Goal: Task Accomplishment & Management: Use online tool/utility

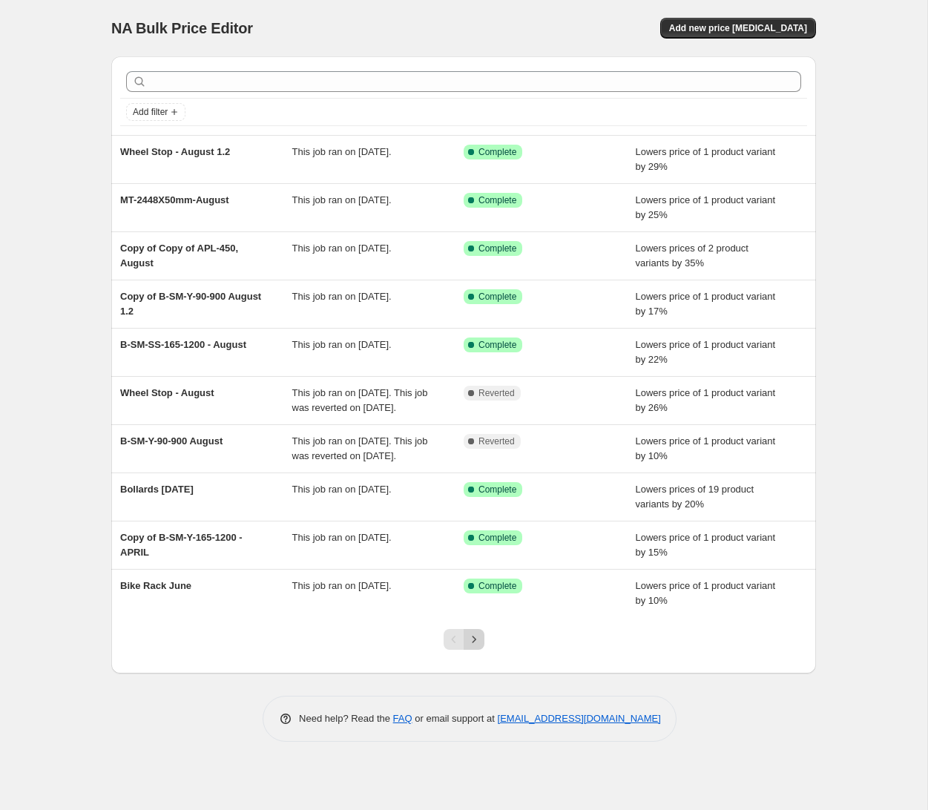
click at [476, 647] on icon "Next" at bounding box center [473, 639] width 15 height 15
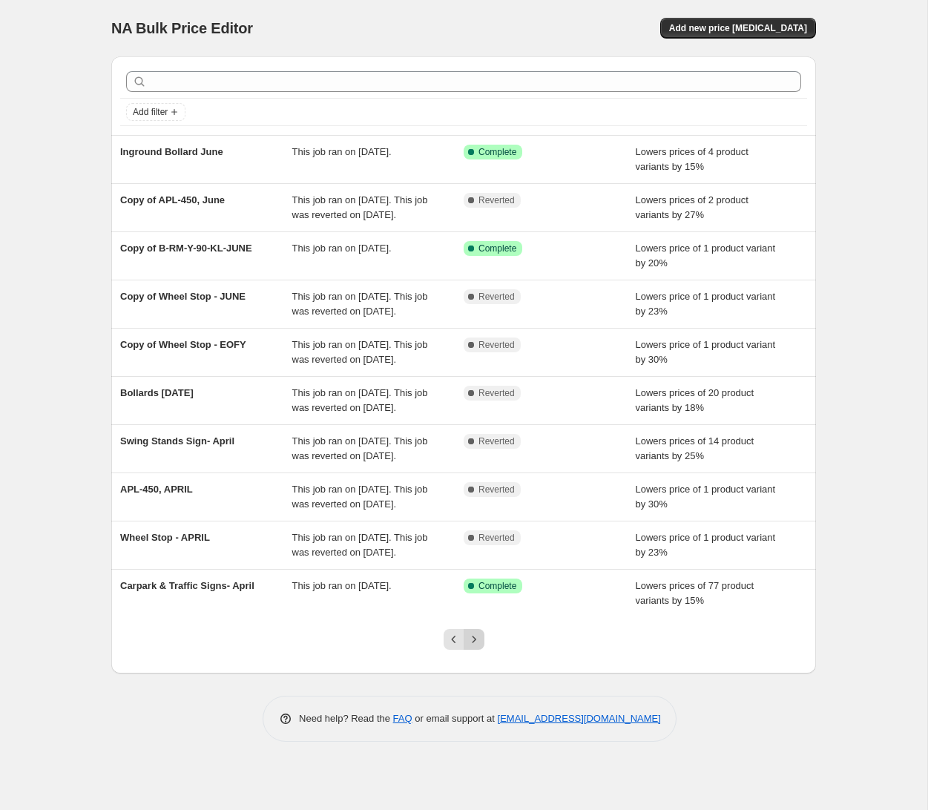
click at [479, 647] on icon "Next" at bounding box center [473, 639] width 15 height 15
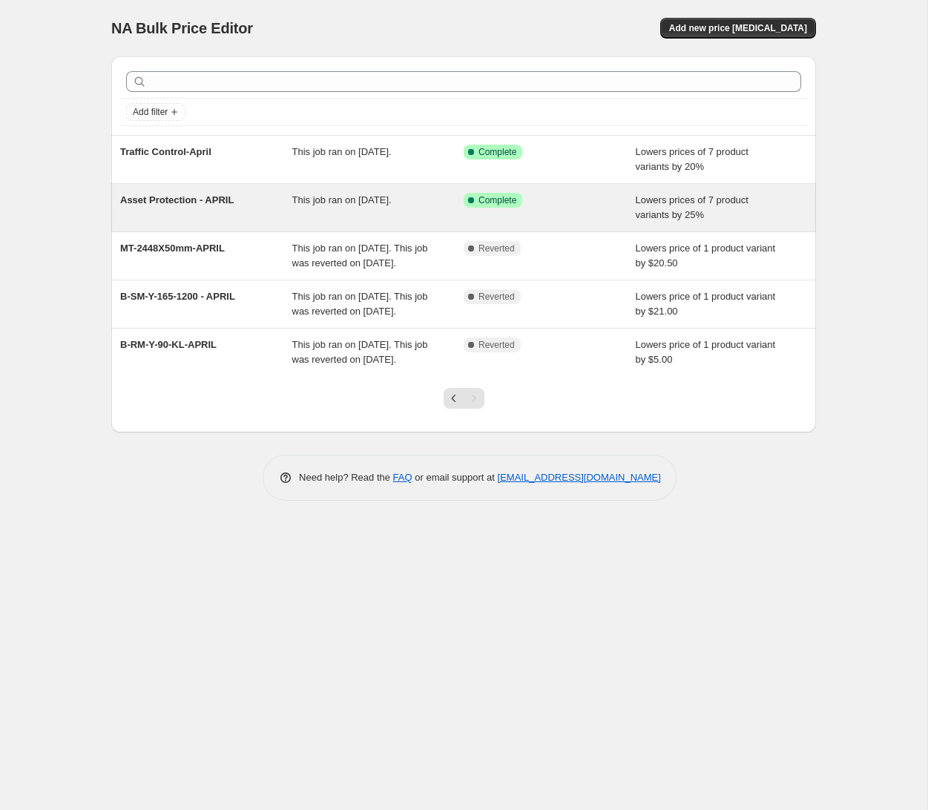
click at [223, 202] on span "Asset Protection - APRIL" at bounding box center [176, 199] width 113 height 11
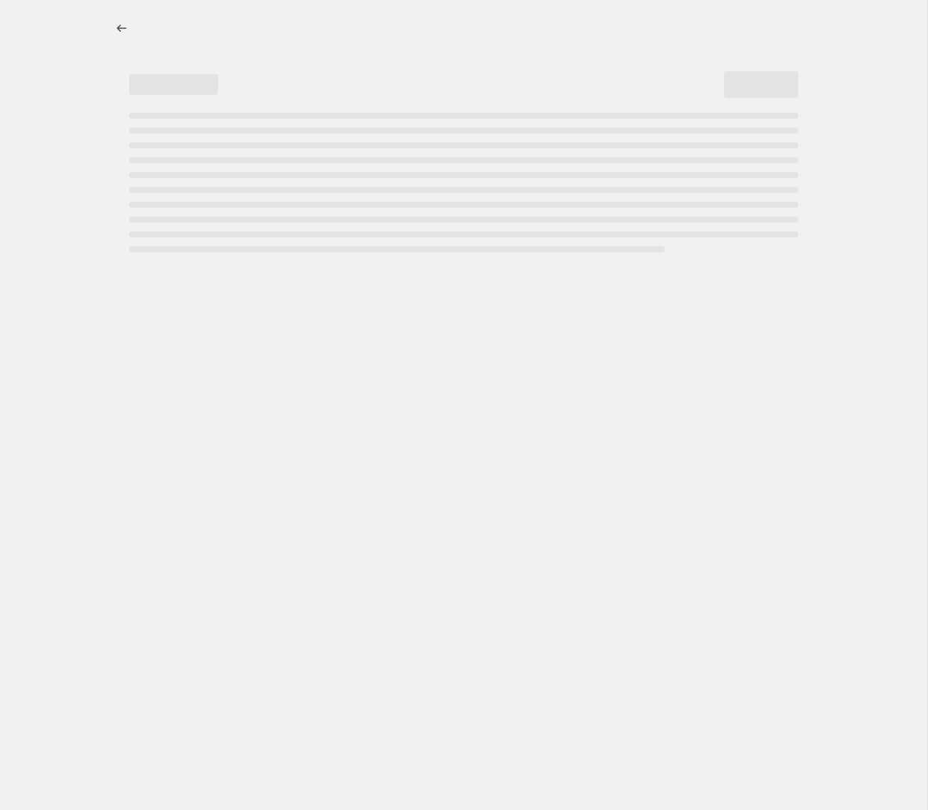
select select "percentage"
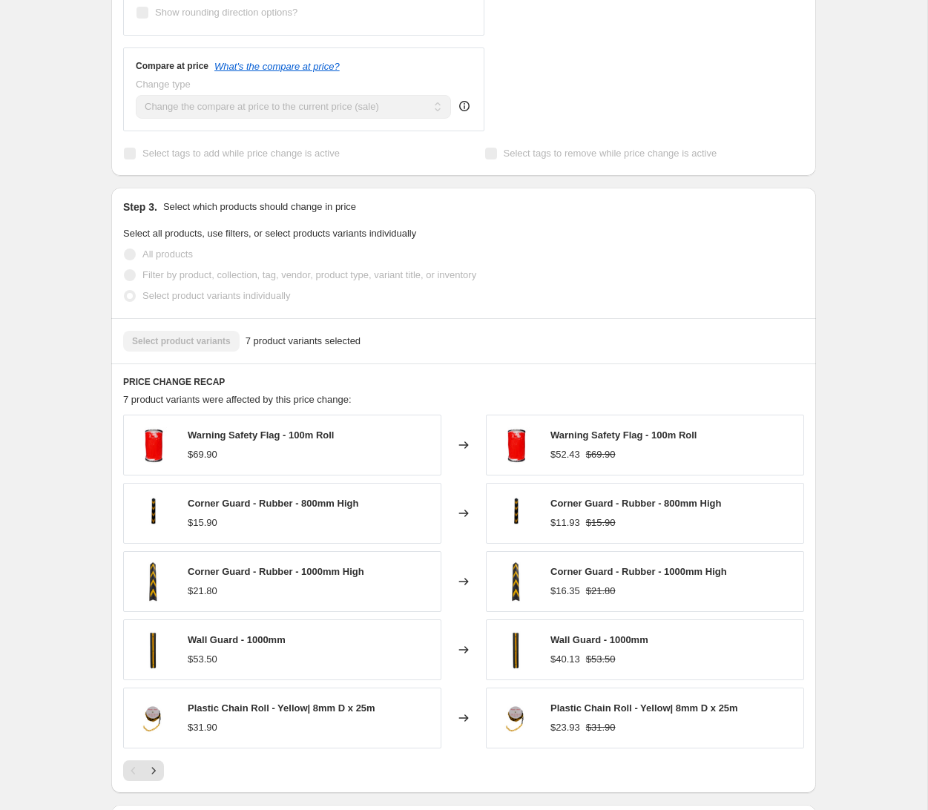
scroll to position [647, 0]
click at [151, 775] on icon "Next" at bounding box center [153, 769] width 15 height 15
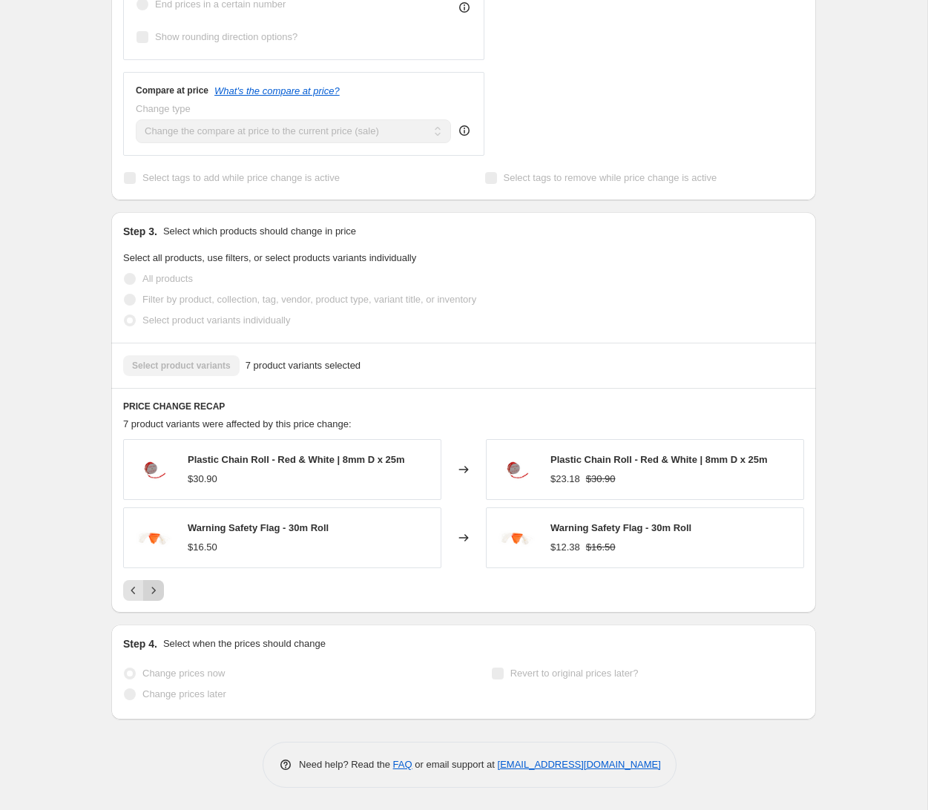
scroll to position [621, 0]
click at [131, 592] on icon "Previous" at bounding box center [133, 590] width 15 height 15
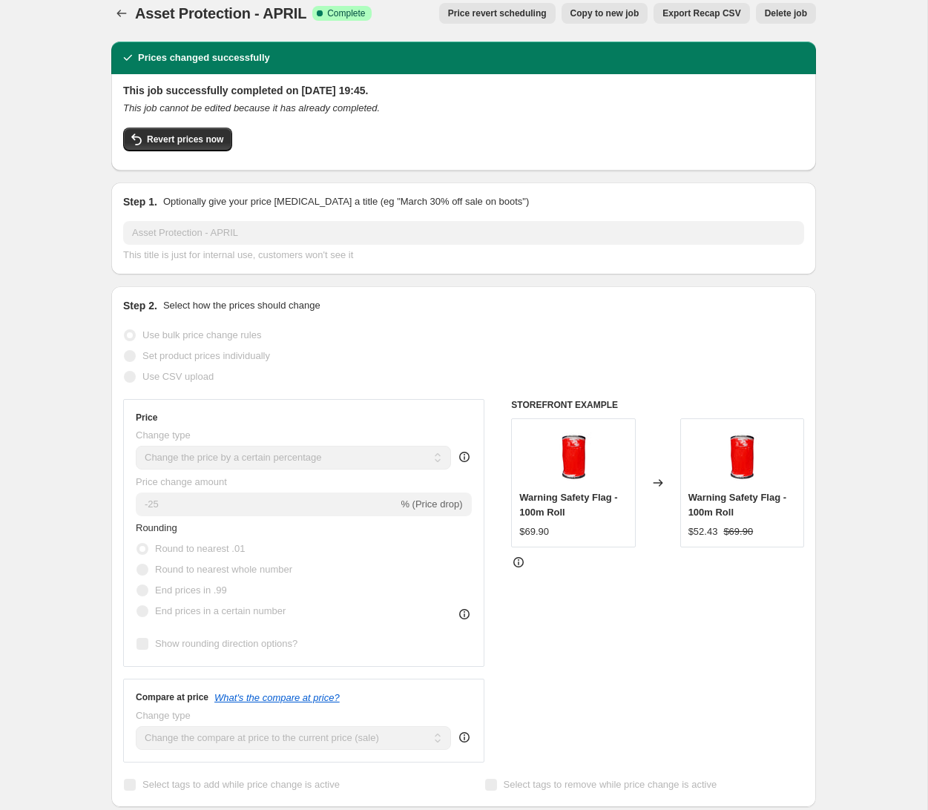
scroll to position [0, 0]
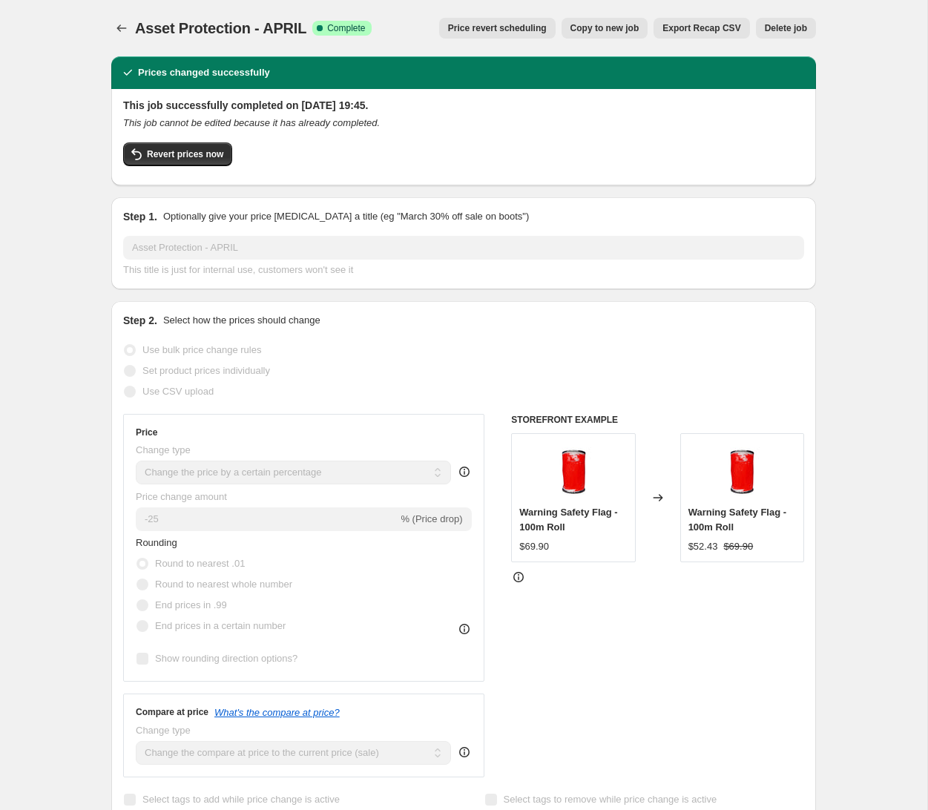
click at [514, 30] on span "Price revert scheduling" at bounding box center [497, 28] width 99 height 12
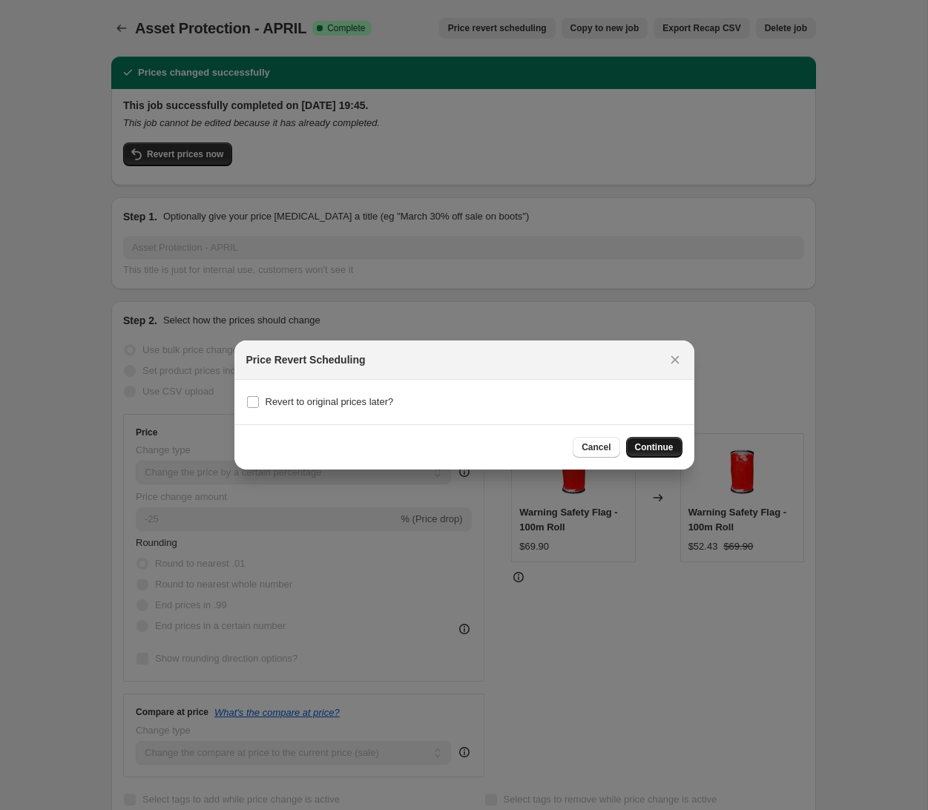
click at [647, 446] on span "Continue" at bounding box center [654, 447] width 39 height 12
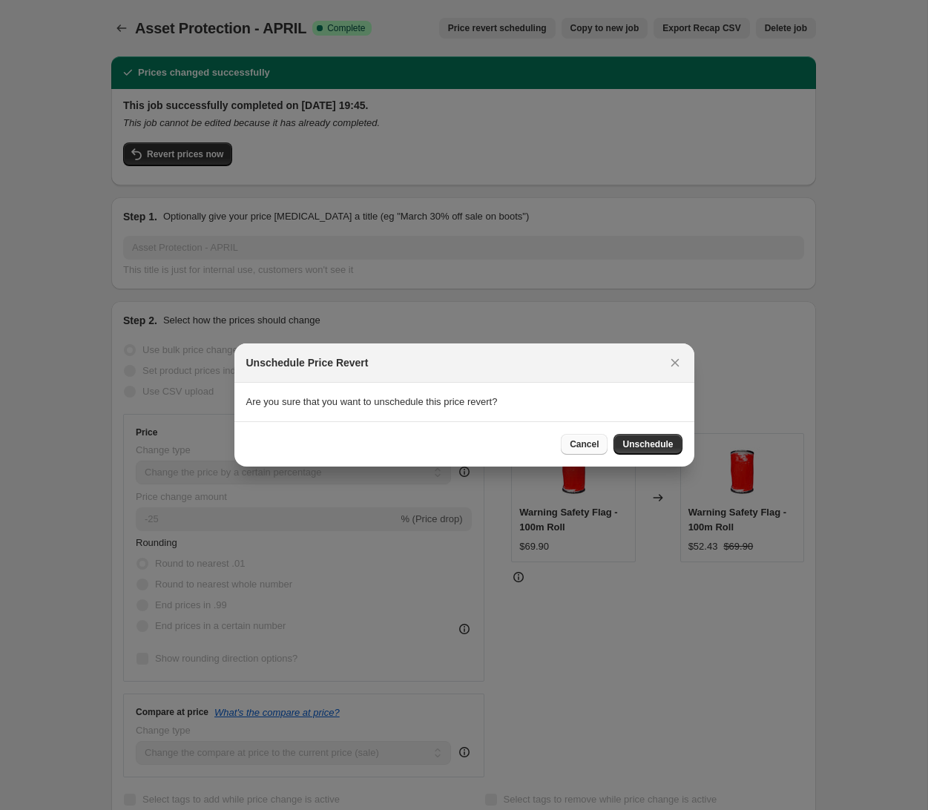
click at [578, 443] on span "Cancel" at bounding box center [583, 444] width 29 height 12
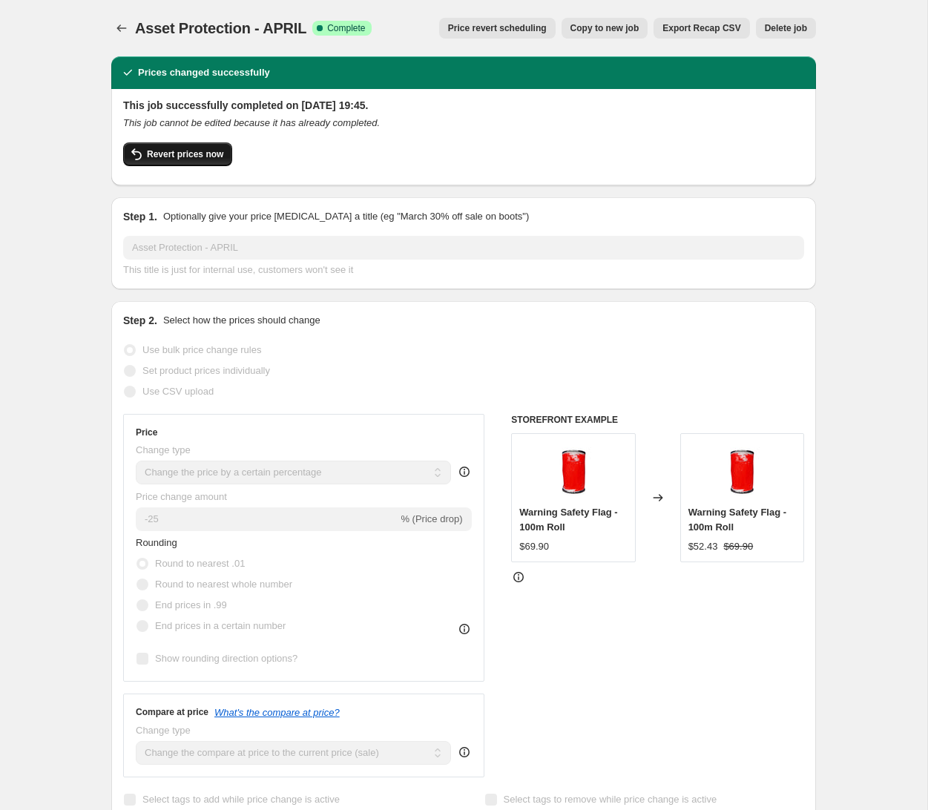
click at [203, 151] on span "Revert prices now" at bounding box center [185, 154] width 76 height 12
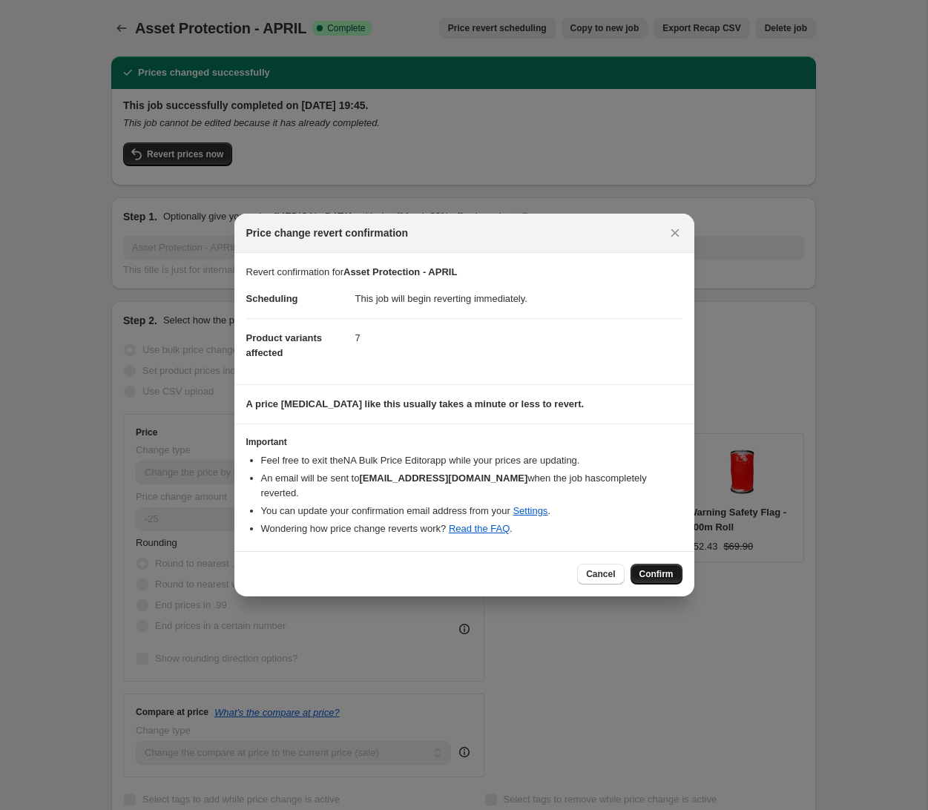
click at [654, 568] on span "Confirm" at bounding box center [656, 574] width 34 height 12
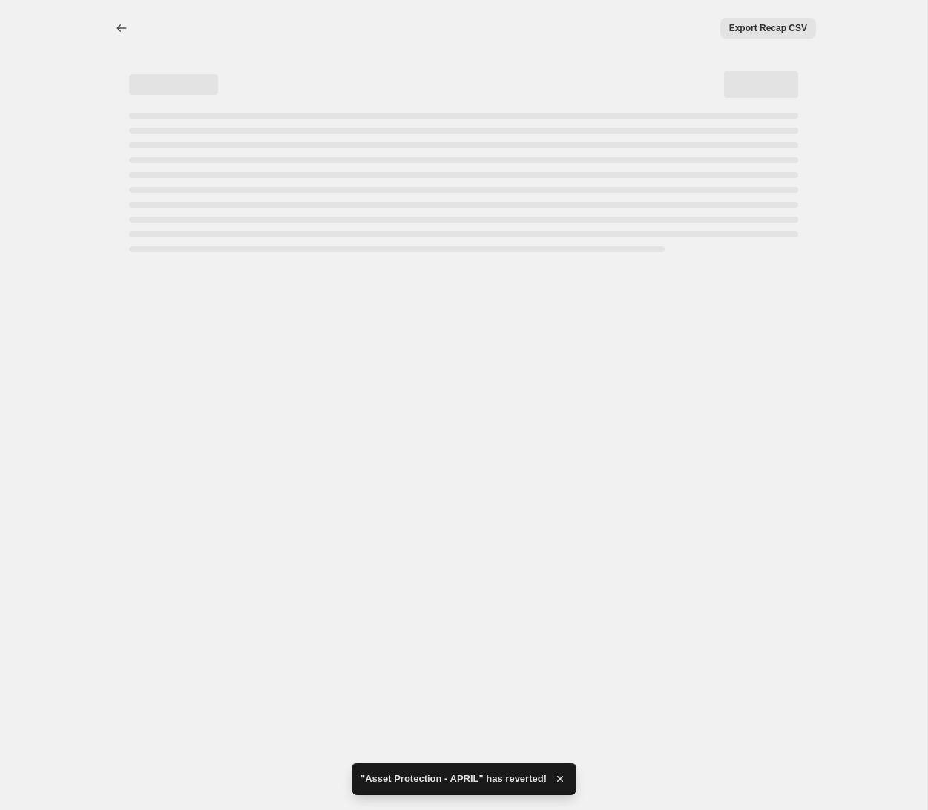
select select "percentage"
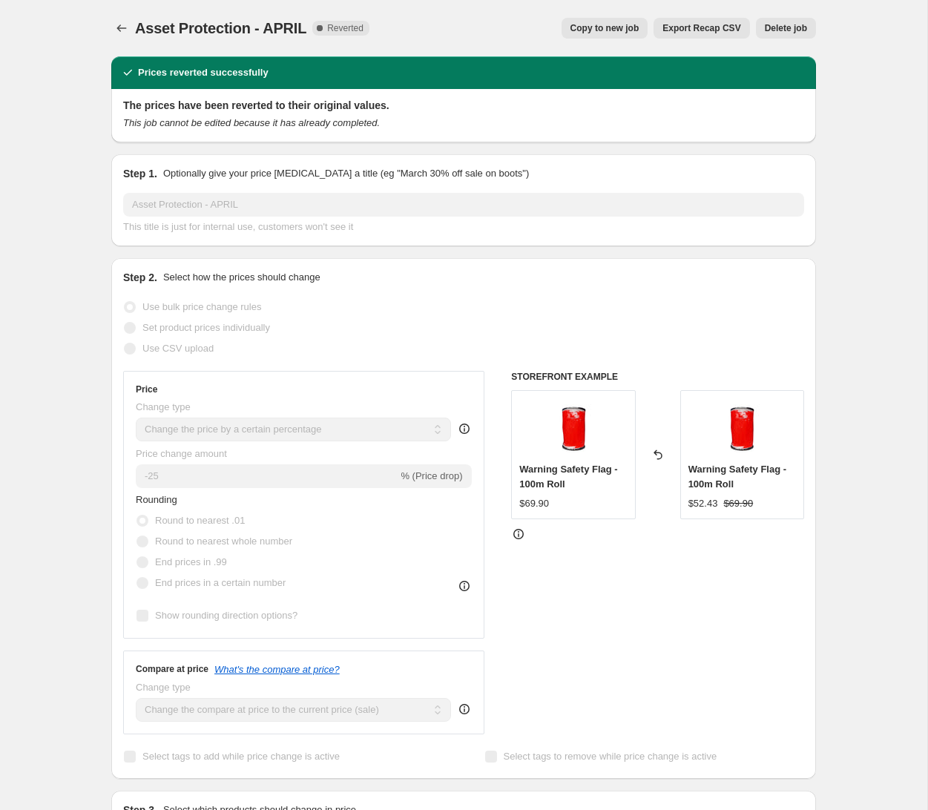
click at [622, 28] on span "Copy to new job" at bounding box center [604, 28] width 69 height 12
select select "percentage"
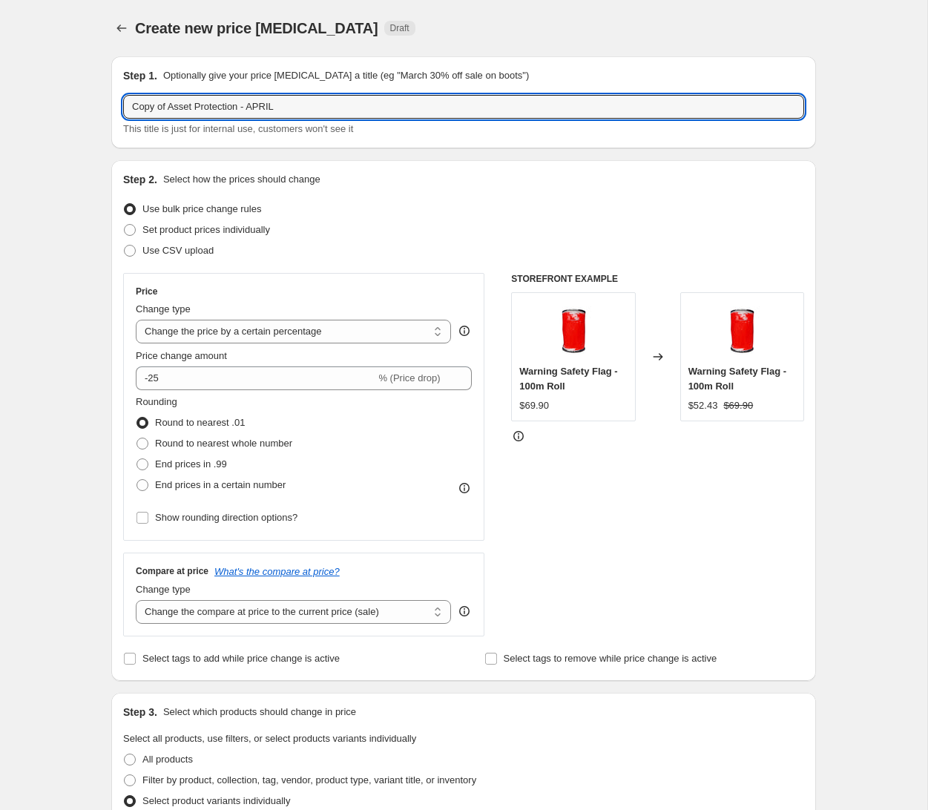
drag, startPoint x: 172, startPoint y: 105, endPoint x: 91, endPoint y: 102, distance: 80.9
click at [90, 102] on div "Create new price [MEDICAL_DATA]. This page is ready Create new price [MEDICAL_D…" at bounding box center [463, 763] width 927 height 1527
click at [268, 108] on input "Asset Protection - APRIL" at bounding box center [463, 107] width 681 height 24
type input "Asset Protection - October"
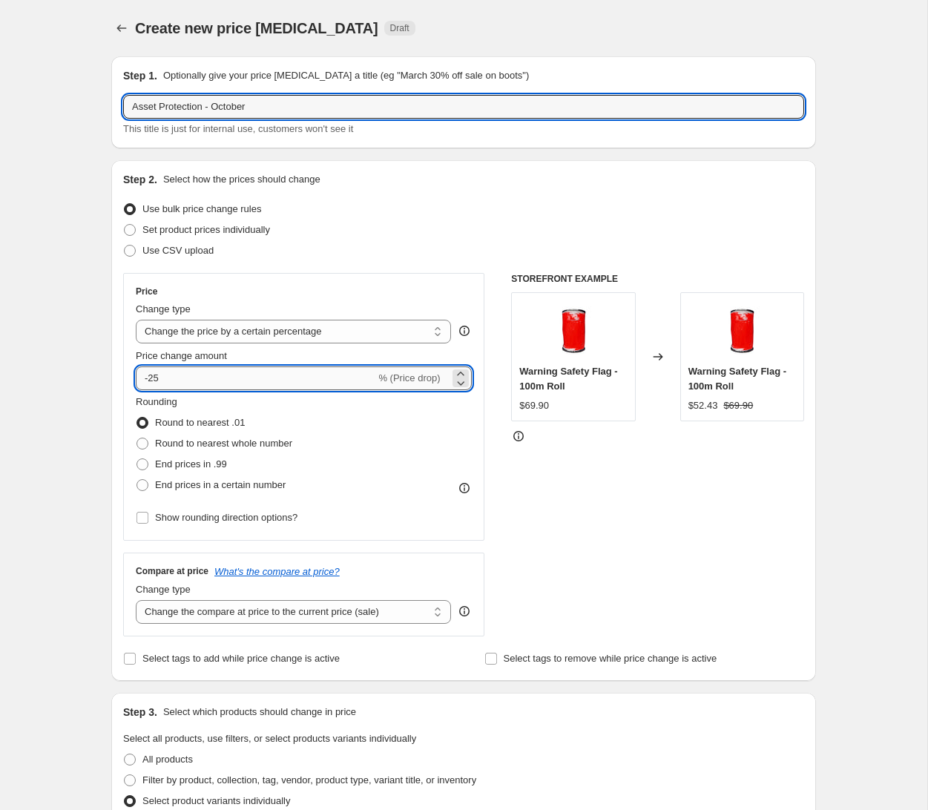
drag, startPoint x: 156, startPoint y: 377, endPoint x: 182, endPoint y: 380, distance: 26.9
click at [156, 376] on input "-25" at bounding box center [255, 378] width 239 height 24
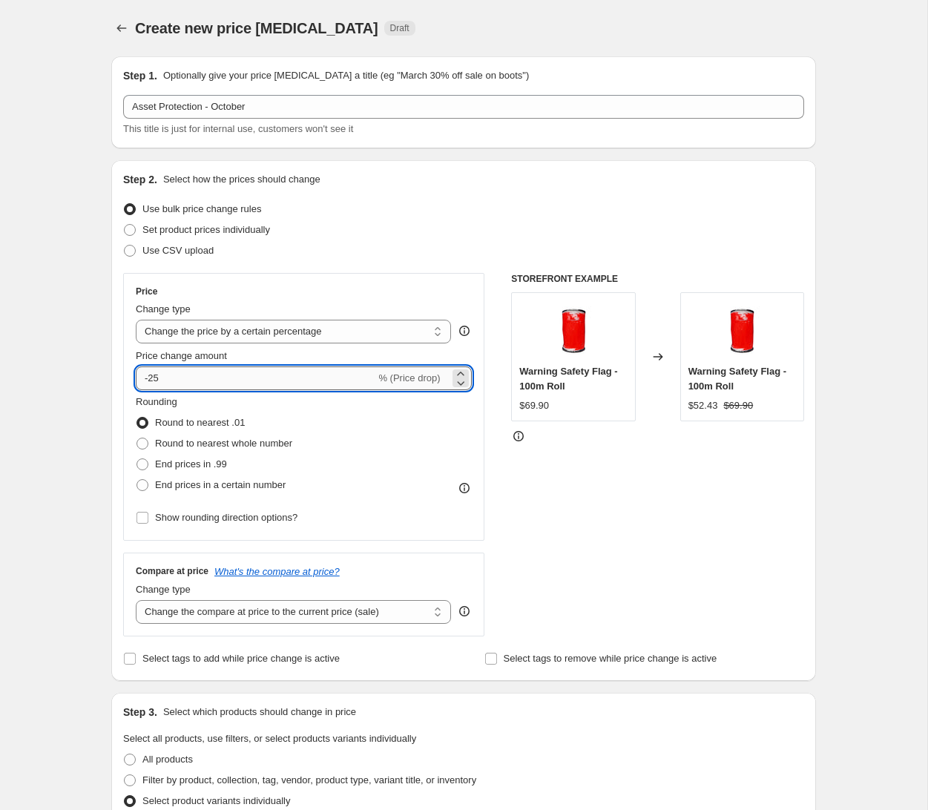
type input "-5"
click at [520, 510] on div "STOREFRONT EXAMPLE Warning Safety Flag - 100m Roll $69.90 Changed to Warning Sa…" at bounding box center [657, 454] width 293 height 363
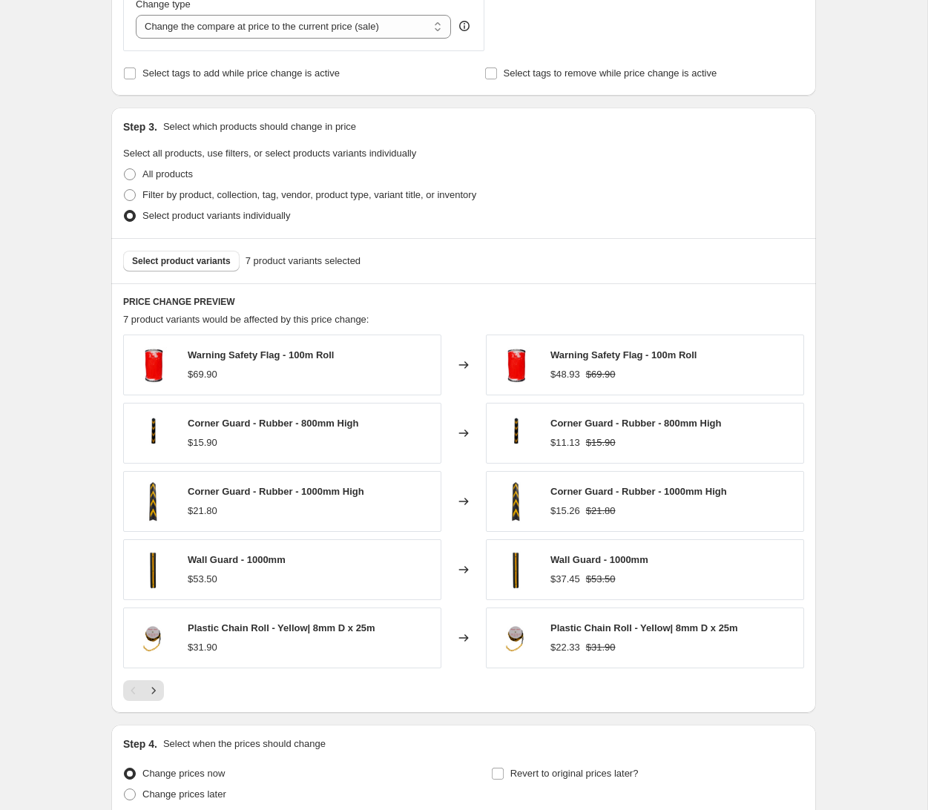
scroll to position [589, 0]
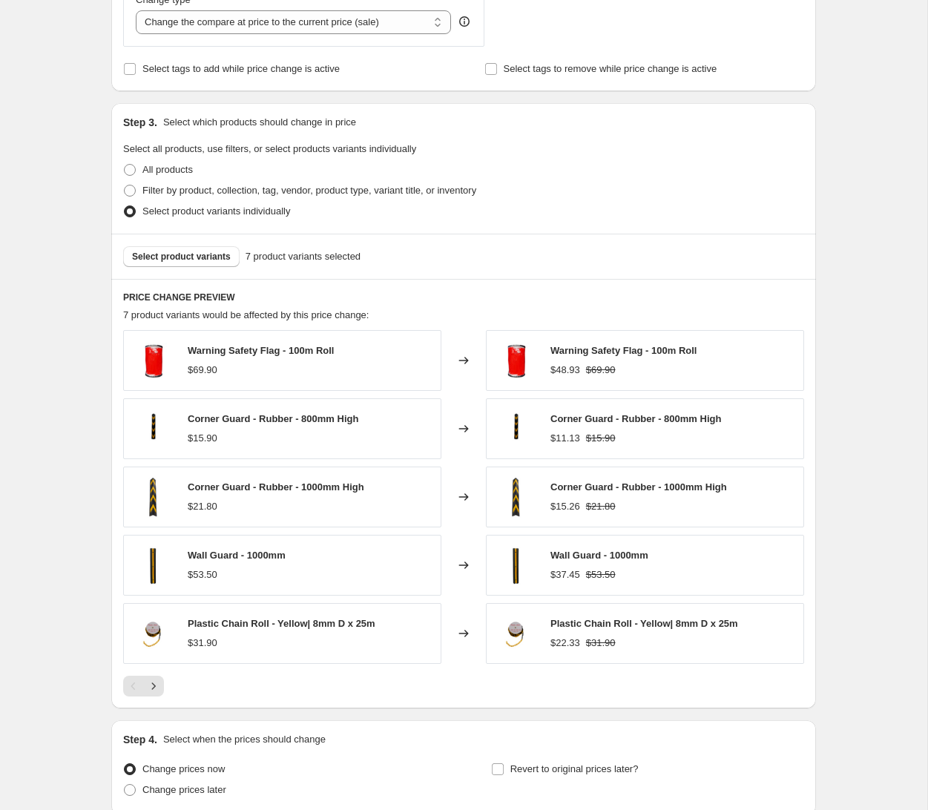
click at [360, 497] on div "Corner Guard - Rubber - 1000mm High $21.80" at bounding box center [276, 497] width 176 height 34
click at [224, 260] on span "Select product variants" at bounding box center [181, 257] width 99 height 12
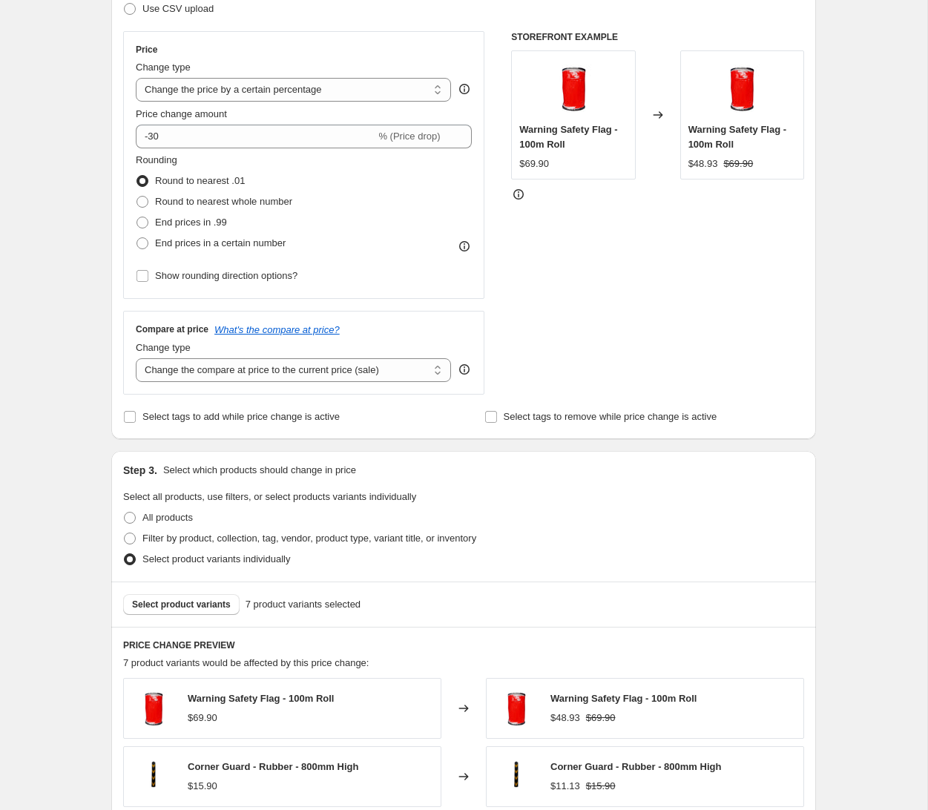
scroll to position [239, 0]
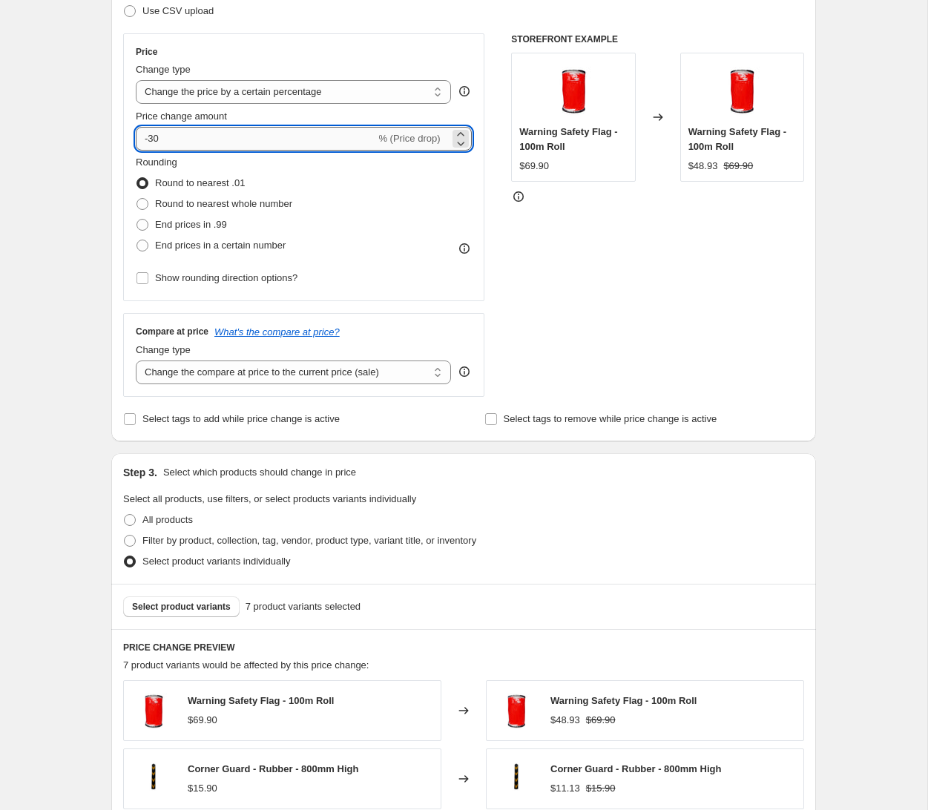
click at [179, 142] on input "-30" at bounding box center [255, 139] width 239 height 24
type input "-3"
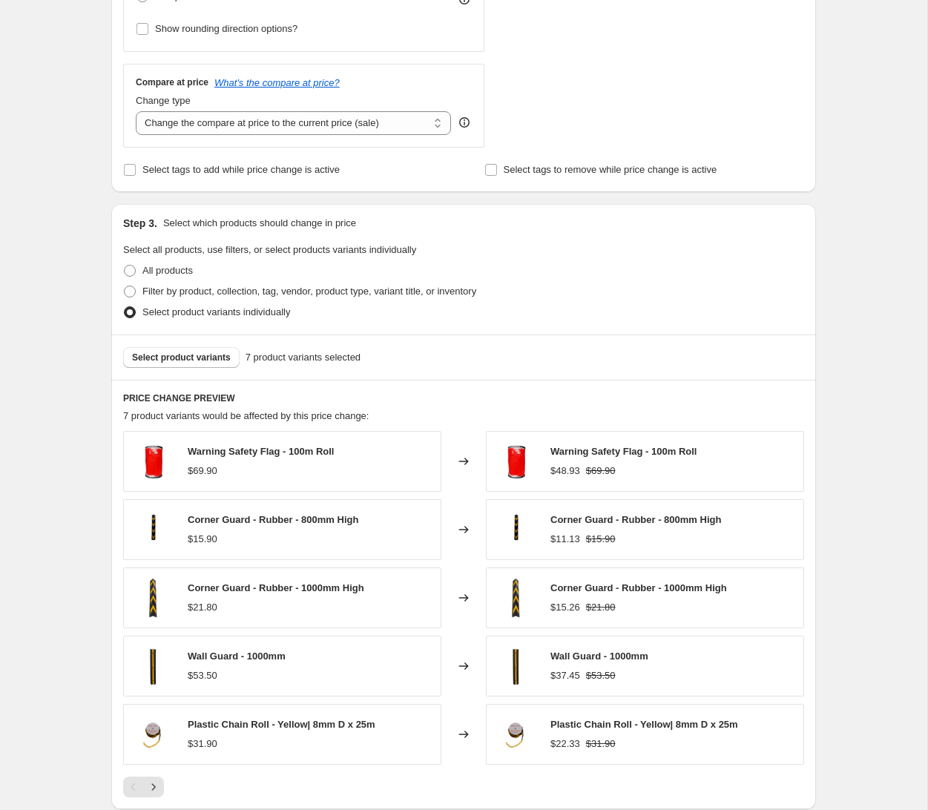
scroll to position [498, 0]
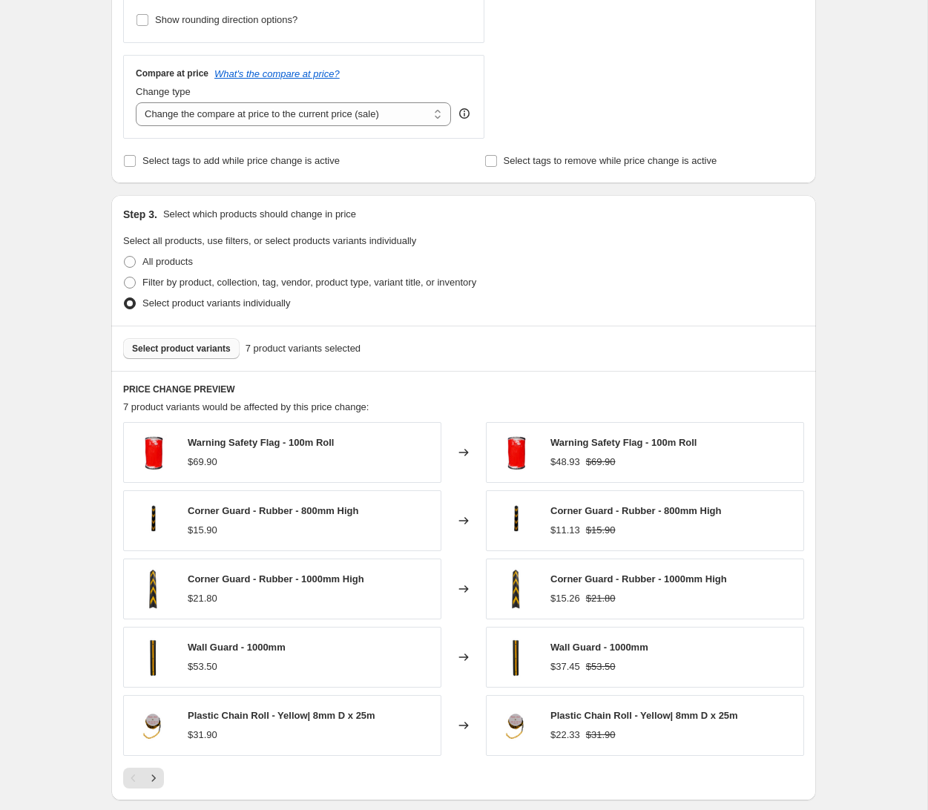
type input "0"
click at [222, 348] on span "Select product variants" at bounding box center [181, 349] width 99 height 12
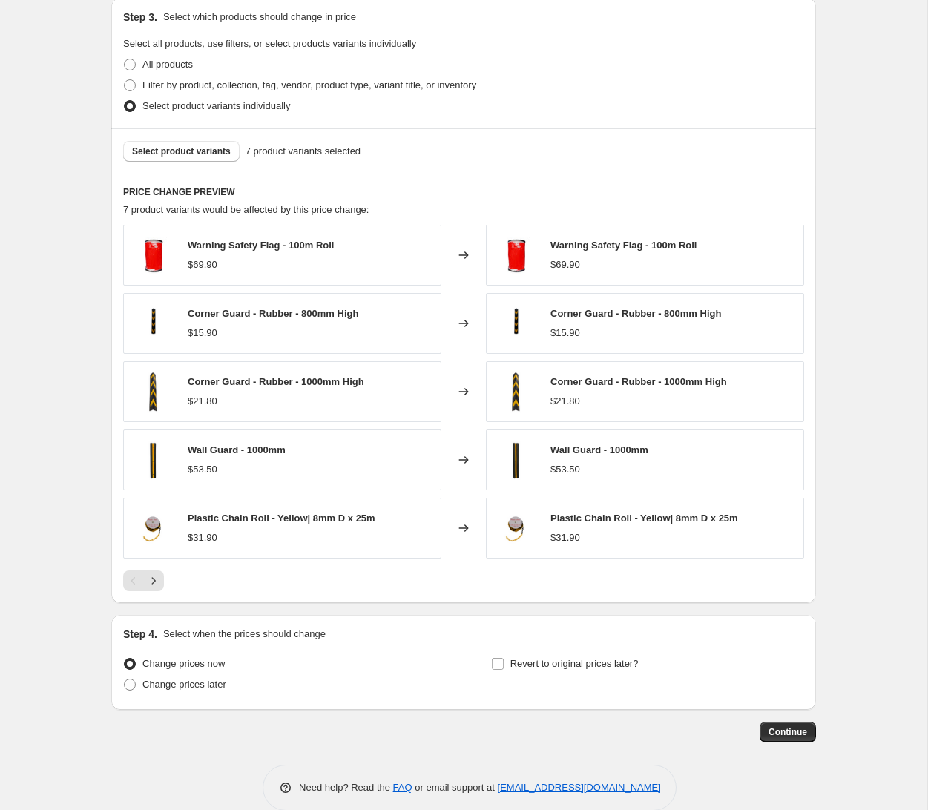
scroll to position [718, 0]
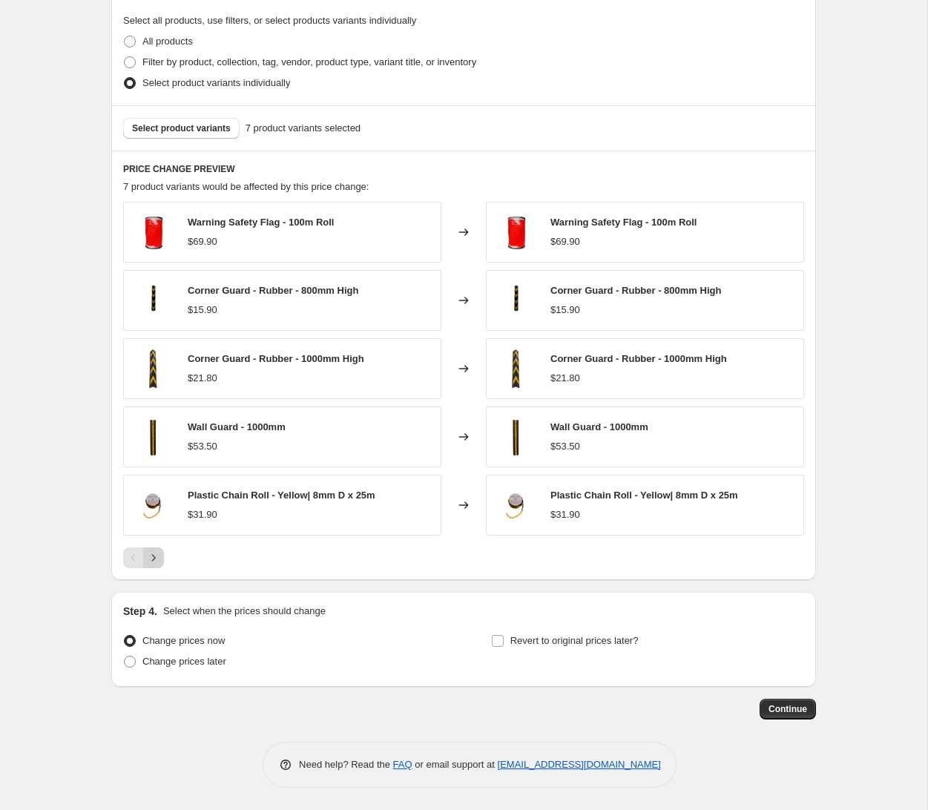
click at [160, 553] on icon "Next" at bounding box center [153, 557] width 15 height 15
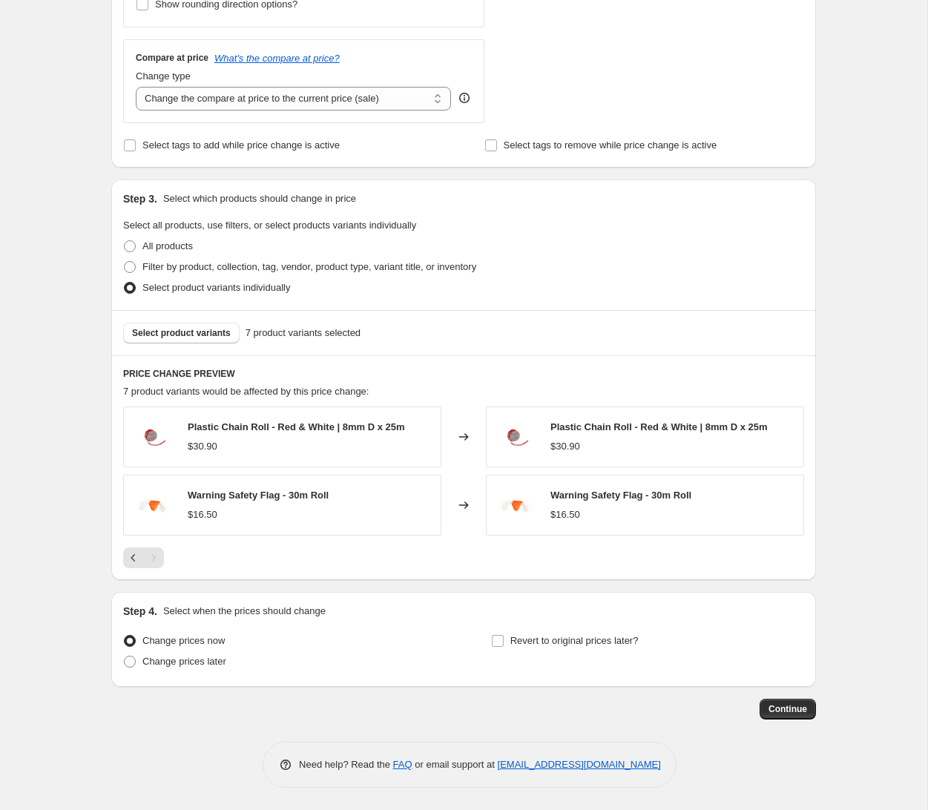
scroll to position [513, 0]
click at [125, 553] on button "Previous" at bounding box center [133, 557] width 21 height 21
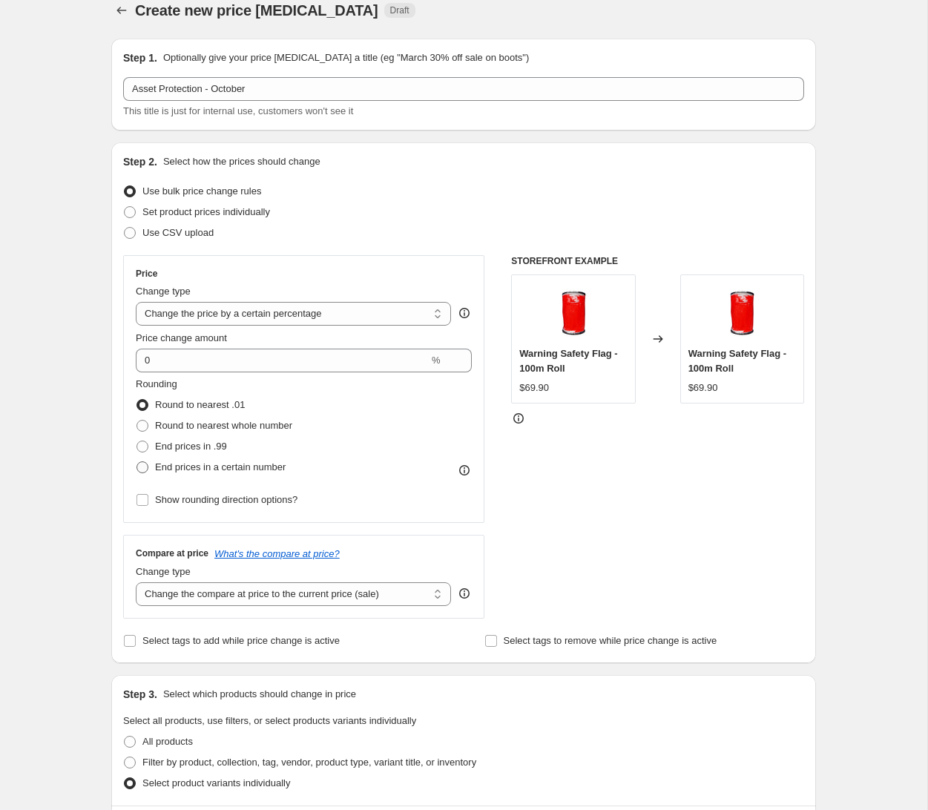
scroll to position [0, 0]
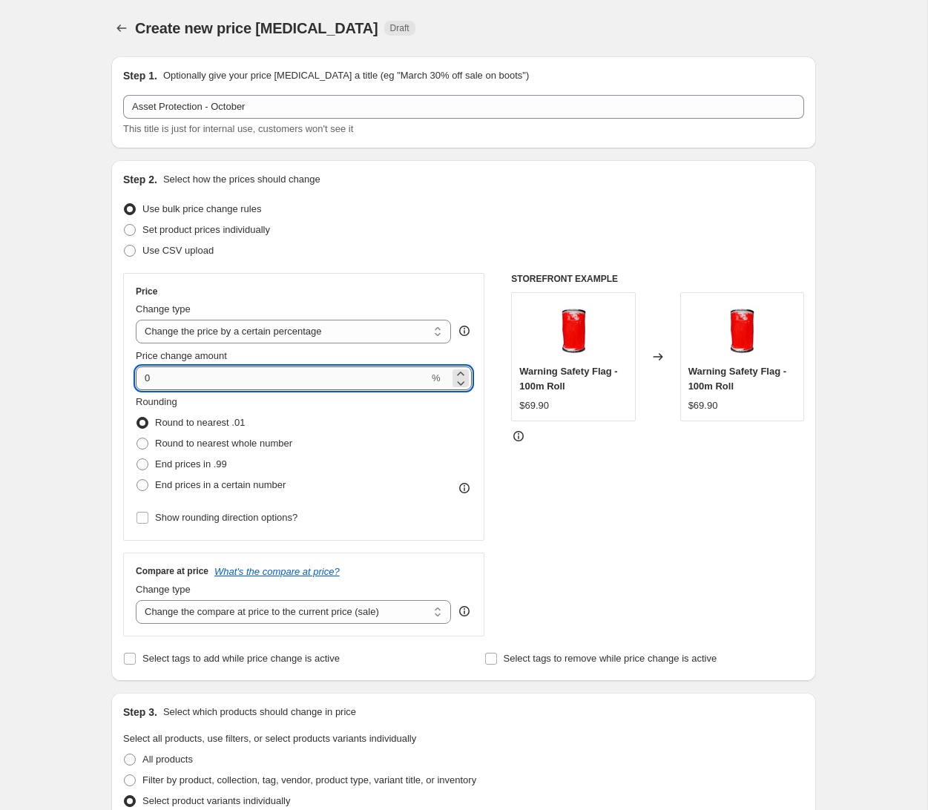
click at [199, 380] on input "0" at bounding box center [282, 378] width 293 height 24
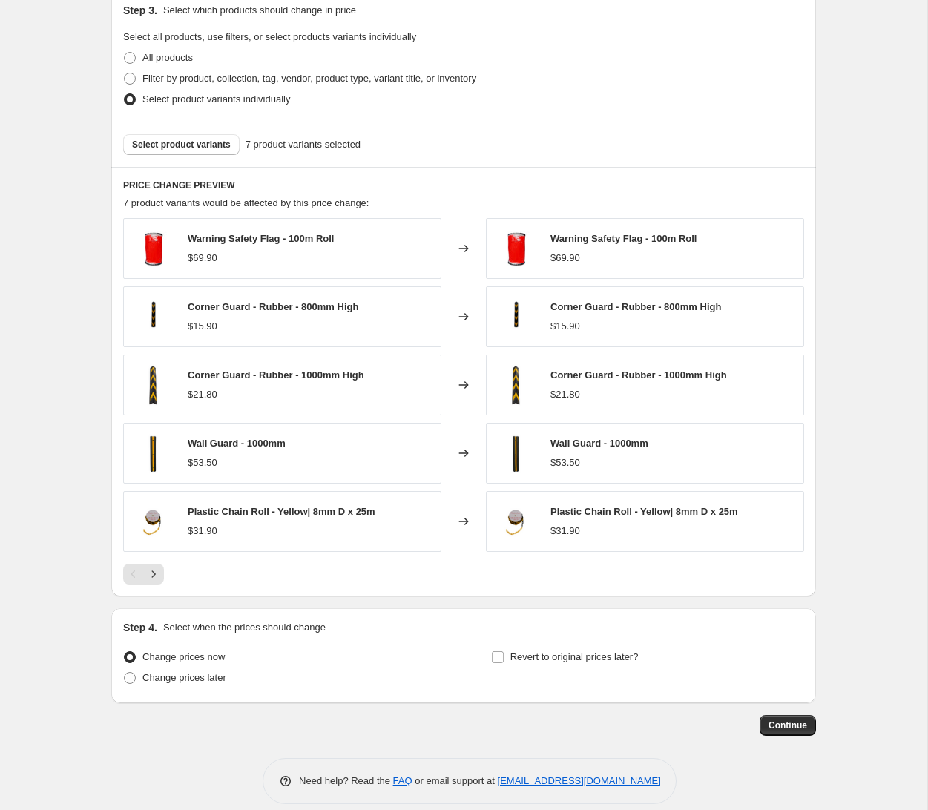
scroll to position [718, 0]
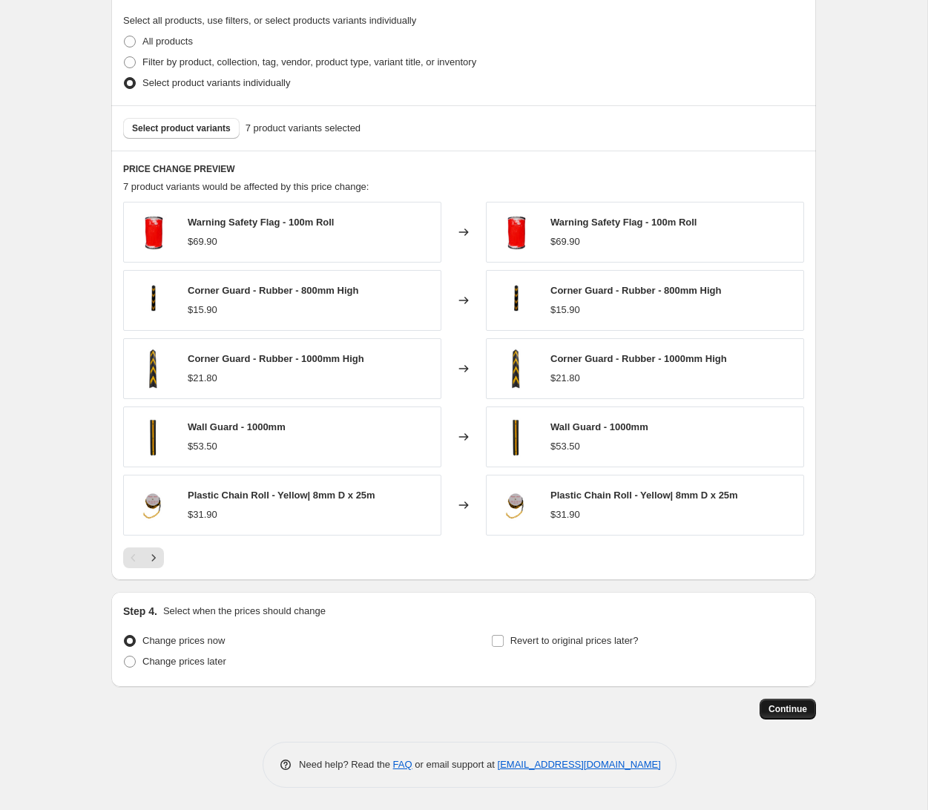
type input "-35"
click at [784, 704] on span "Continue" at bounding box center [787, 709] width 39 height 12
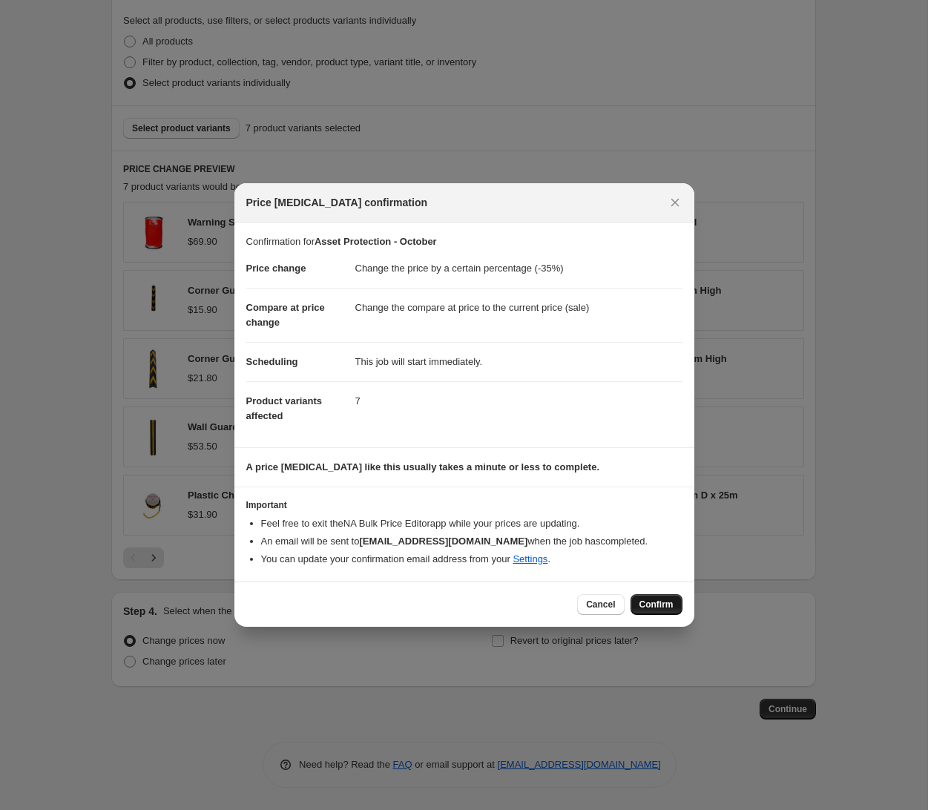
click at [657, 599] on span "Confirm" at bounding box center [656, 604] width 34 height 12
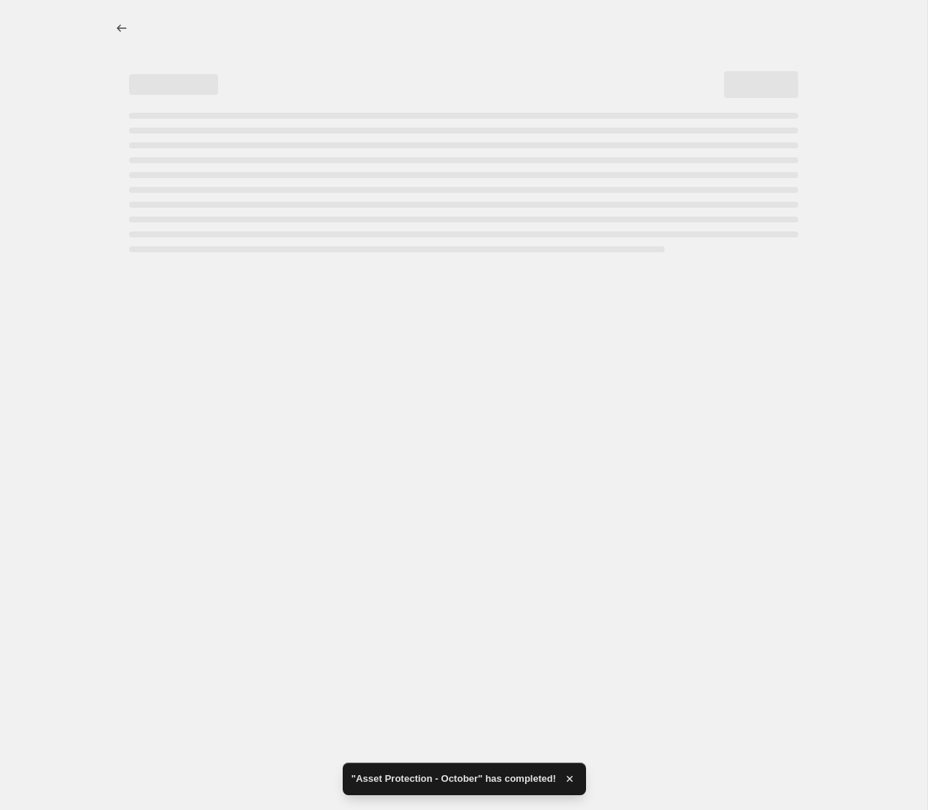
select select "percentage"
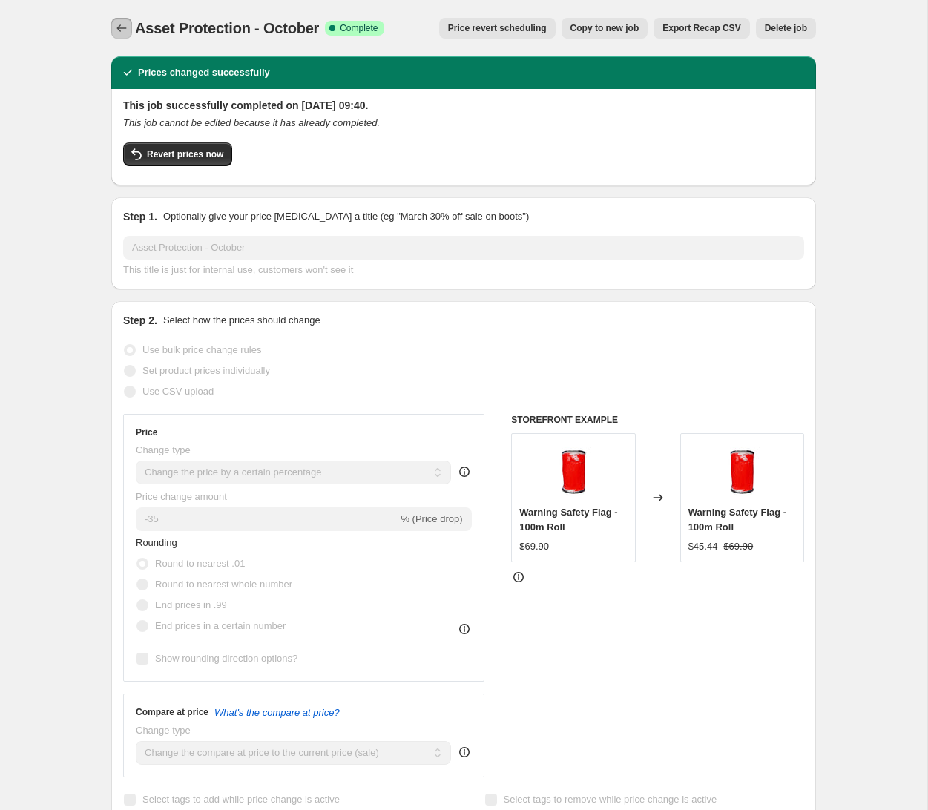
click at [126, 29] on icon "Price change jobs" at bounding box center [121, 28] width 15 height 15
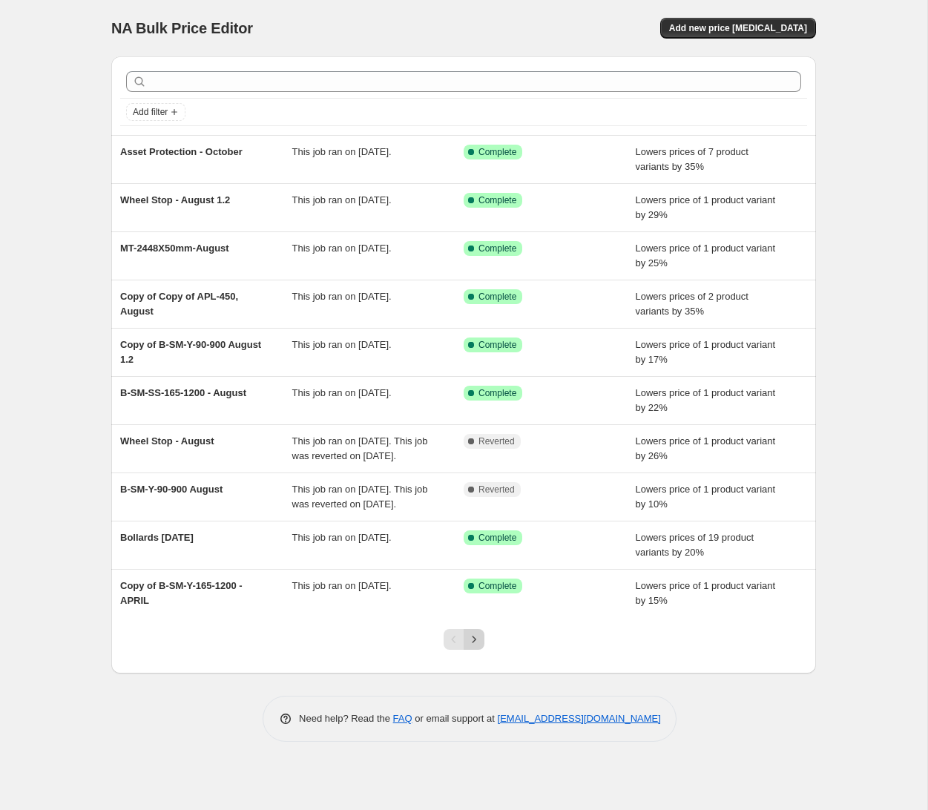
click at [473, 650] on button "Next" at bounding box center [473, 639] width 21 height 21
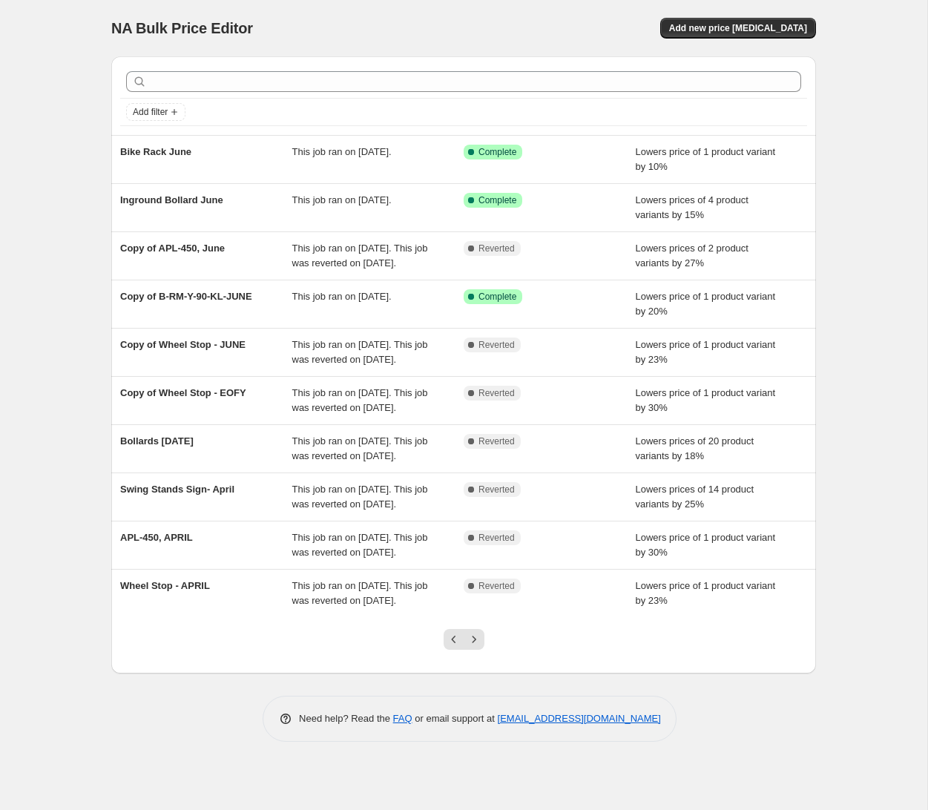
click at [458, 647] on icon "Previous" at bounding box center [453, 639] width 15 height 15
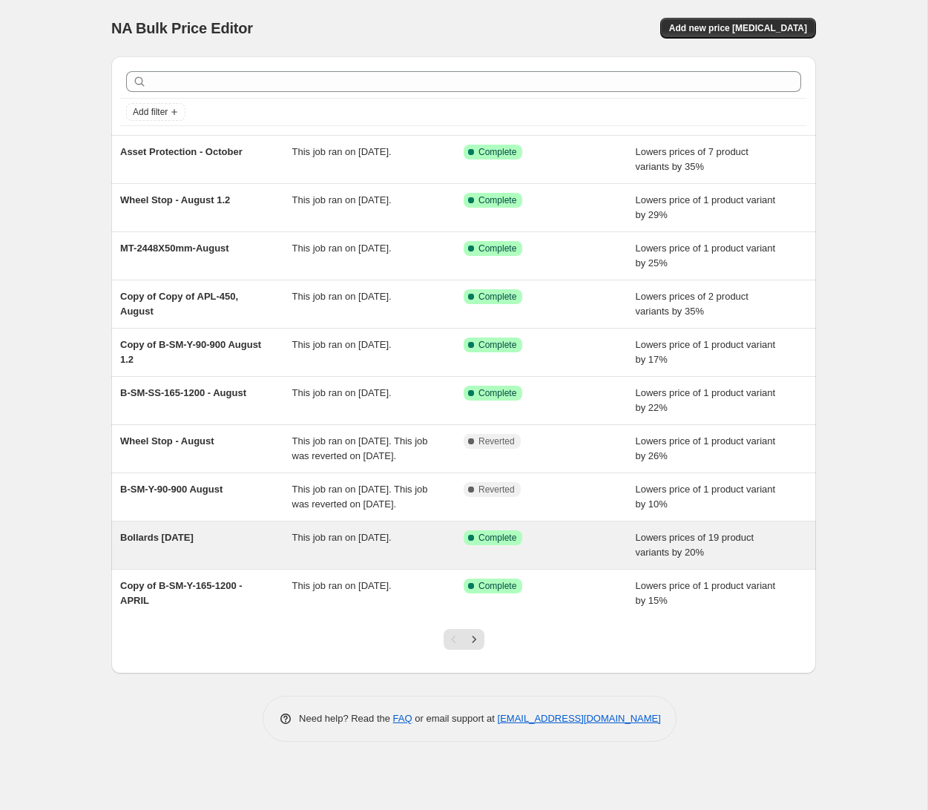
click at [361, 543] on span "This job ran on [DATE]." at bounding box center [341, 537] width 99 height 11
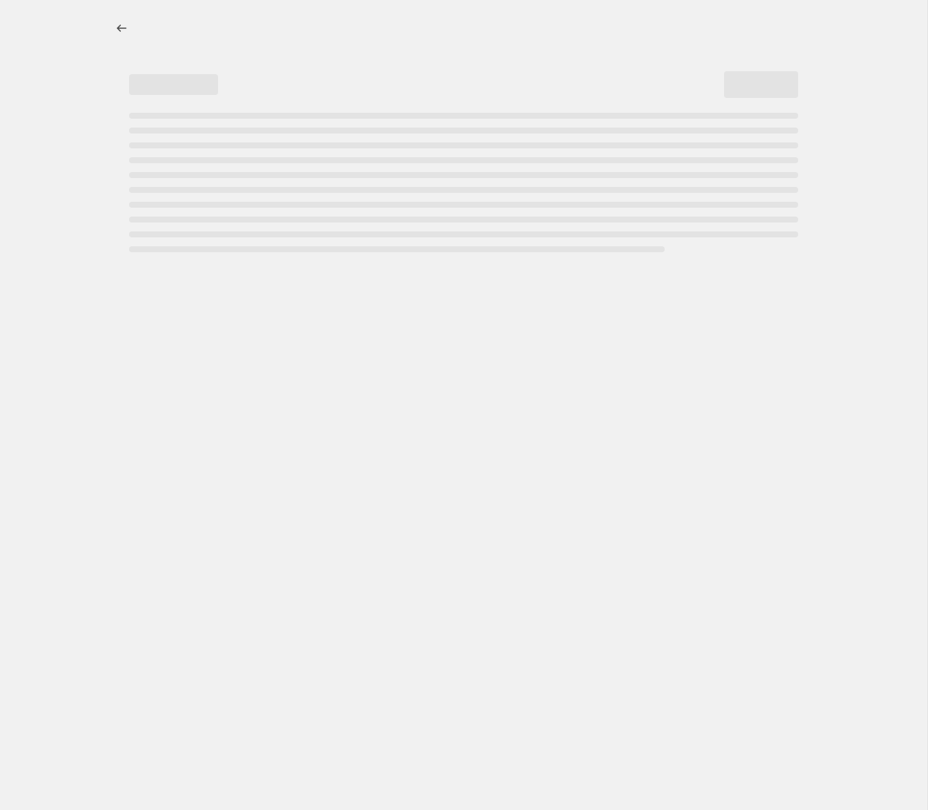
select select "percentage"
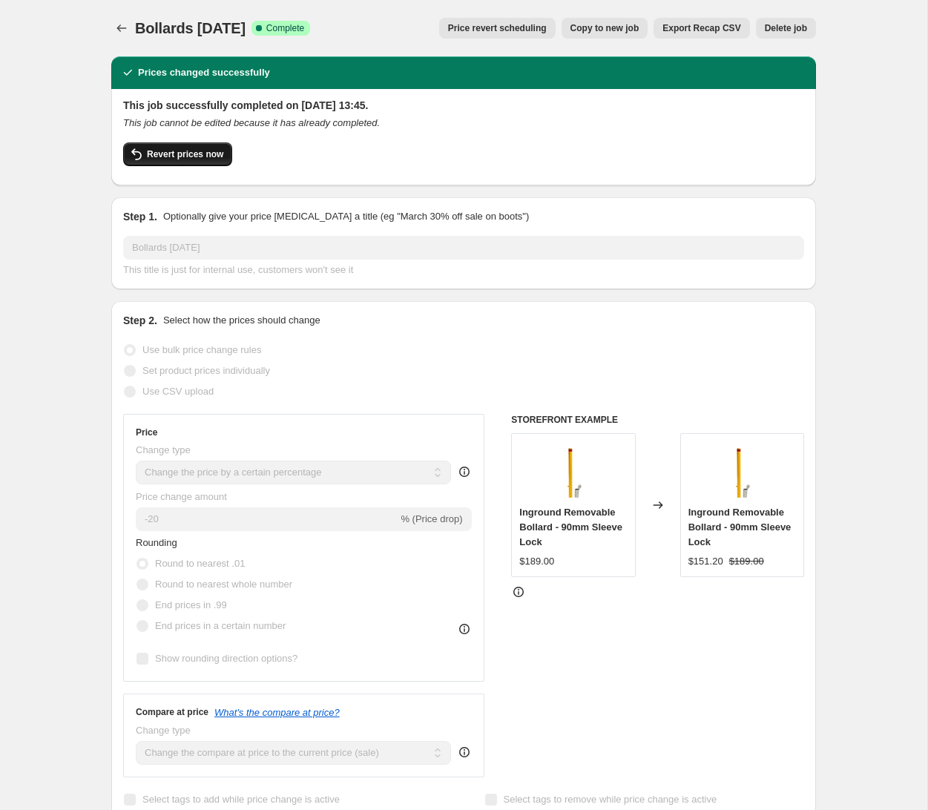
click at [194, 153] on span "Revert prices now" at bounding box center [185, 154] width 76 height 12
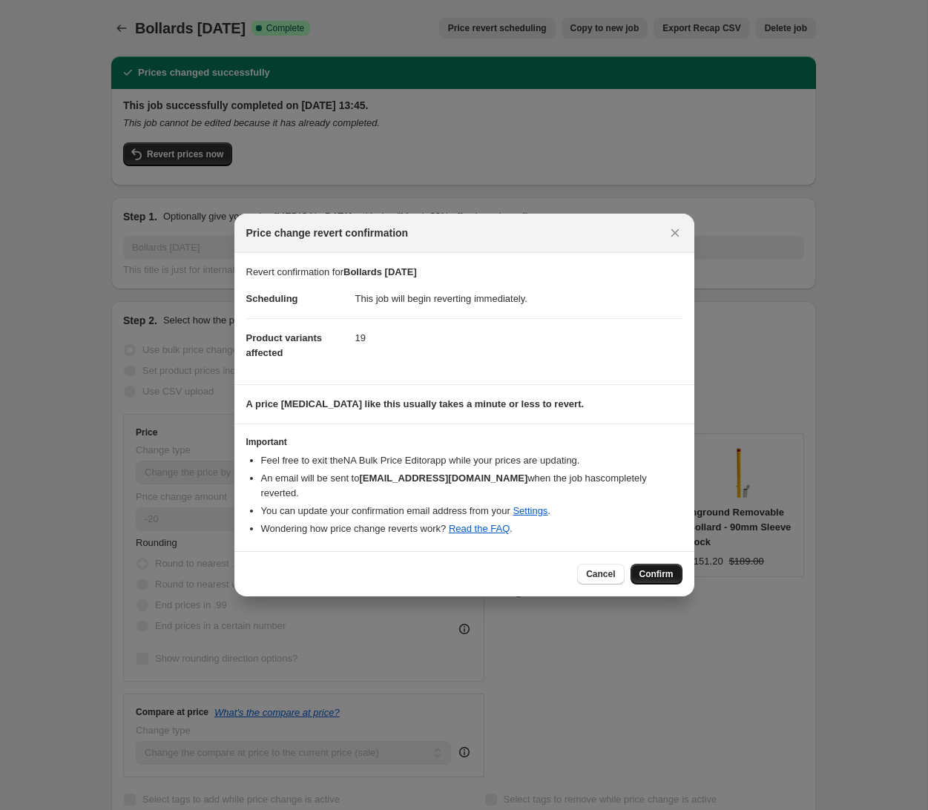
click at [663, 568] on span "Confirm" at bounding box center [656, 574] width 34 height 12
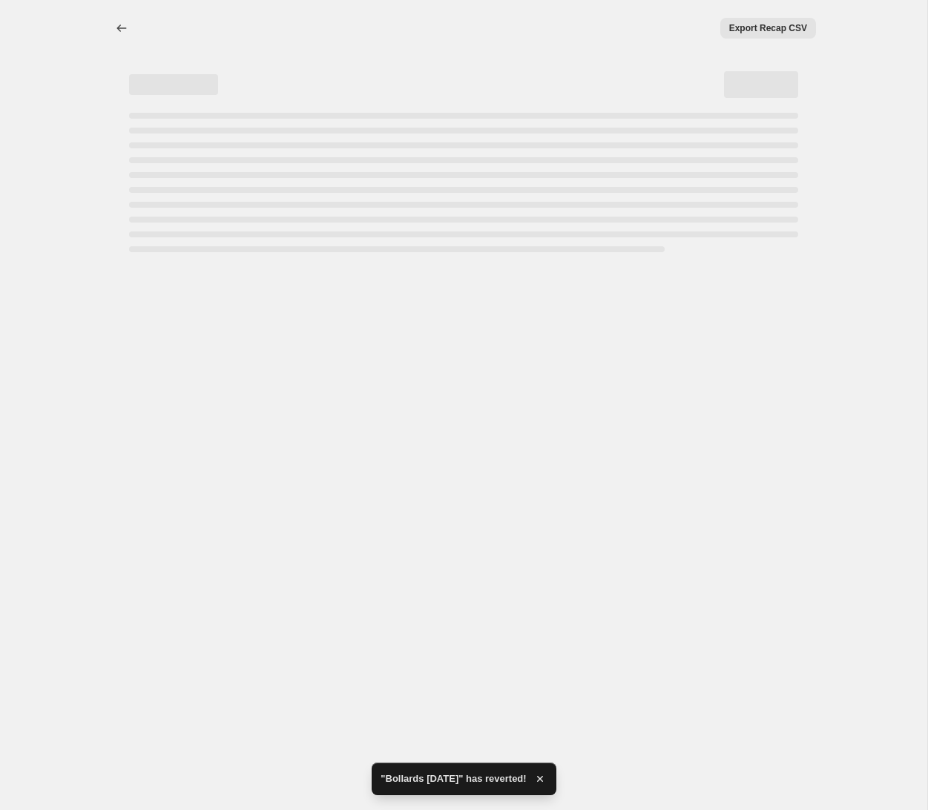
select select "percentage"
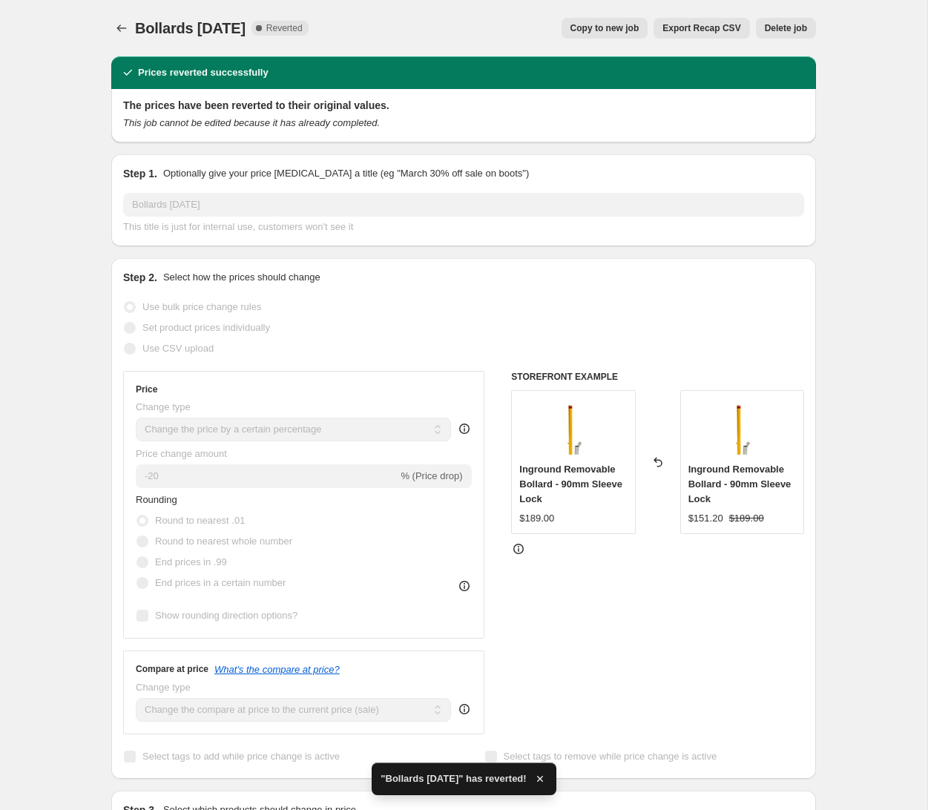
click at [622, 33] on span "Copy to new job" at bounding box center [604, 28] width 69 height 12
select select "percentage"
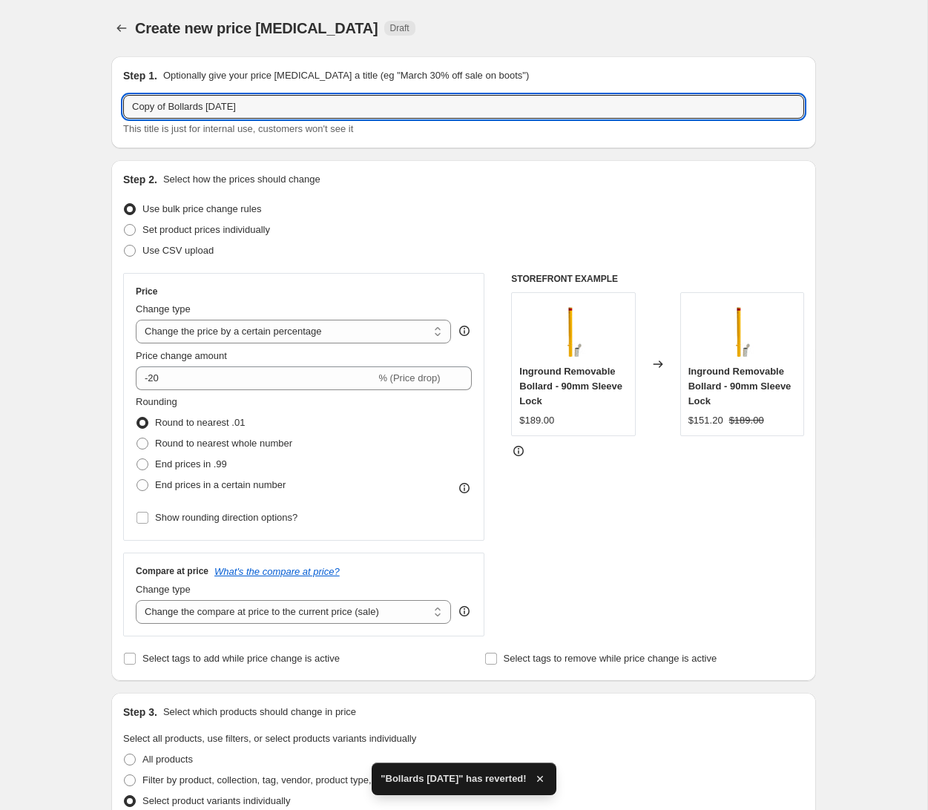
drag, startPoint x: 168, startPoint y: 105, endPoint x: 104, endPoint y: 108, distance: 64.6
click at [95, 105] on div "Create new price [MEDICAL_DATA]. This page is ready Create new price [MEDICAL_D…" at bounding box center [463, 766] width 740 height 1532
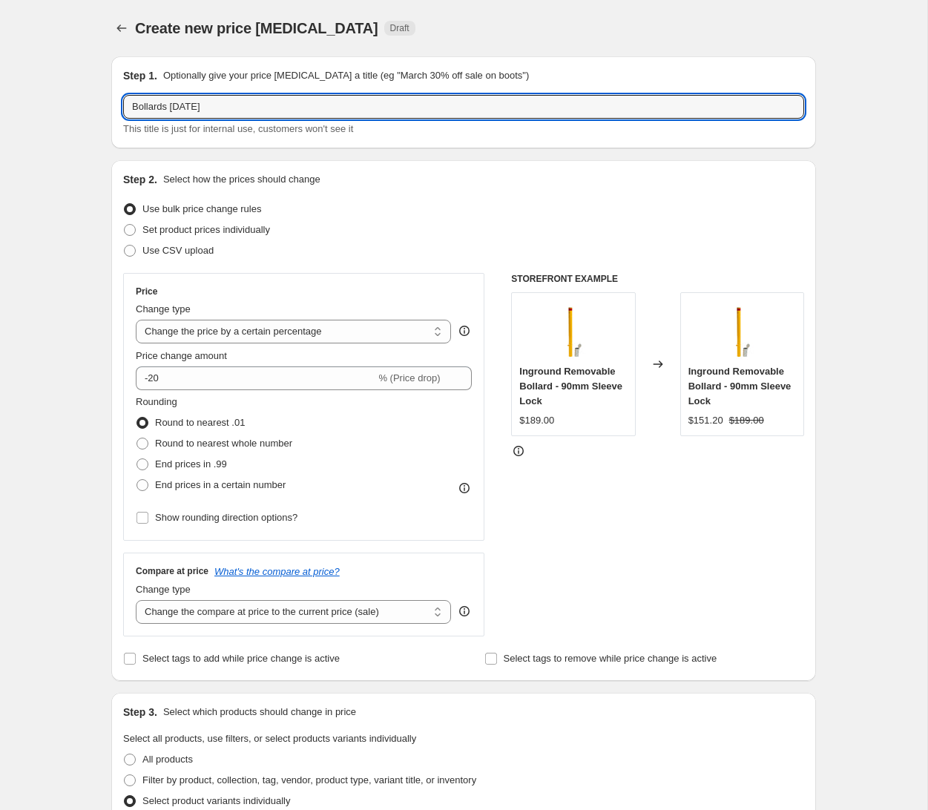
drag, startPoint x: 204, startPoint y: 105, endPoint x: 215, endPoint y: 131, distance: 28.9
click at [175, 108] on input "Bollards [DATE]" at bounding box center [463, 107] width 681 height 24
type input "Bollards [DATE]"
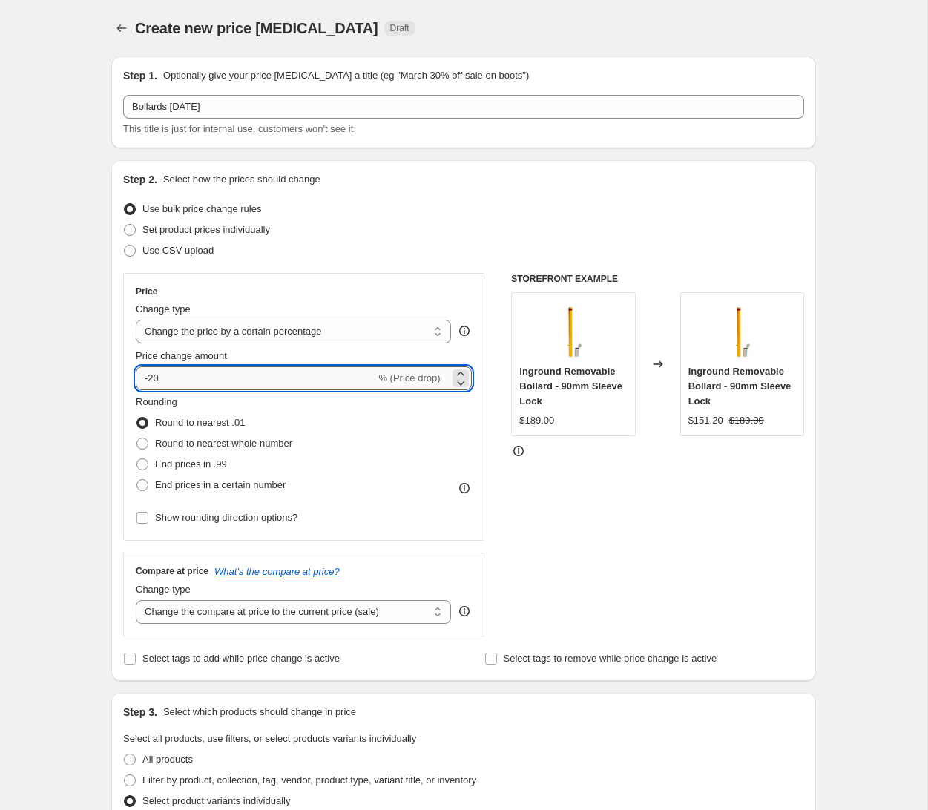
click at [161, 380] on input "-20" at bounding box center [255, 378] width 239 height 24
type input "-25"
click at [824, 532] on div "Create new price [MEDICAL_DATA]. This page is ready Create new price [MEDICAL_D…" at bounding box center [463, 766] width 740 height 1532
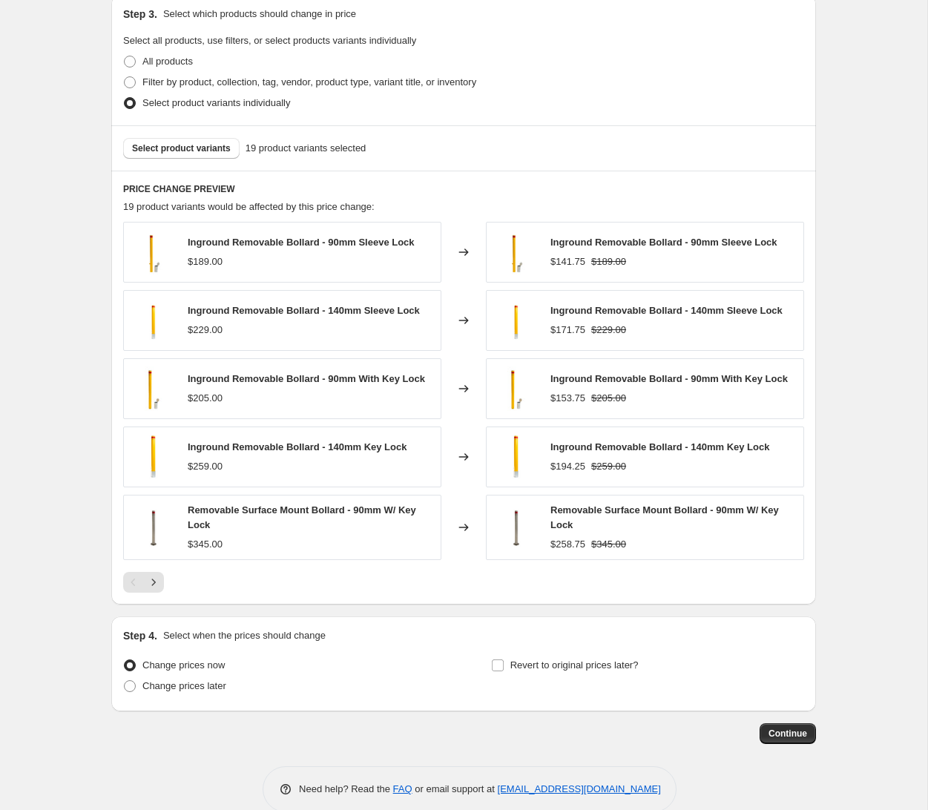
scroll to position [722, 0]
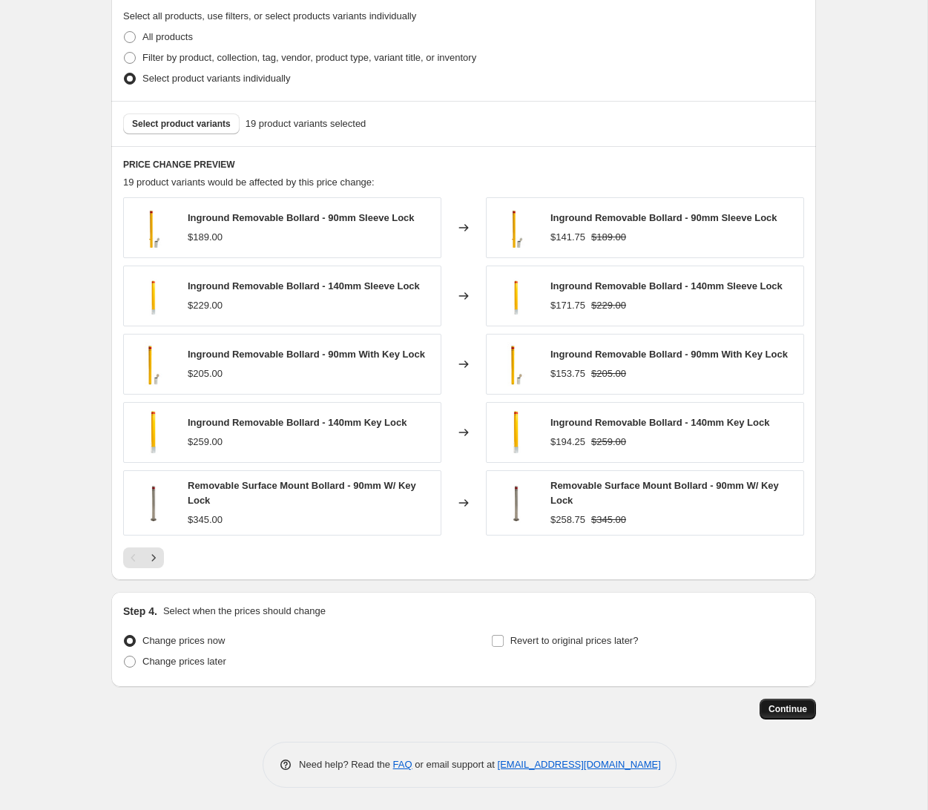
click at [780, 707] on span "Continue" at bounding box center [787, 709] width 39 height 12
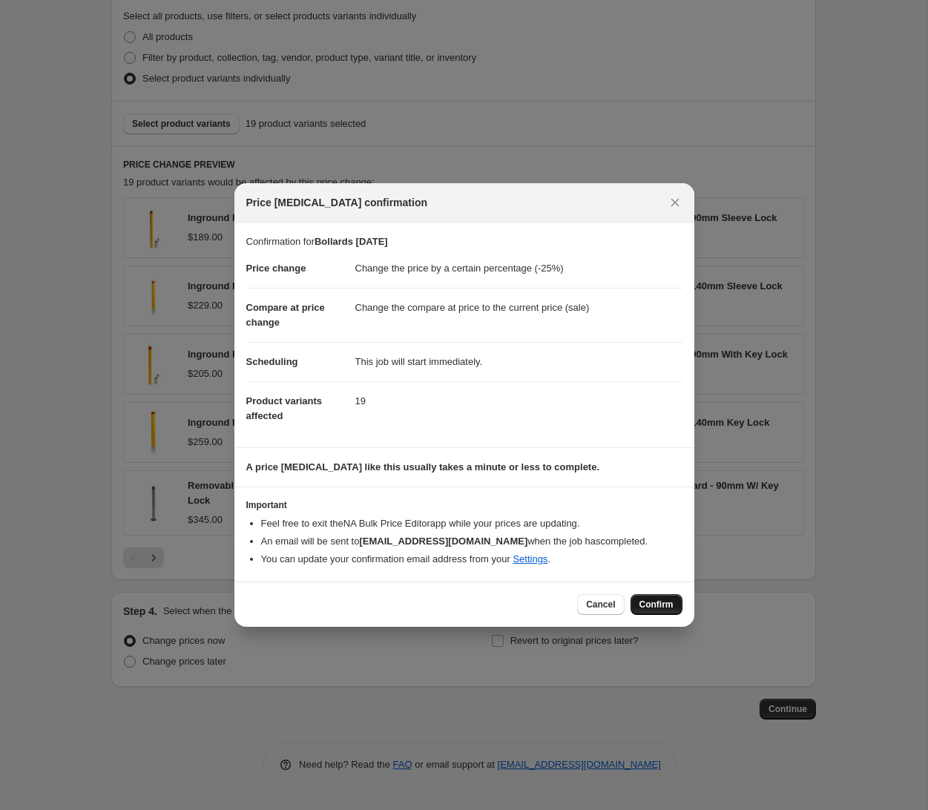
click at [656, 607] on span "Confirm" at bounding box center [656, 604] width 34 height 12
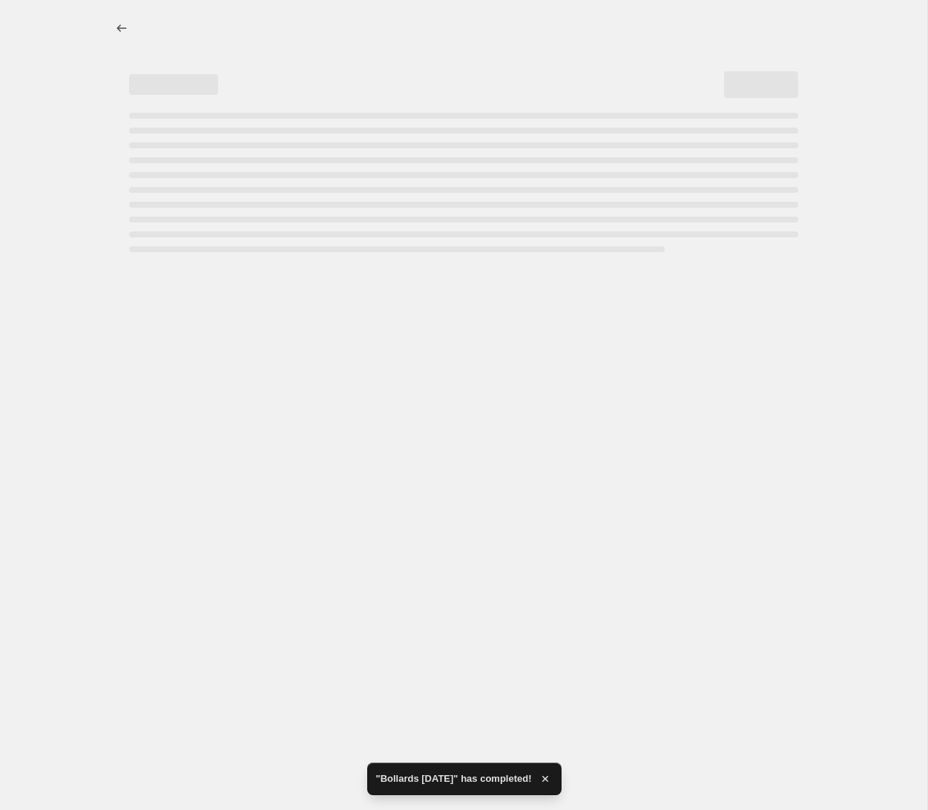
select select "percentage"
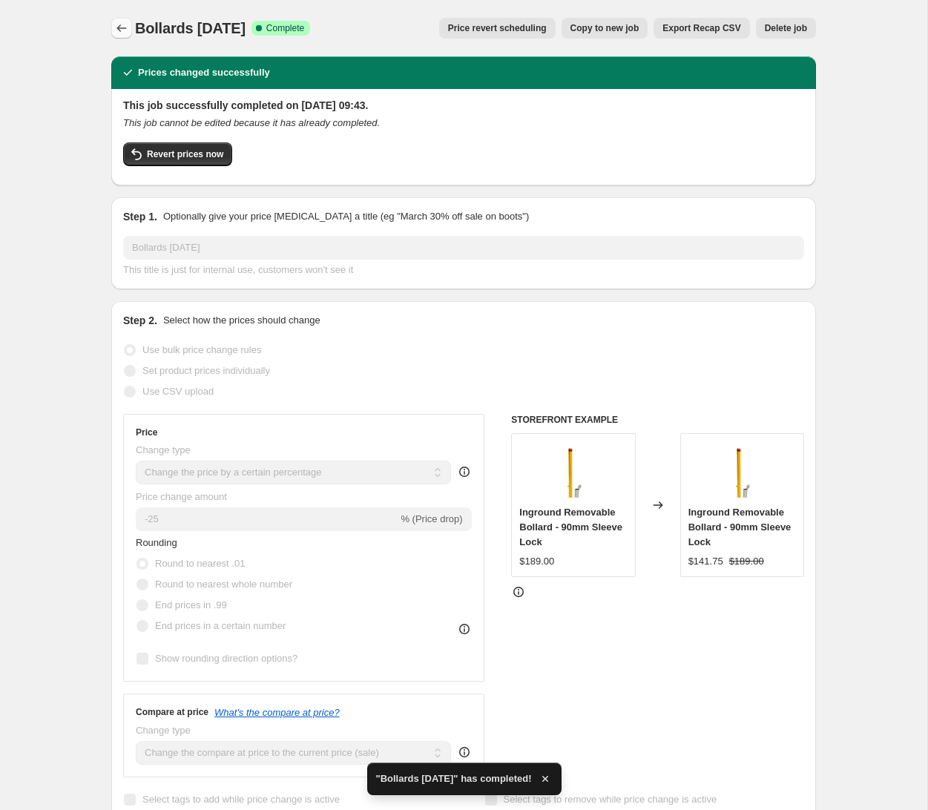
click at [114, 22] on icon "Price change jobs" at bounding box center [121, 28] width 15 height 15
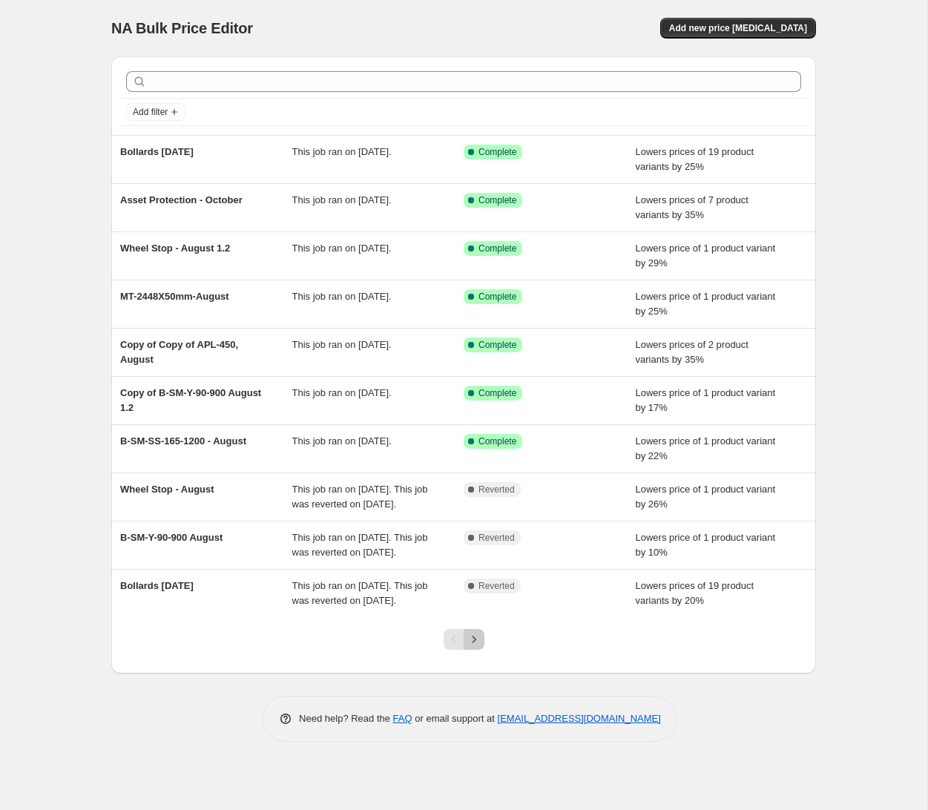
click at [475, 647] on icon "Next" at bounding box center [473, 639] width 15 height 15
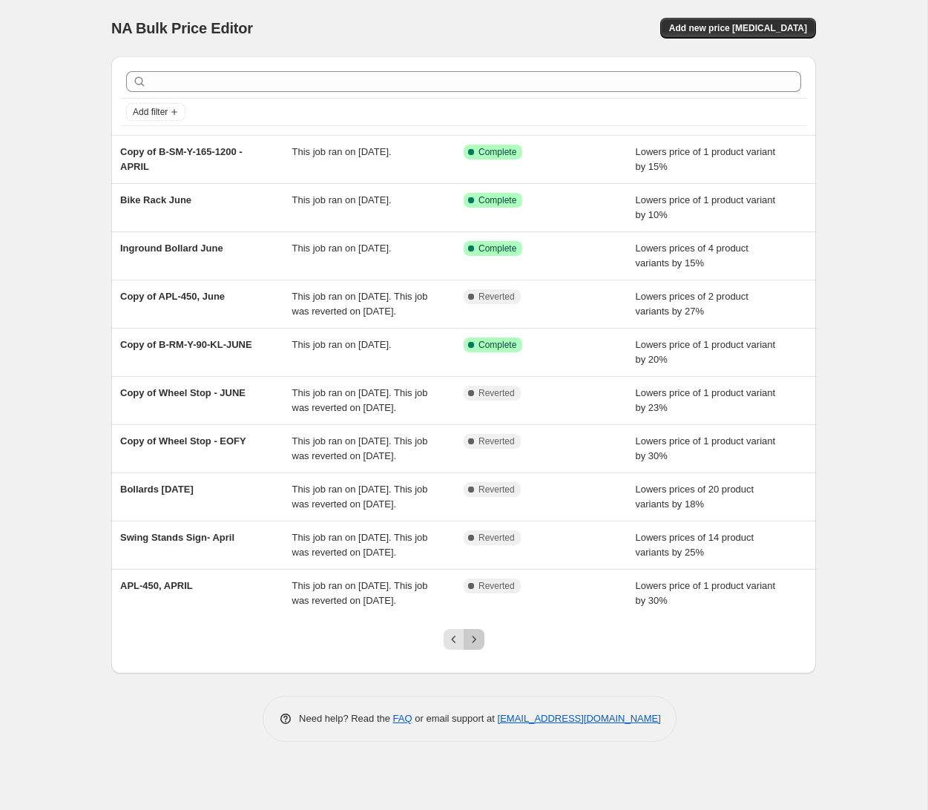
click at [473, 647] on icon "Next" at bounding box center [473, 639] width 15 height 15
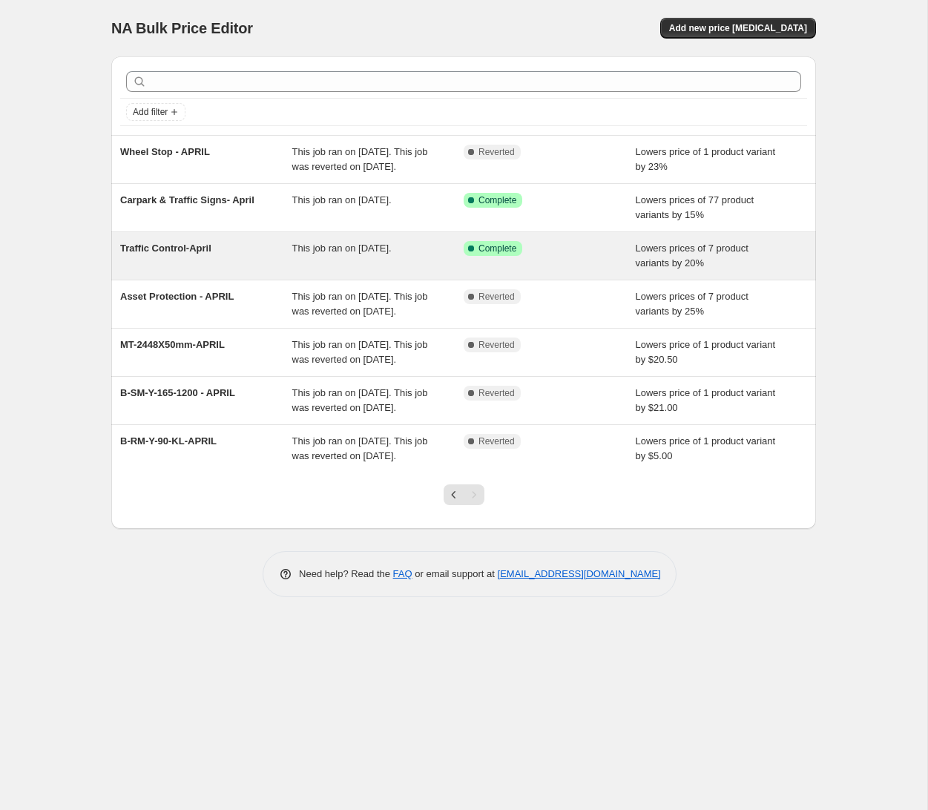
click at [186, 254] on span "Traffic Control-April" at bounding box center [165, 247] width 91 height 11
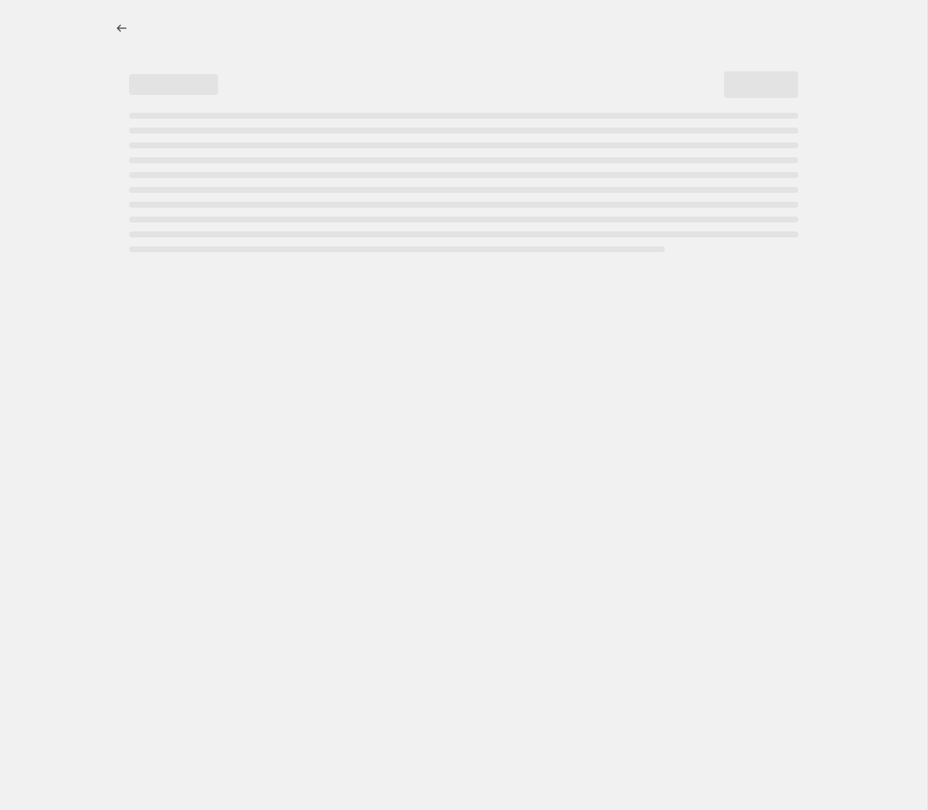
select select "percentage"
select select "collection"
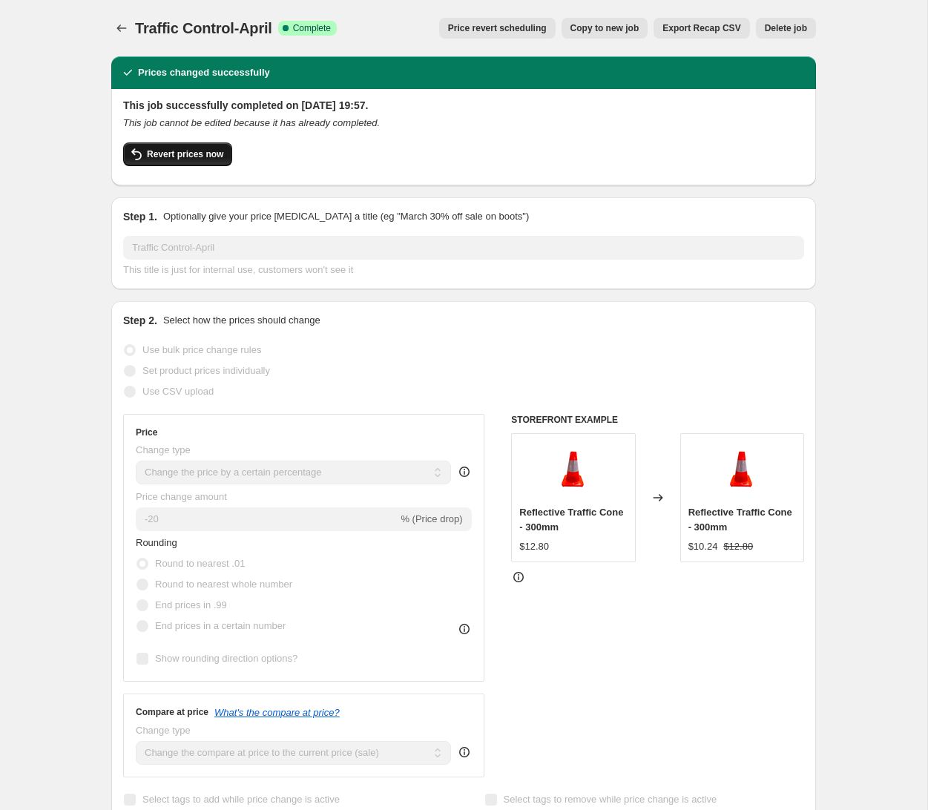
click at [199, 153] on span "Revert prices now" at bounding box center [185, 154] width 76 height 12
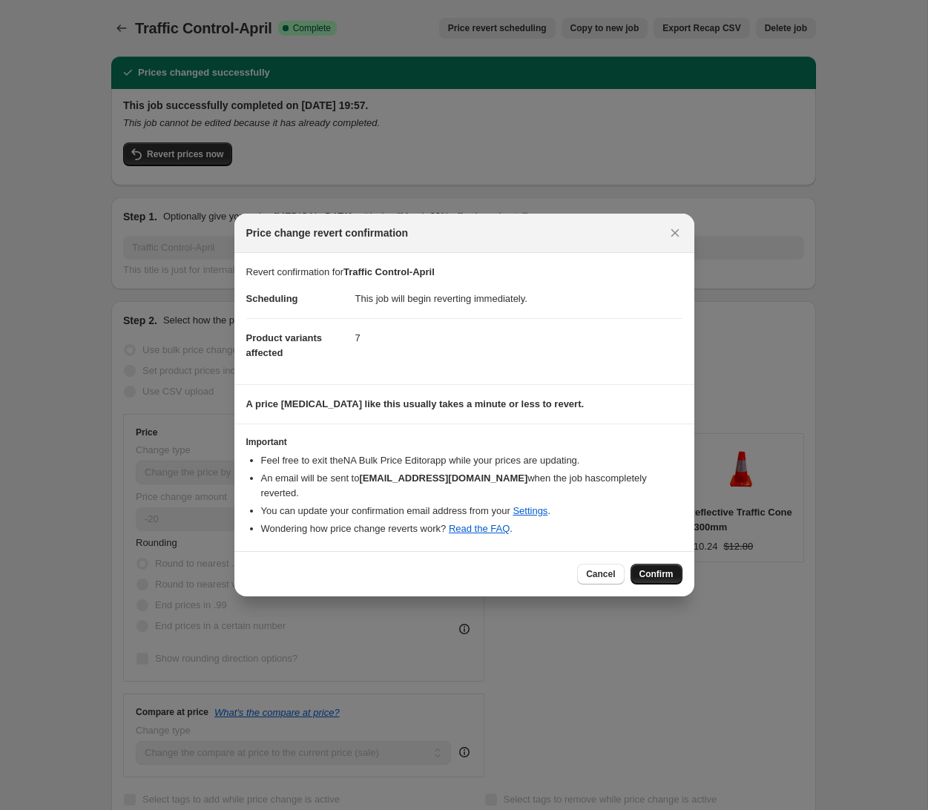
click at [663, 570] on span "Confirm" at bounding box center [656, 574] width 34 height 12
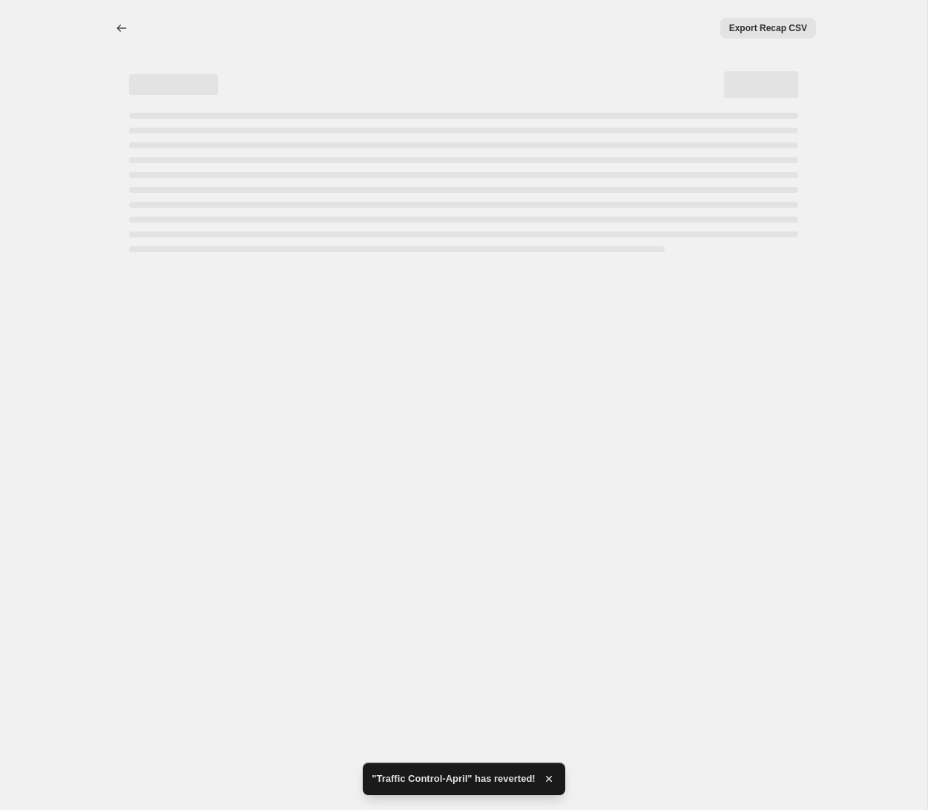
select select "percentage"
select select "collection"
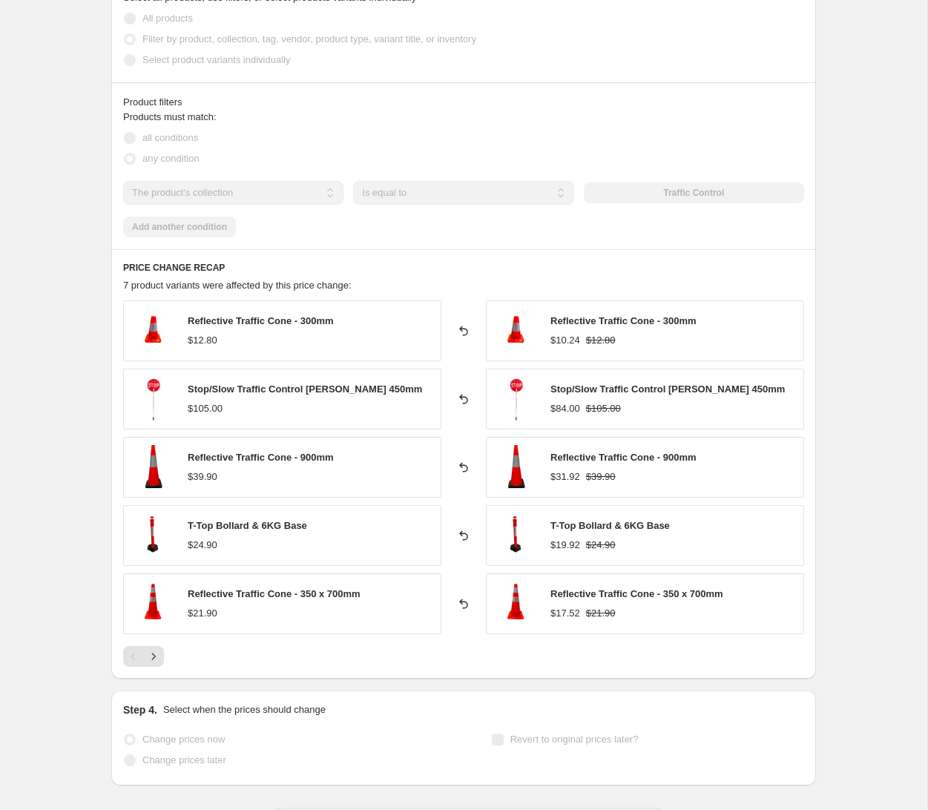
scroll to position [839, 0]
click at [156, 656] on icon "Next" at bounding box center [153, 655] width 15 height 15
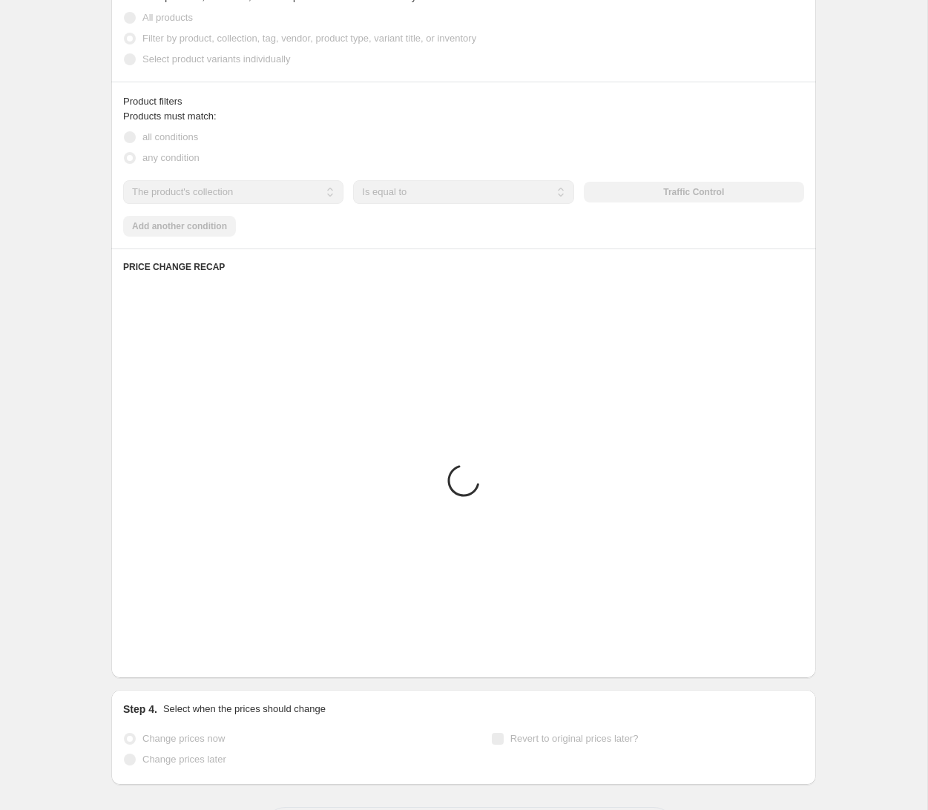
scroll to position [700, 0]
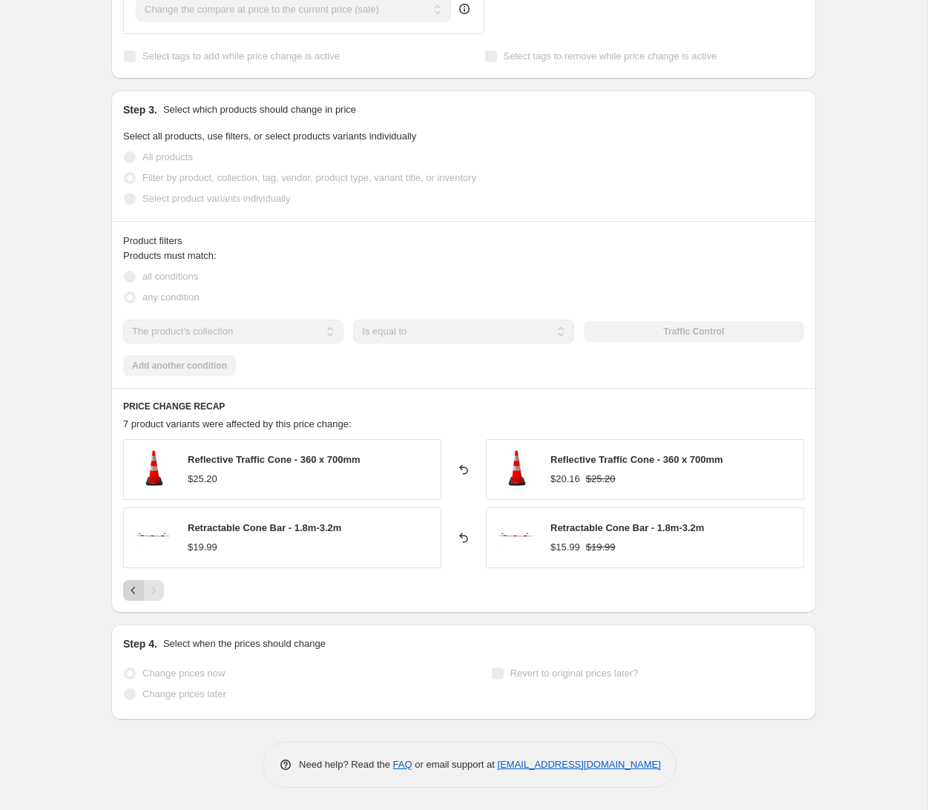
click at [131, 598] on button "Previous" at bounding box center [133, 590] width 21 height 21
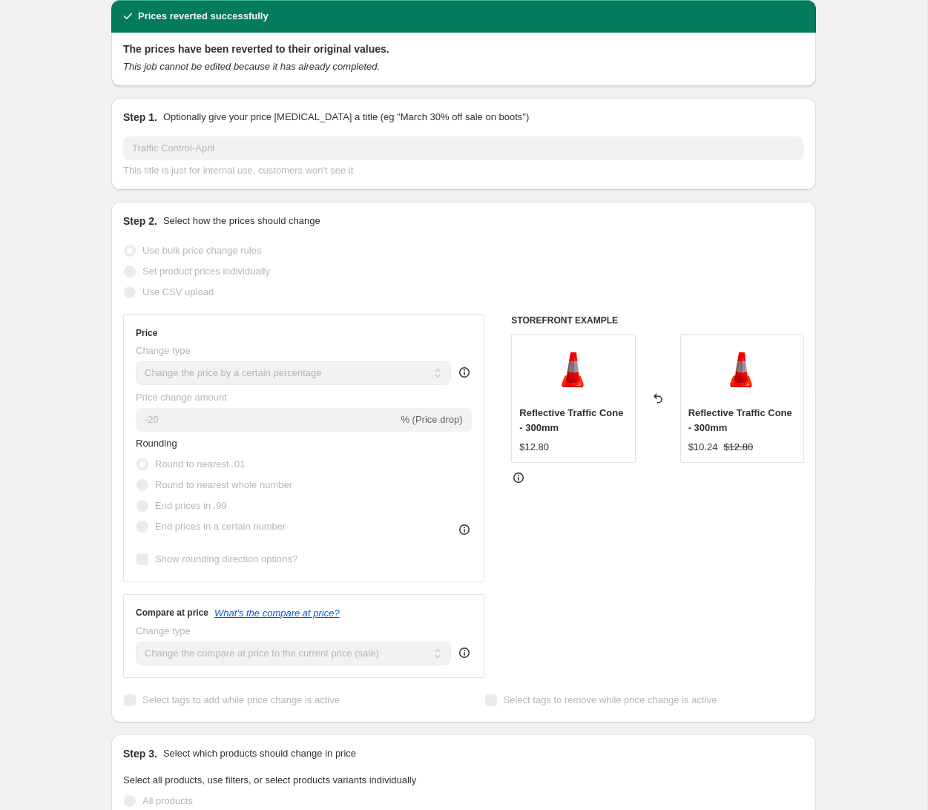
scroll to position [0, 0]
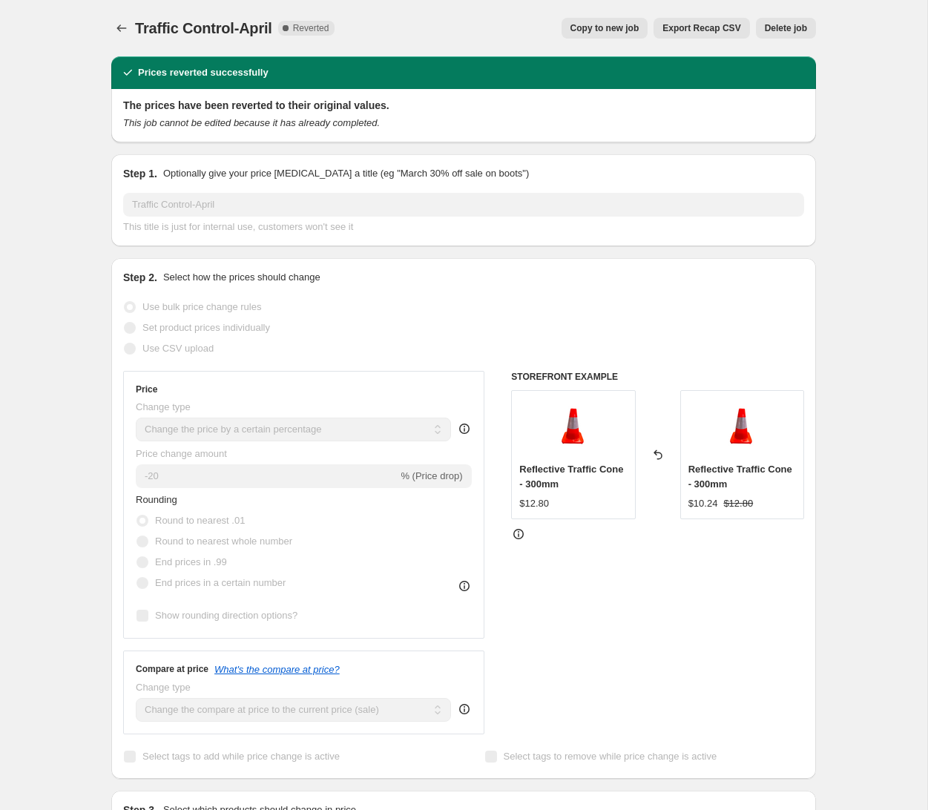
click at [622, 33] on span "Copy to new job" at bounding box center [604, 28] width 69 height 12
select select "percentage"
select select "collection"
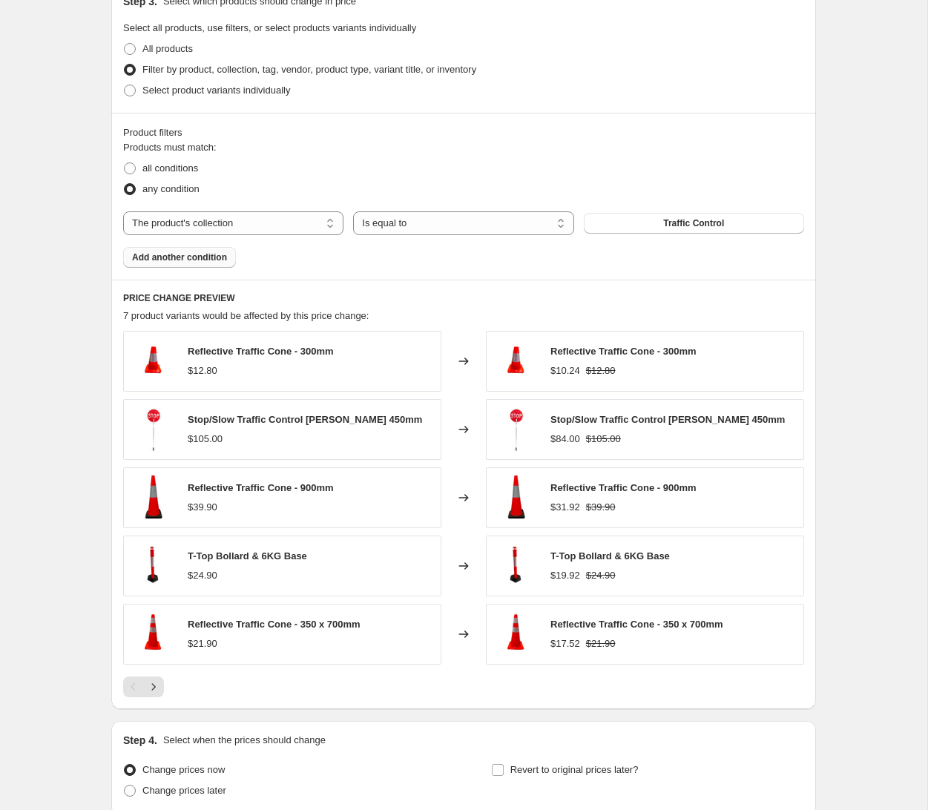
scroll to position [711, 0]
click at [186, 264] on button "Add another condition" at bounding box center [179, 256] width 113 height 21
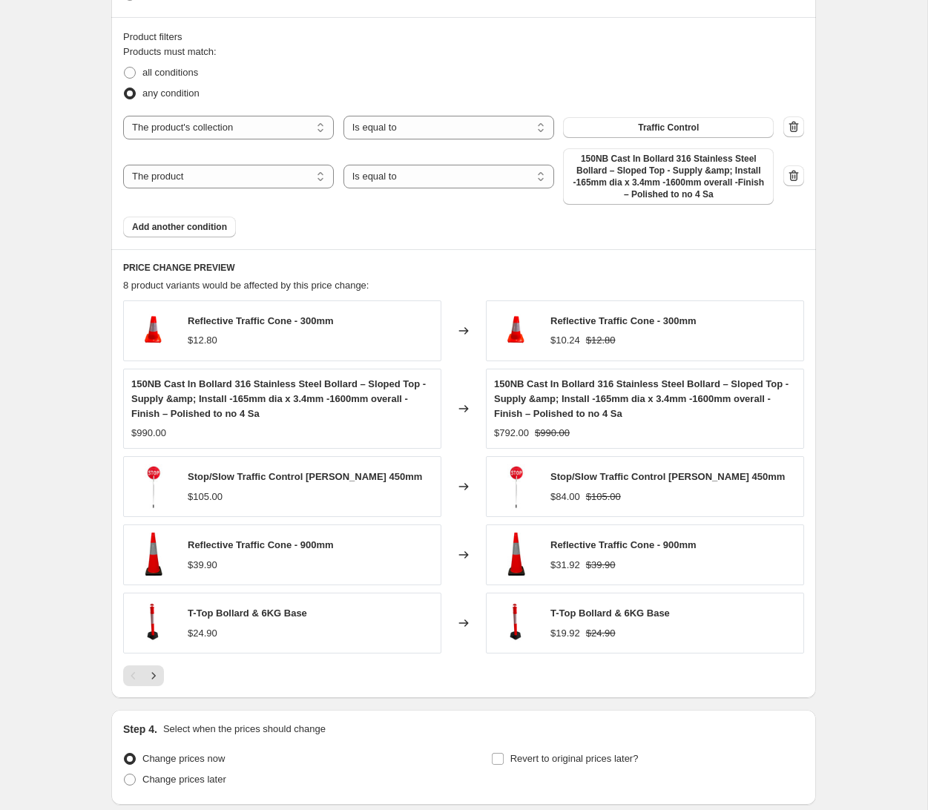
scroll to position [802, 0]
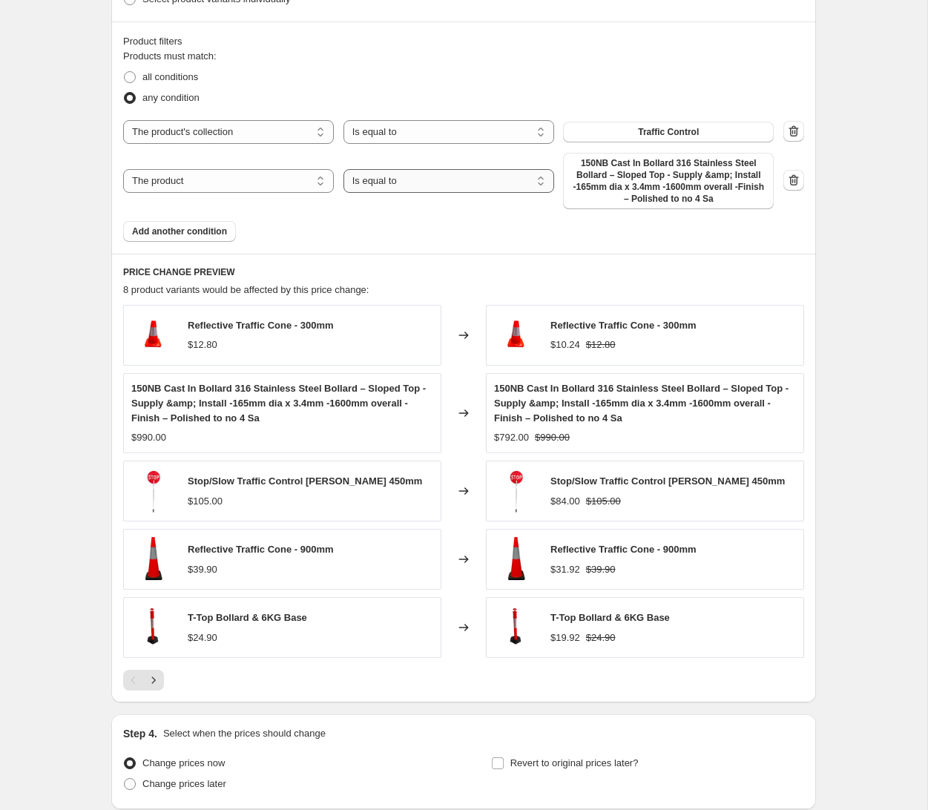
click at [415, 182] on select "Is equal to Is not equal to" at bounding box center [448, 181] width 211 height 24
select select "not_equal"
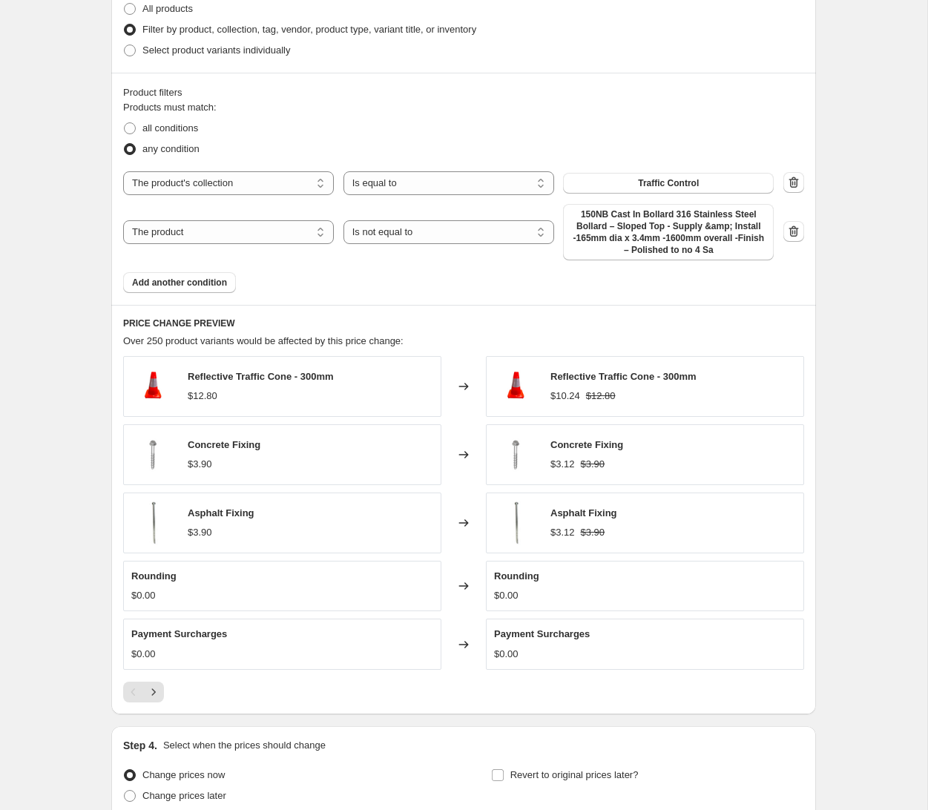
scroll to position [746, 0]
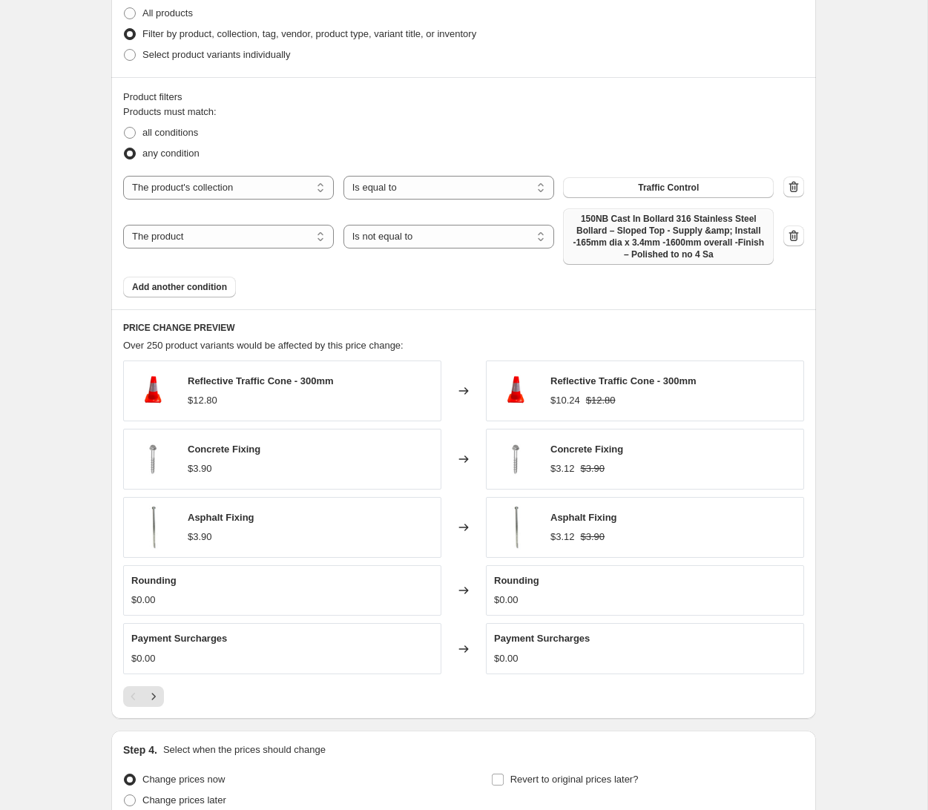
click at [654, 233] on span "150NB Cast In Bollard 316 Stainless Steel Bollard – Sloped Top - Supply &amp; I…" at bounding box center [668, 236] width 193 height 47
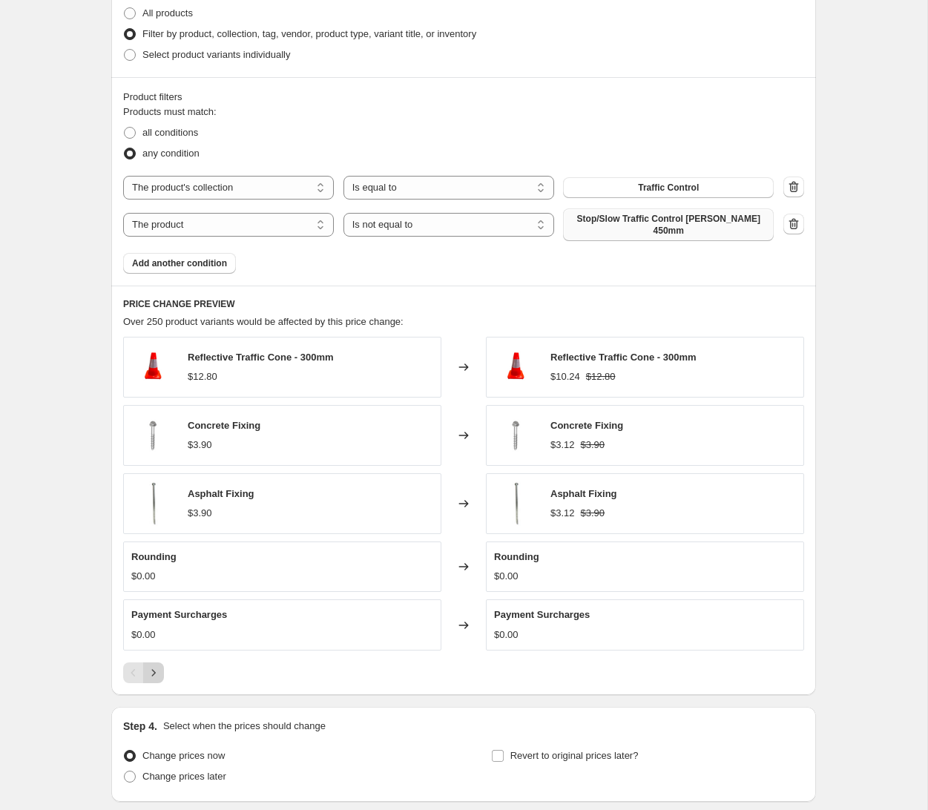
click at [153, 665] on icon "Next" at bounding box center [153, 672] width 15 height 15
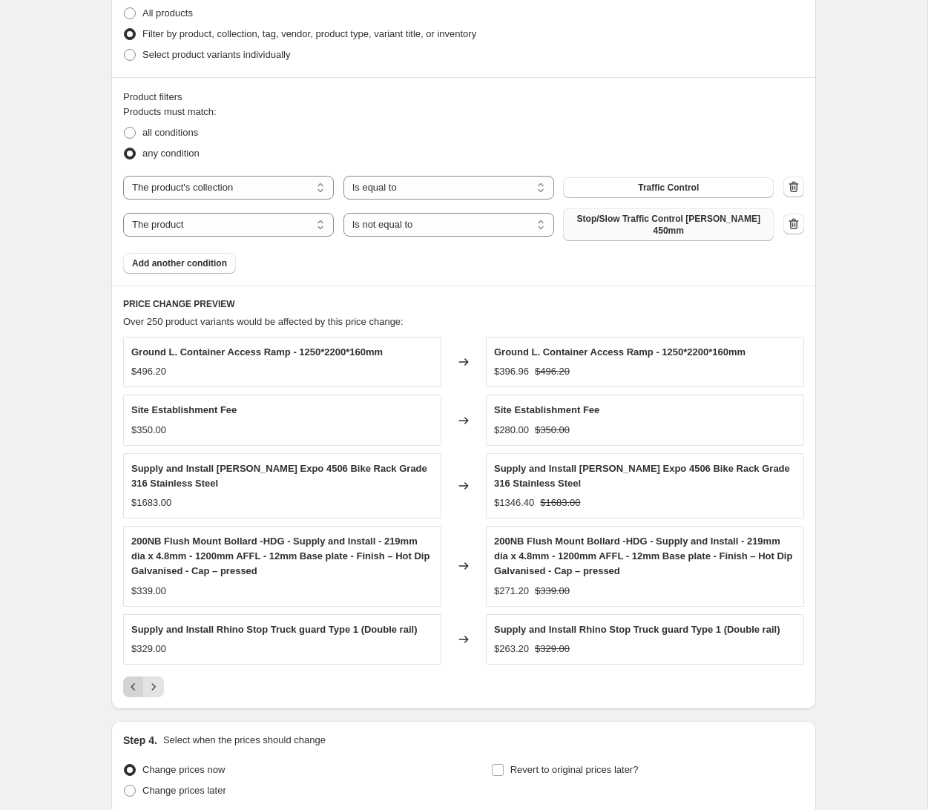
click at [132, 679] on icon "Previous" at bounding box center [133, 686] width 15 height 15
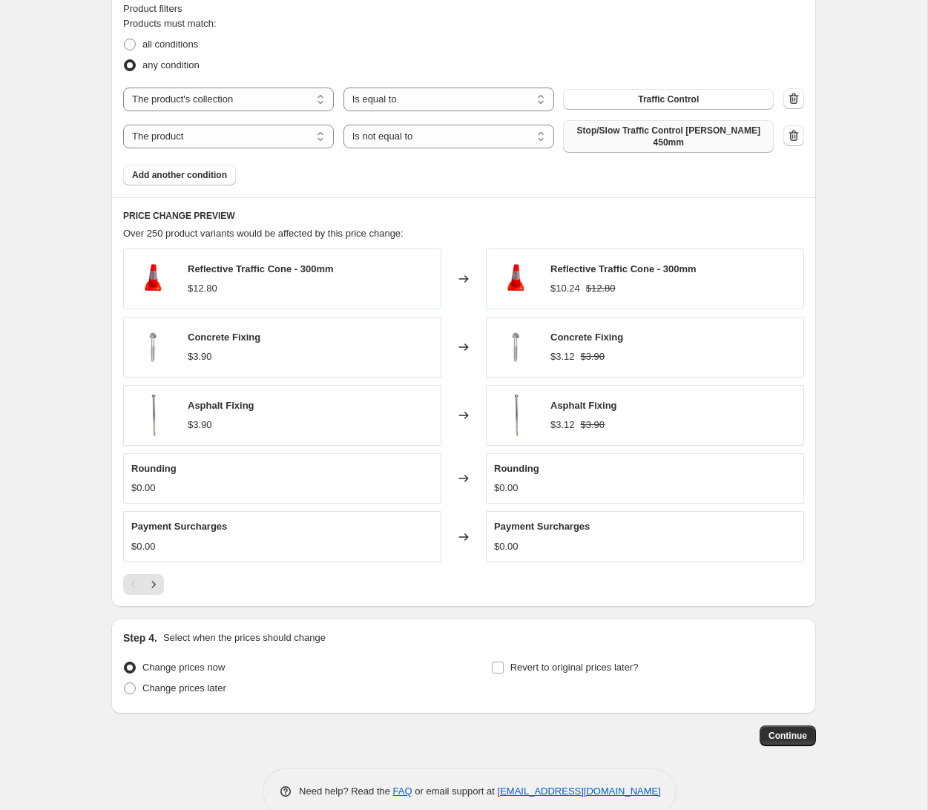
scroll to position [819, 0]
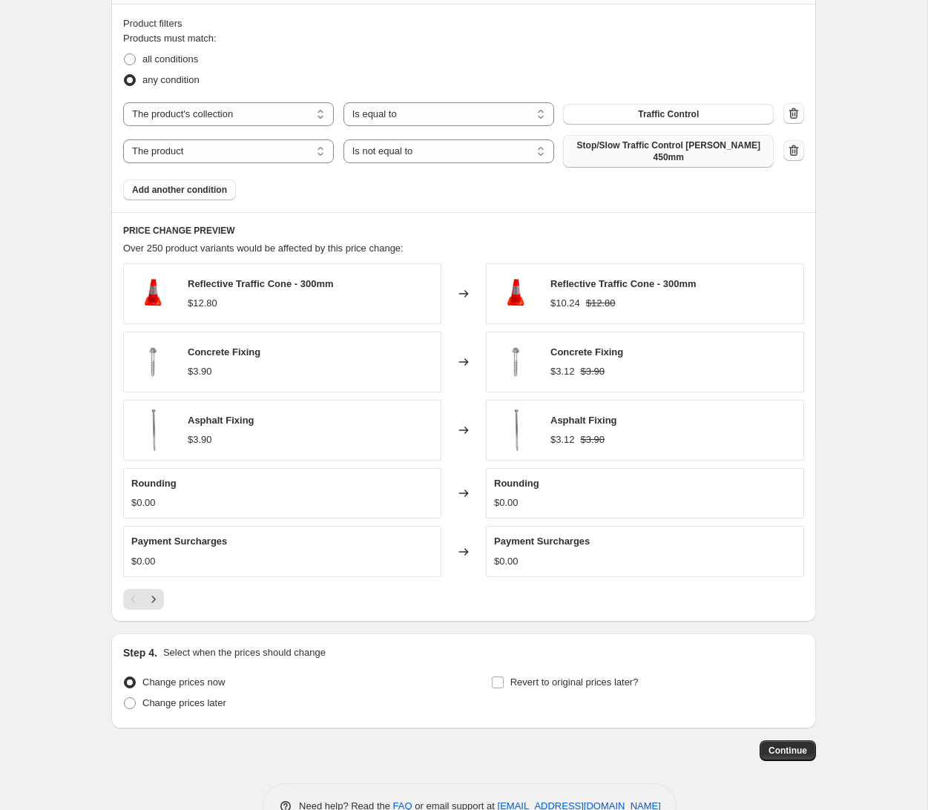
click at [795, 143] on icon "button" at bounding box center [793, 150] width 15 height 15
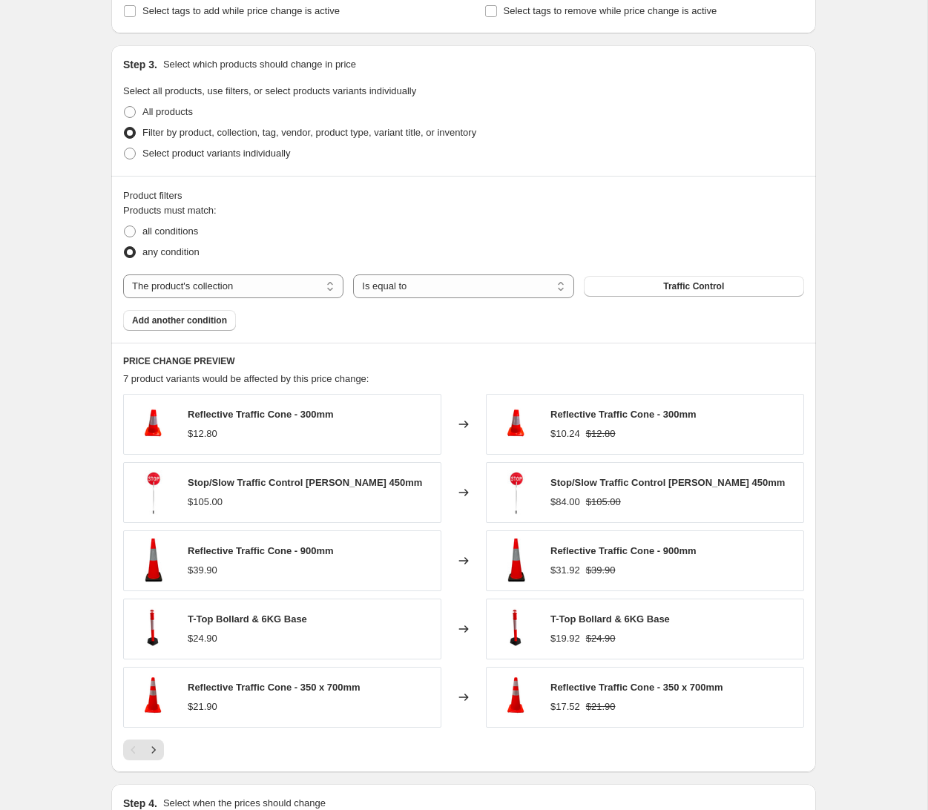
scroll to position [576, 0]
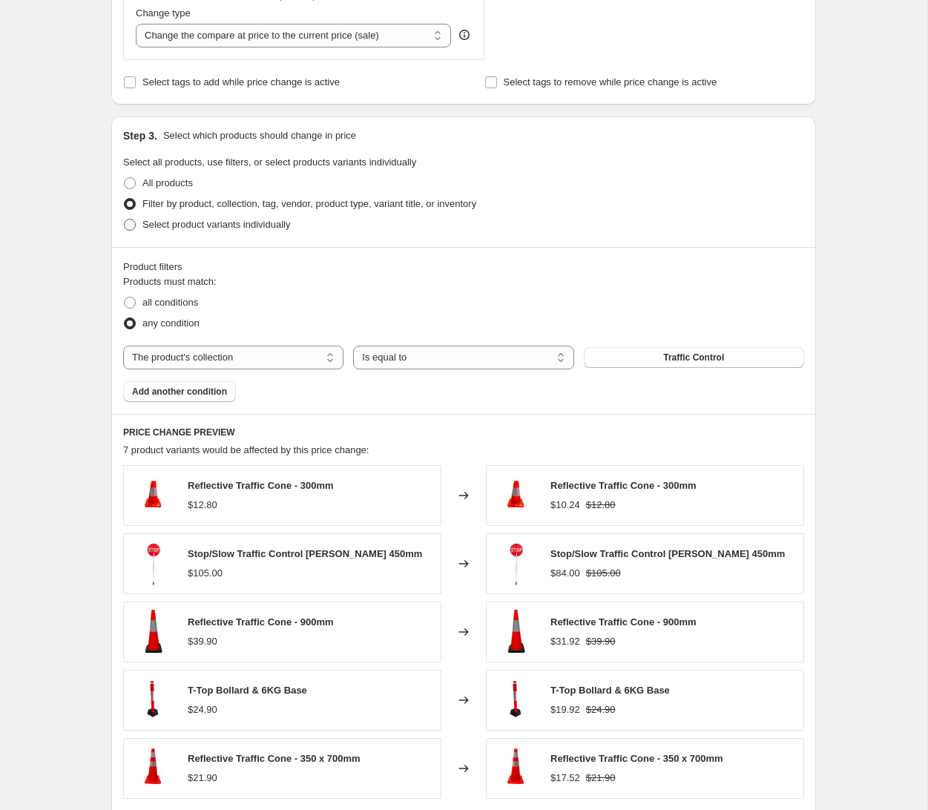
click at [134, 226] on span at bounding box center [130, 225] width 12 height 12
click at [125, 219] on input "Select product variants individually" at bounding box center [124, 219] width 1 height 1
radio input "true"
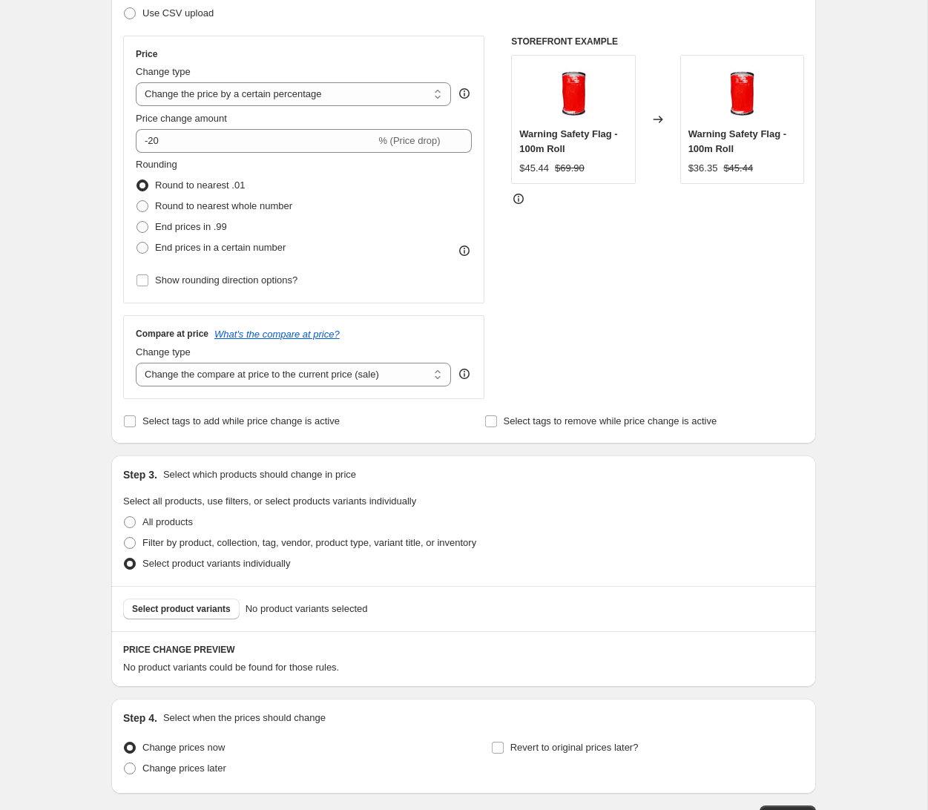
scroll to position [222, 0]
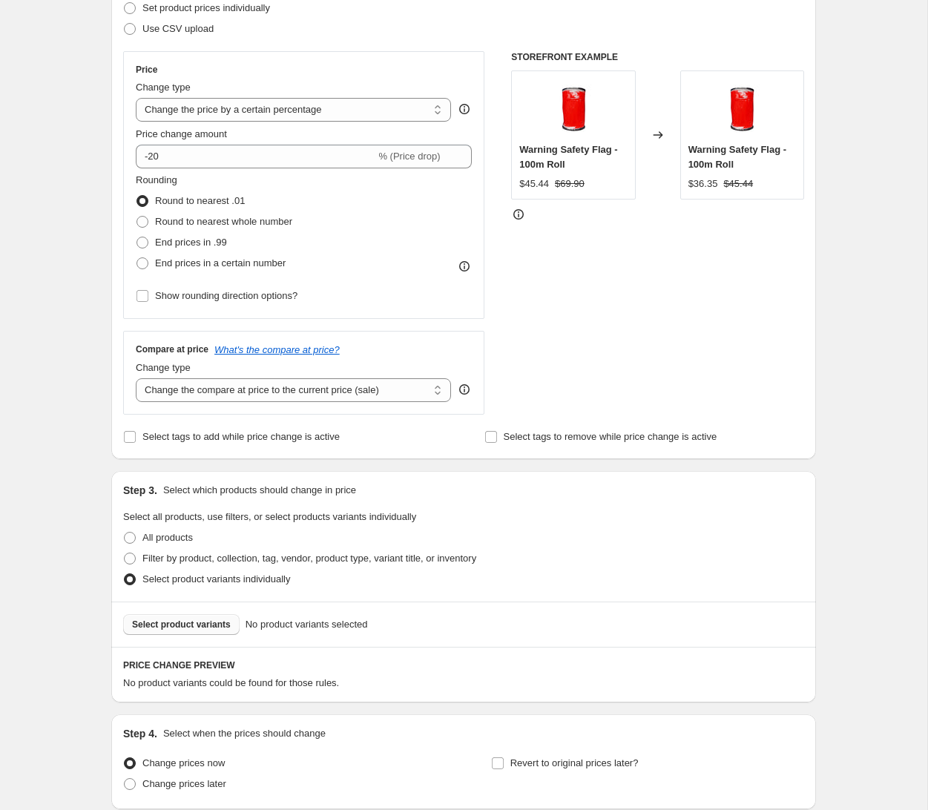
click at [216, 627] on span "Select product variants" at bounding box center [181, 624] width 99 height 12
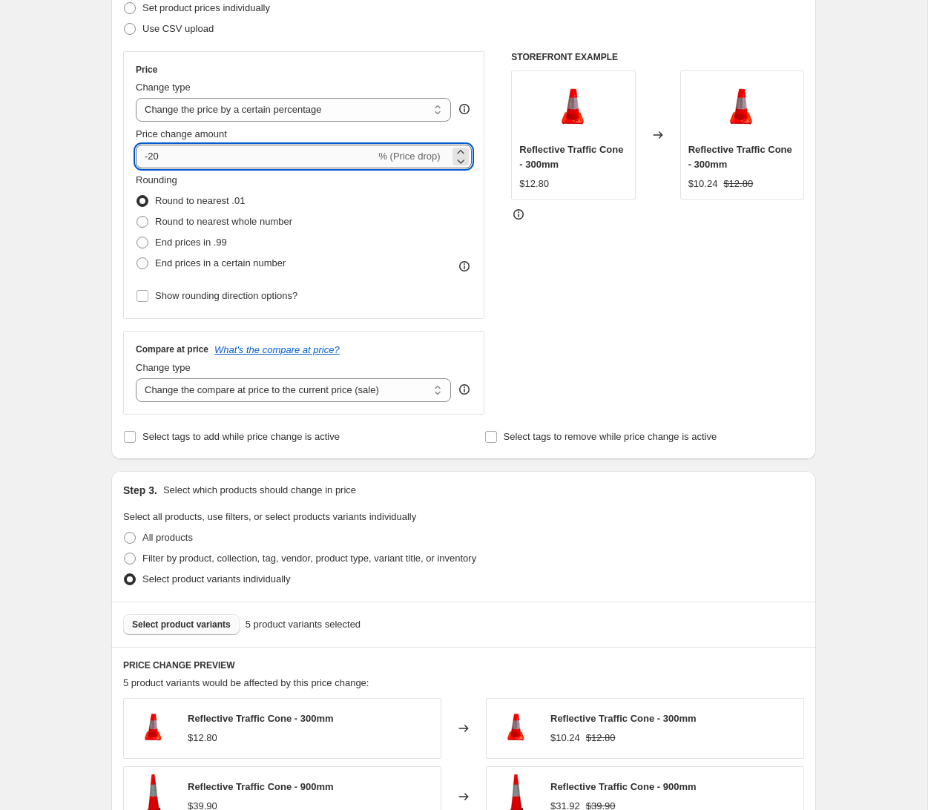
click at [176, 156] on input "-20" at bounding box center [255, 157] width 239 height 24
type input "-2"
type input "-40"
click at [770, 336] on div "STOREFRONT EXAMPLE Reflective Traffic Cone - 300mm $12.80 Changed to Reflective…" at bounding box center [657, 232] width 293 height 363
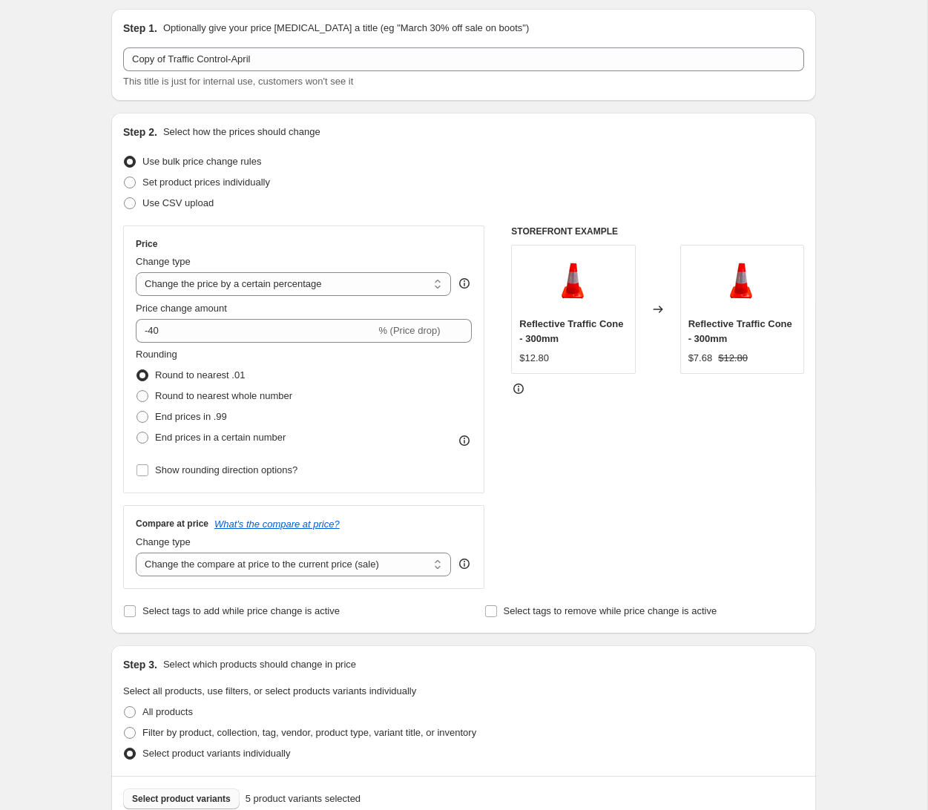
scroll to position [0, 0]
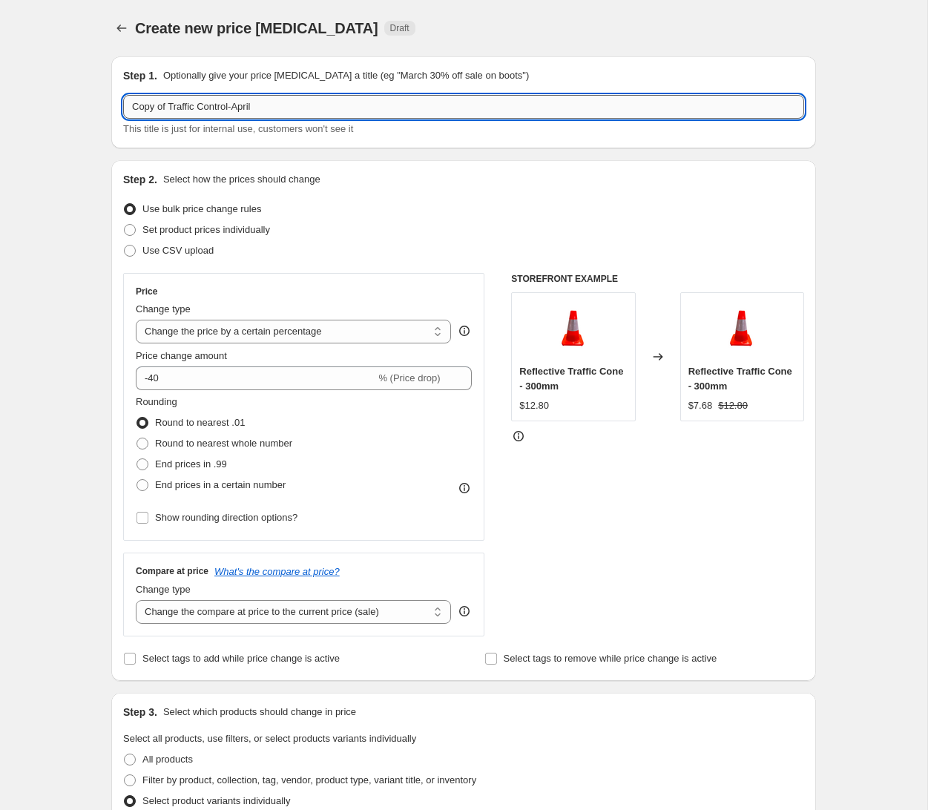
drag, startPoint x: 172, startPoint y: 106, endPoint x: 162, endPoint y: 116, distance: 14.7
click at [100, 105] on div "Step 1. Optionally give your price [MEDICAL_DATA] a title (eg "March 30% off sa…" at bounding box center [457, 740] width 716 height 1392
drag, startPoint x: 248, startPoint y: 101, endPoint x: 205, endPoint y: 103, distance: 43.1
click at [205, 103] on input "Traffic Control-April" at bounding box center [463, 107] width 681 height 24
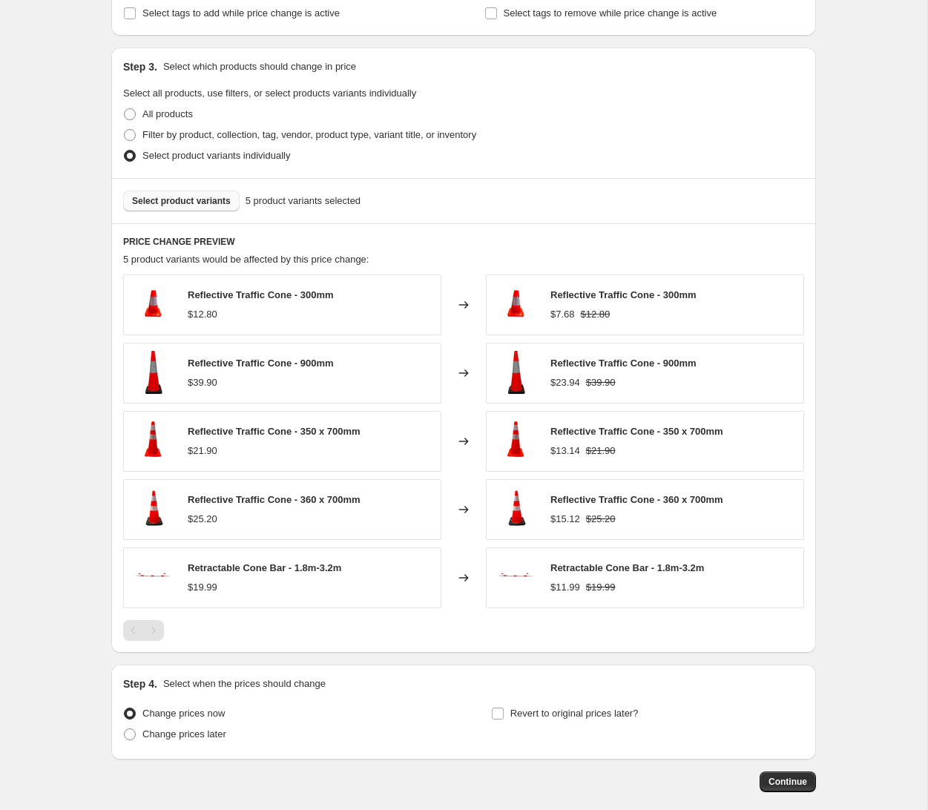
scroll to position [718, 0]
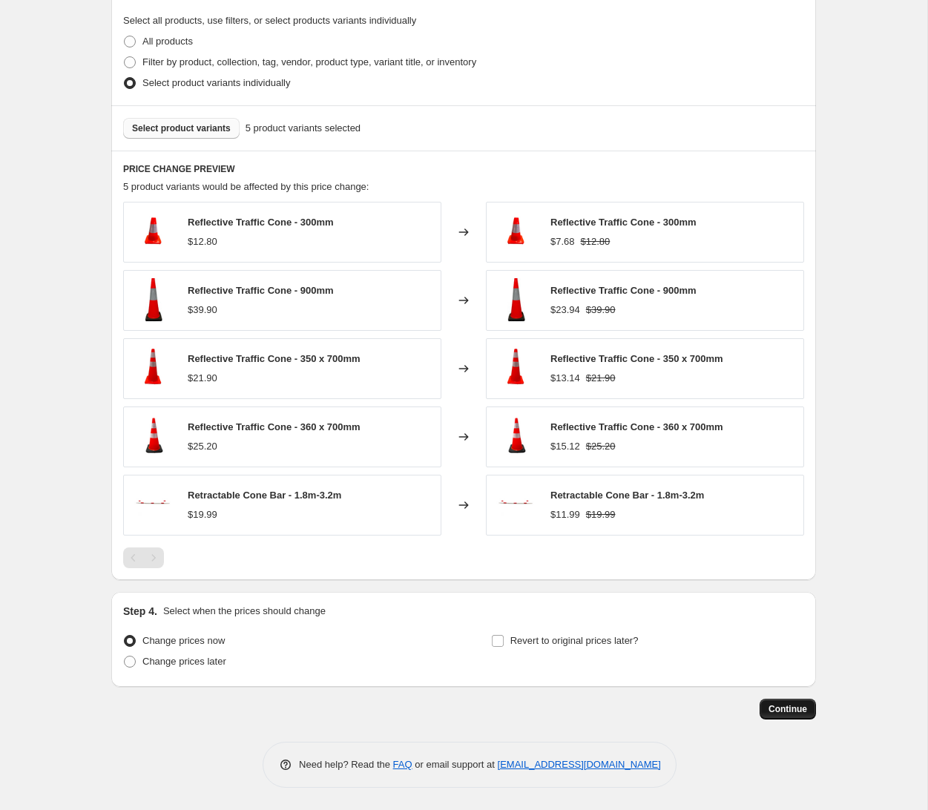
type input "Traffic Control-October"
click at [798, 706] on span "Continue" at bounding box center [787, 709] width 39 height 12
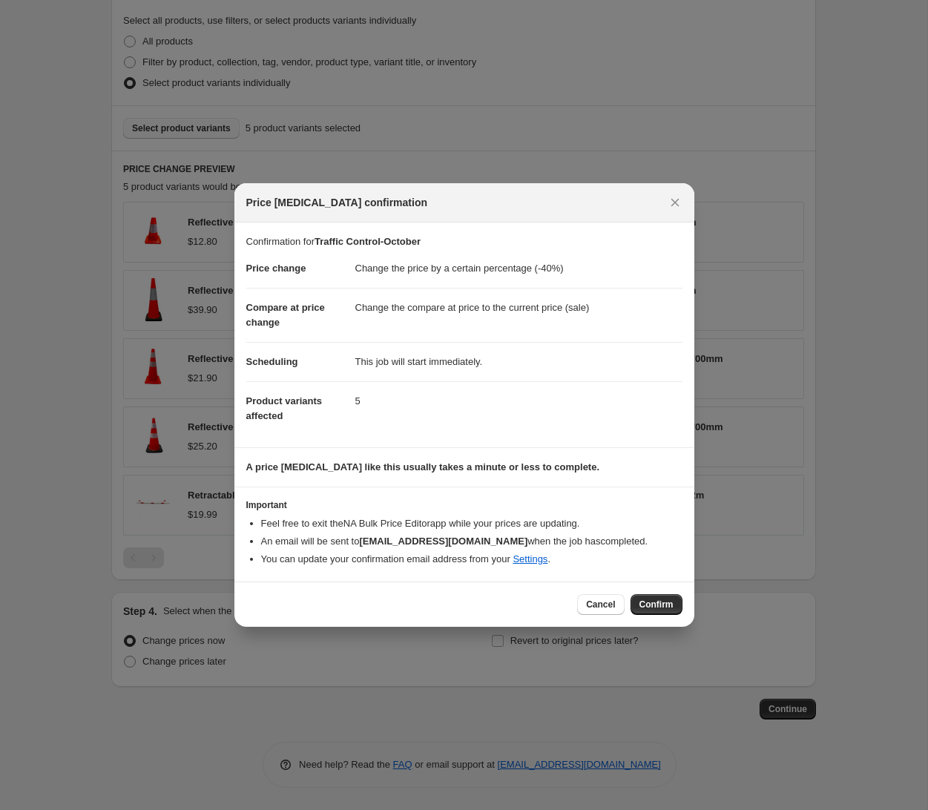
click at [668, 601] on span "Confirm" at bounding box center [656, 604] width 34 height 12
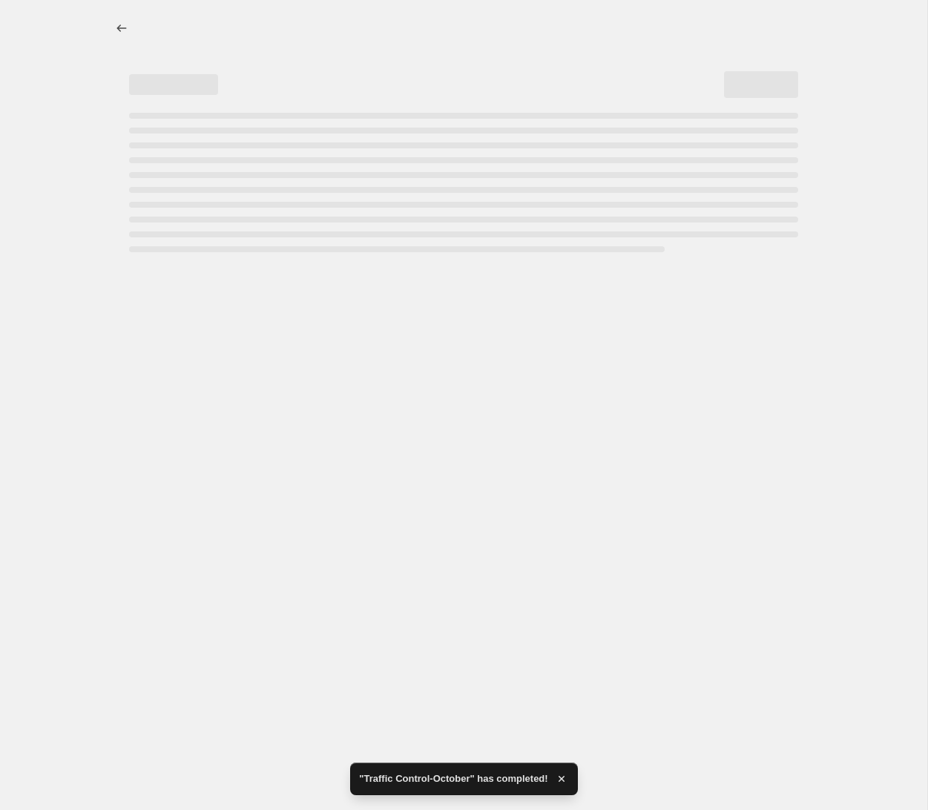
select select "percentage"
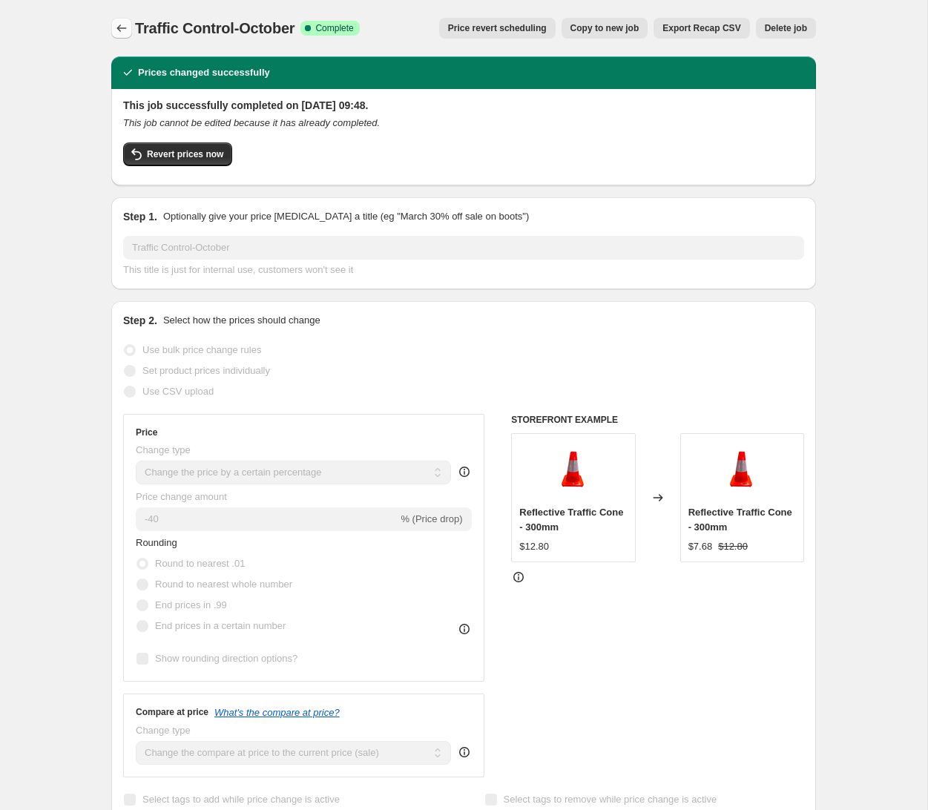
click at [119, 27] on icon "Price change jobs" at bounding box center [121, 28] width 15 height 15
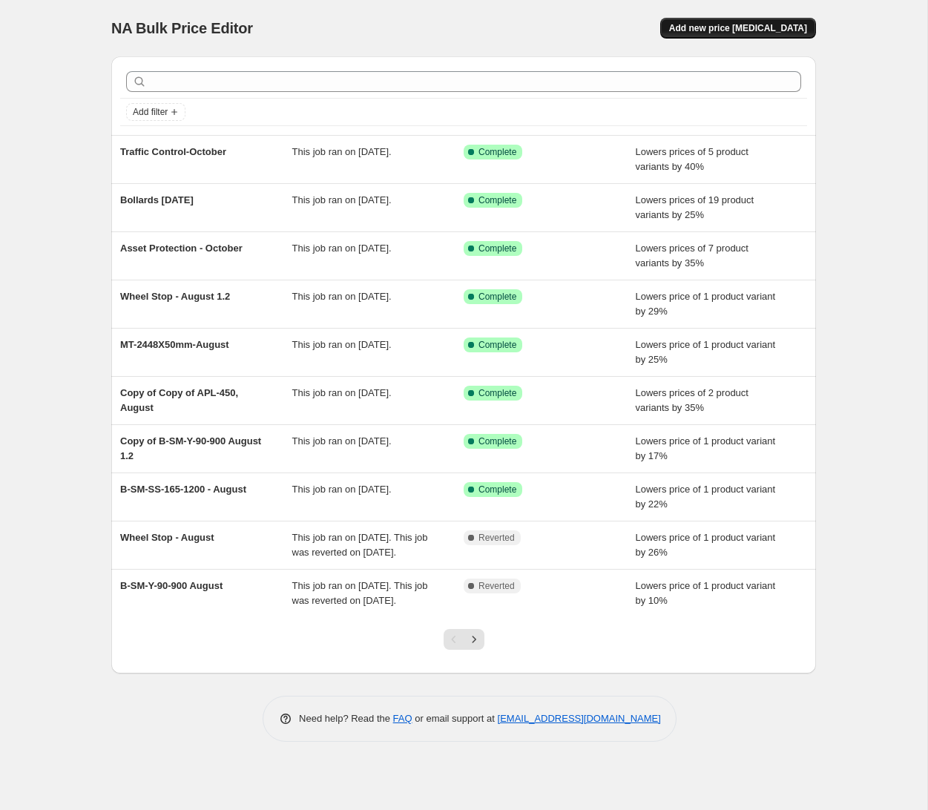
click at [740, 27] on span "Add new price [MEDICAL_DATA]" at bounding box center [738, 28] width 138 height 12
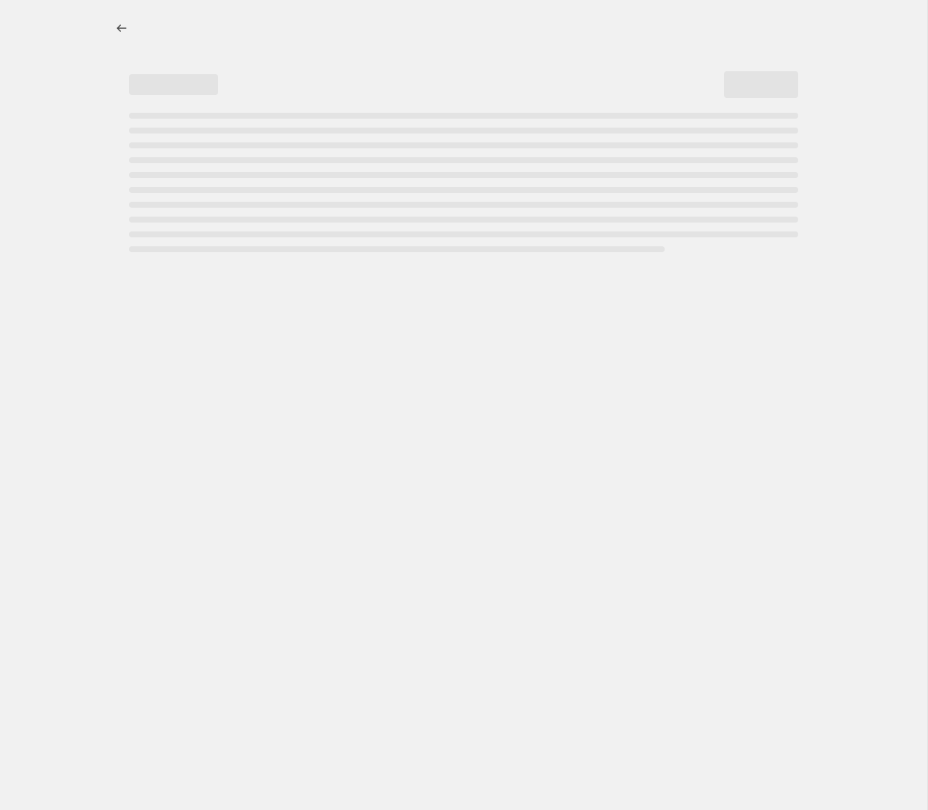
select select "percentage"
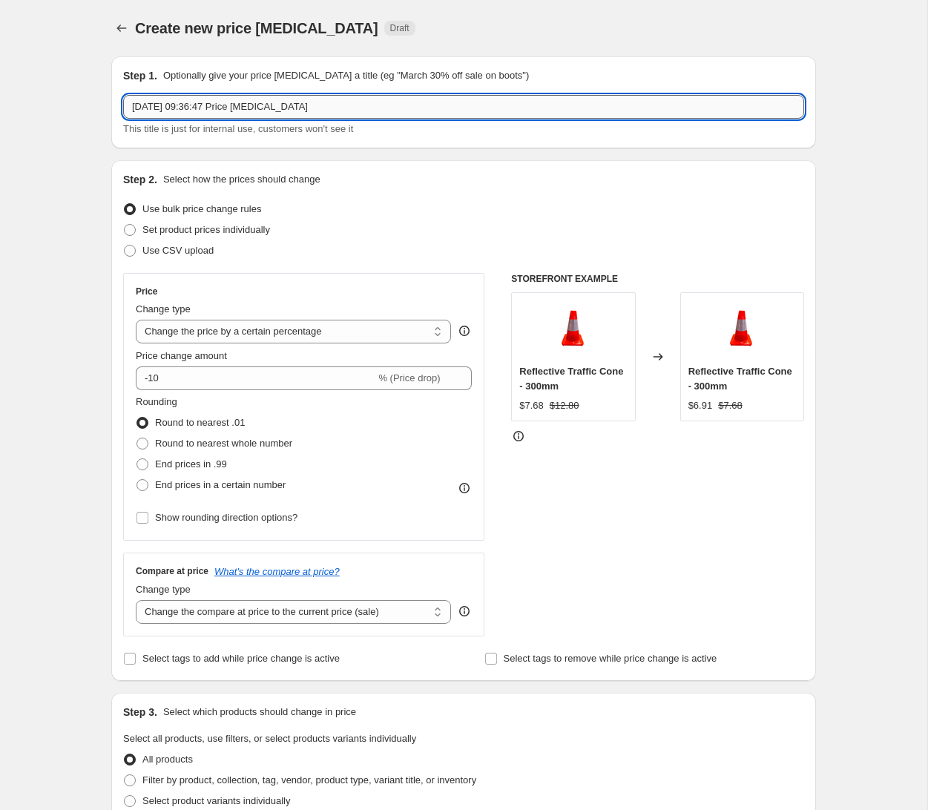
click at [327, 112] on input "[DATE] 09:36:47 Price [MEDICAL_DATA]" at bounding box center [463, 107] width 681 height 24
type input "T-Top & Stop/Slow"
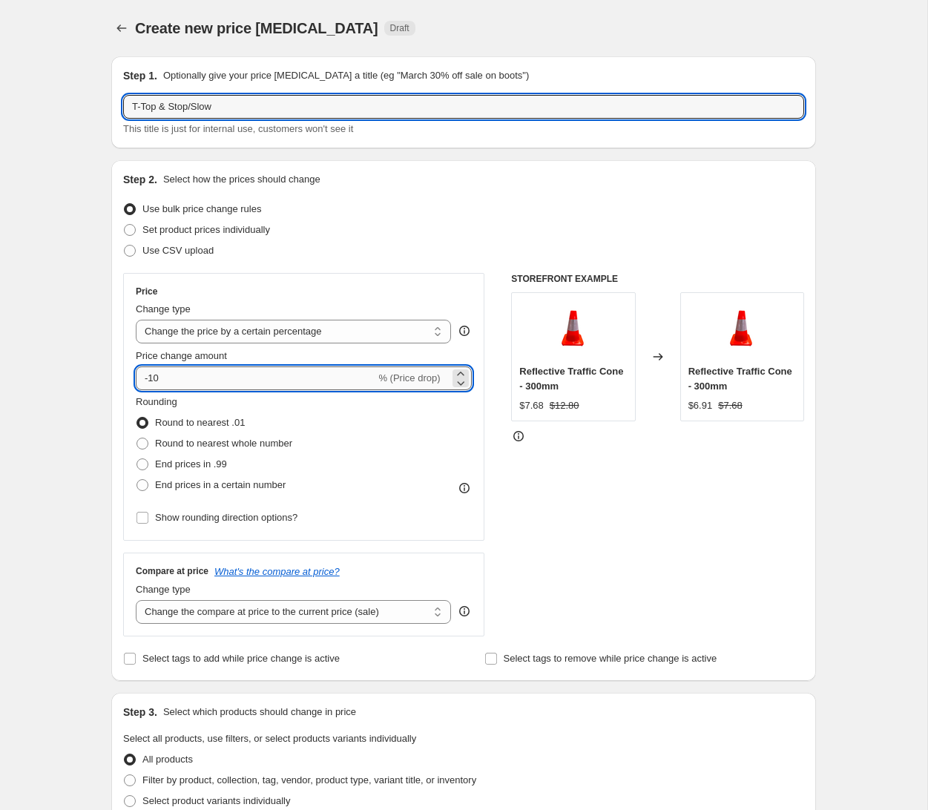
click at [217, 378] on input "-10" at bounding box center [255, 378] width 239 height 24
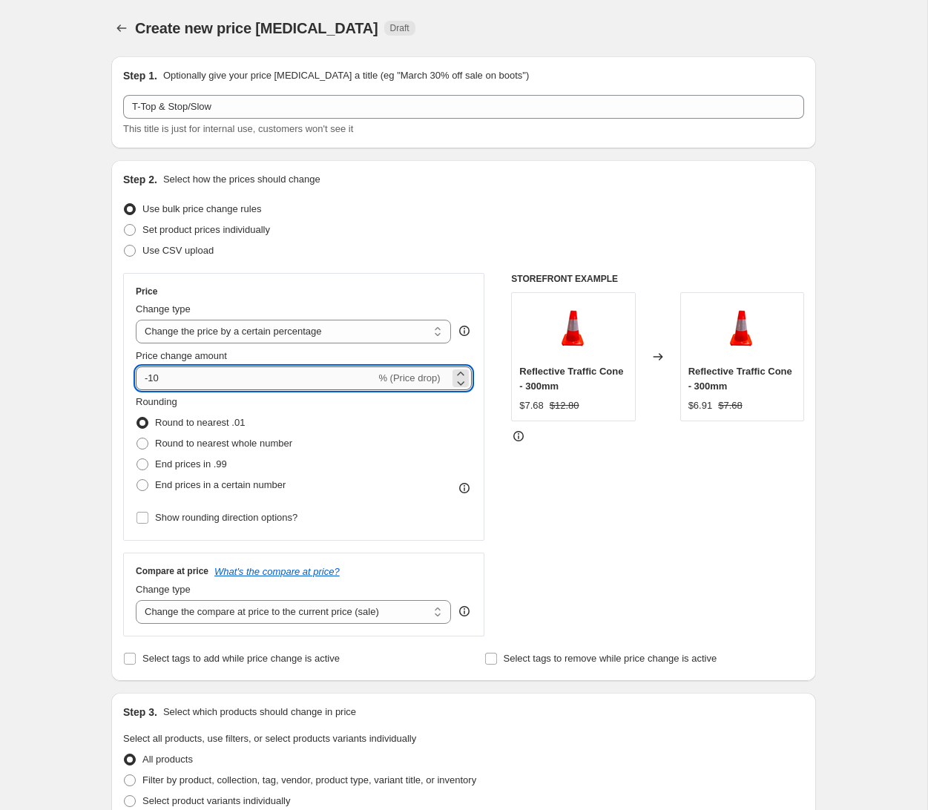
type input "-1"
type input "-20"
click at [833, 472] on div "Create new price [MEDICAL_DATA]. This page is ready Create new price [MEDICAL_D…" at bounding box center [463, 731] width 740 height 1462
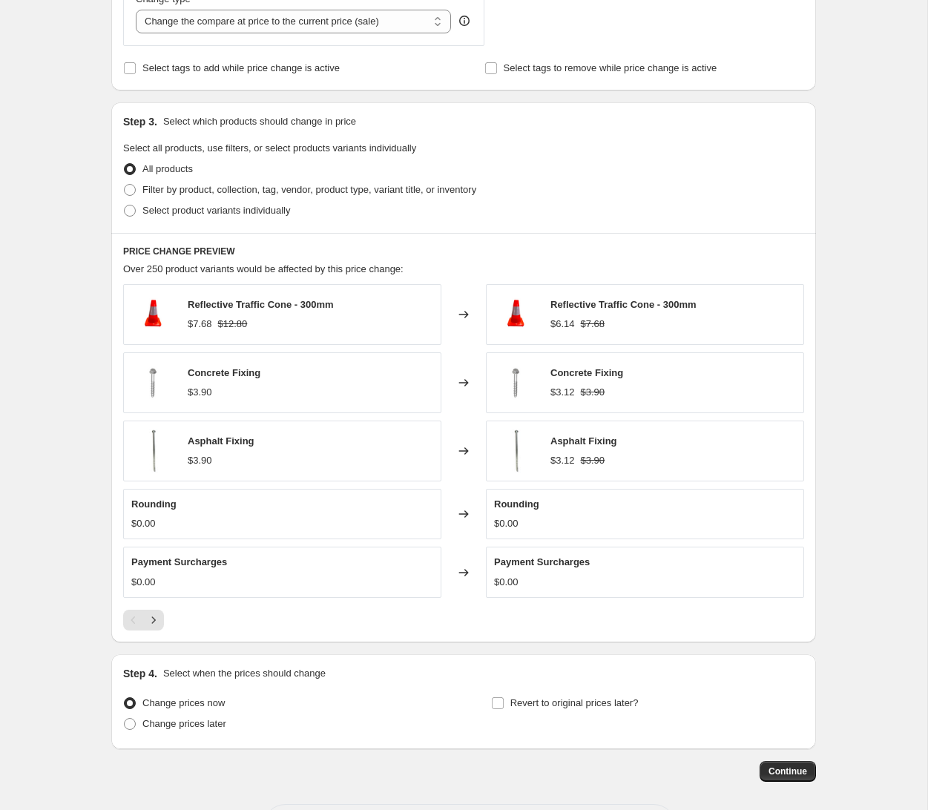
scroll to position [592, 0]
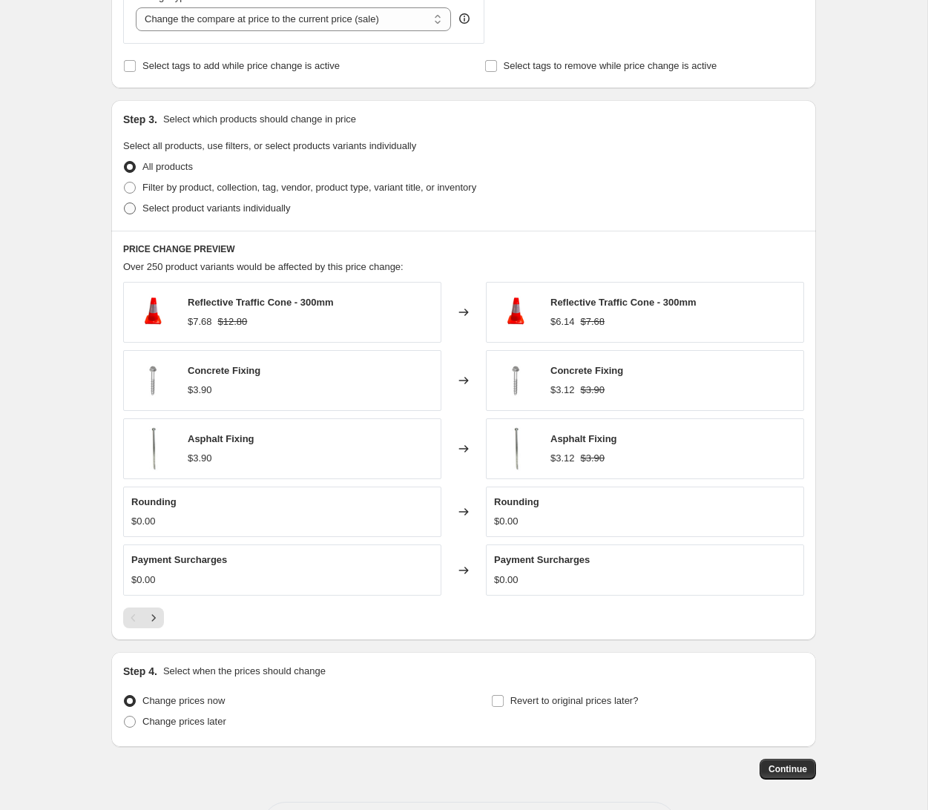
click at [131, 209] on span at bounding box center [130, 208] width 12 height 12
click at [125, 203] on input "Select product variants individually" at bounding box center [124, 202] width 1 height 1
radio input "true"
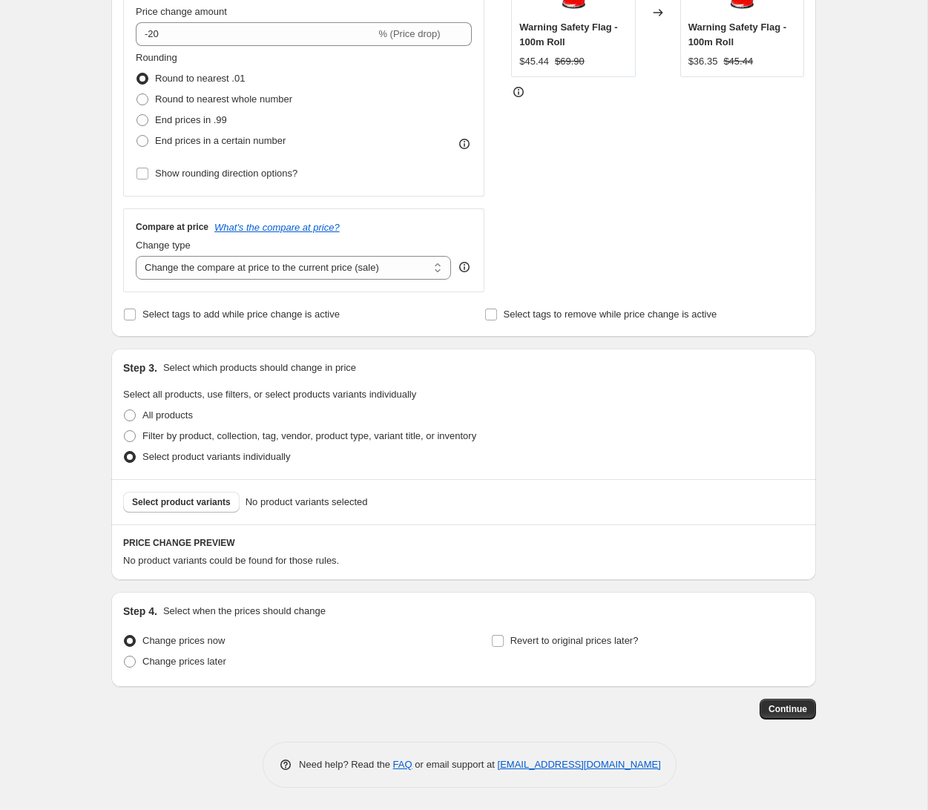
scroll to position [344, 0]
click at [214, 506] on button "Select product variants" at bounding box center [181, 502] width 116 height 21
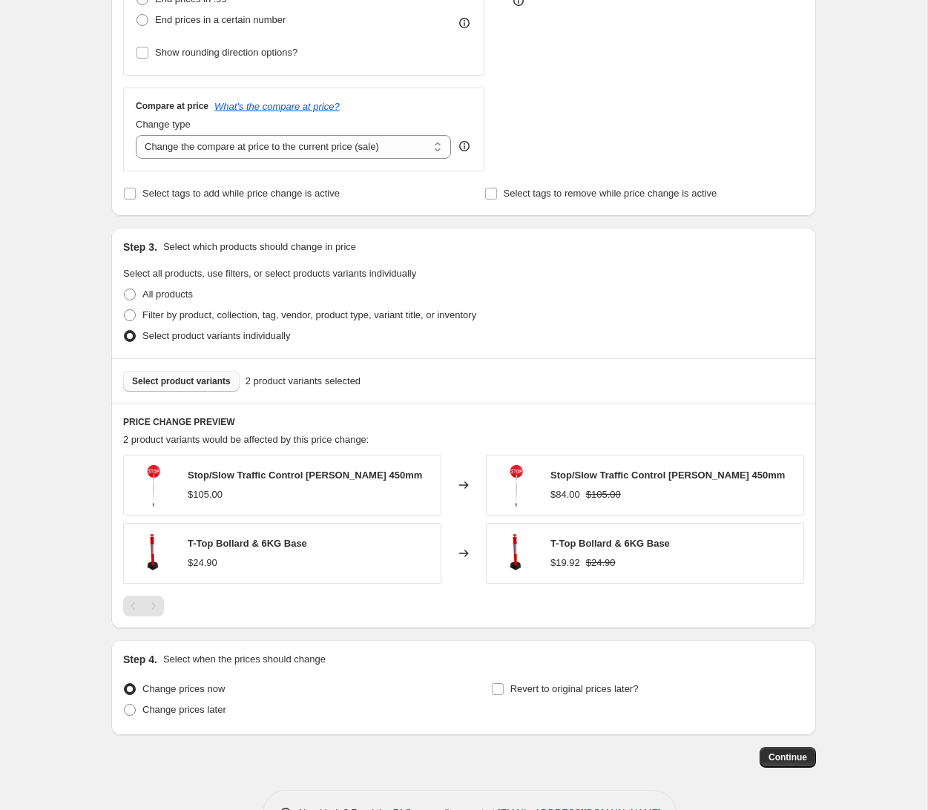
scroll to position [513, 0]
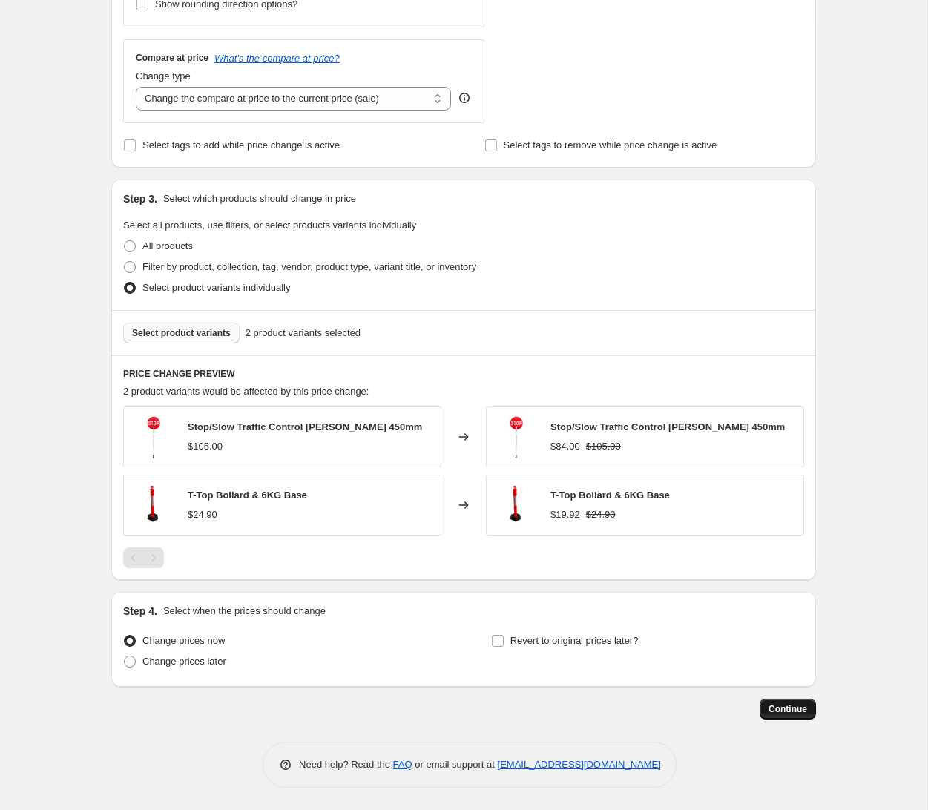
click at [767, 710] on button "Continue" at bounding box center [787, 708] width 56 height 21
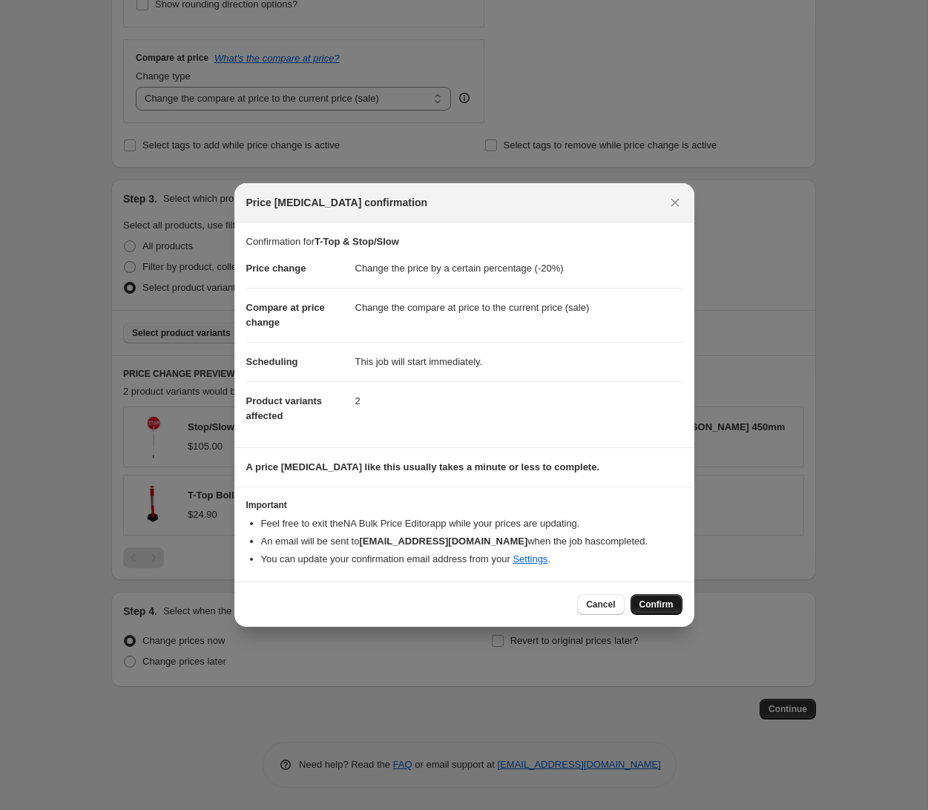
click at [655, 606] on span "Confirm" at bounding box center [656, 604] width 34 height 12
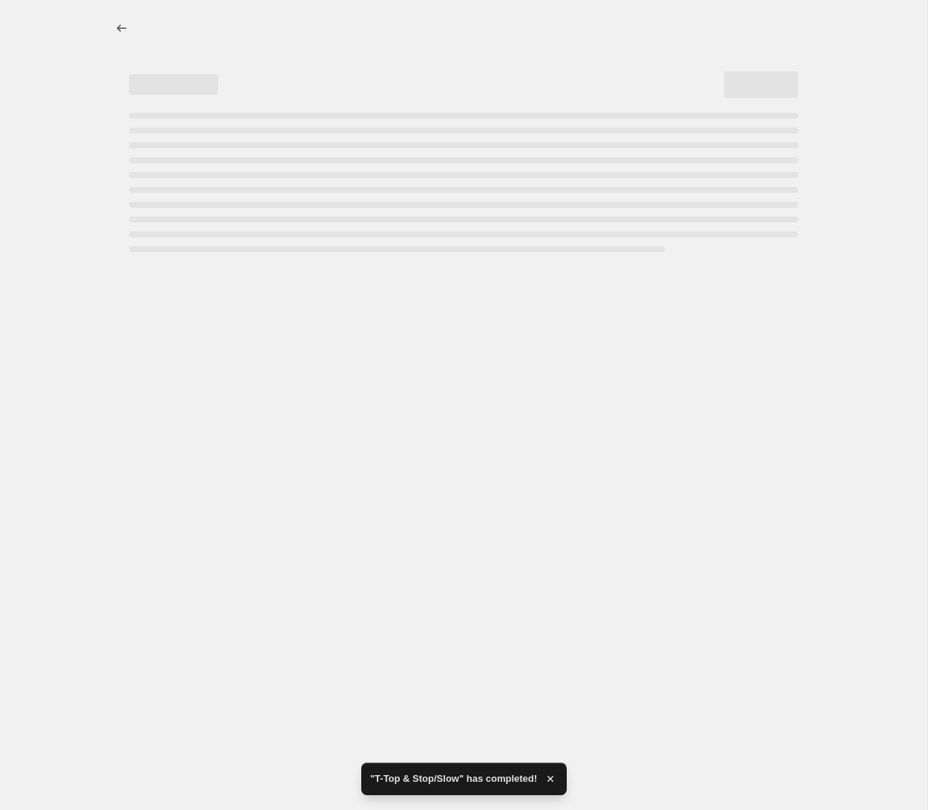
select select "percentage"
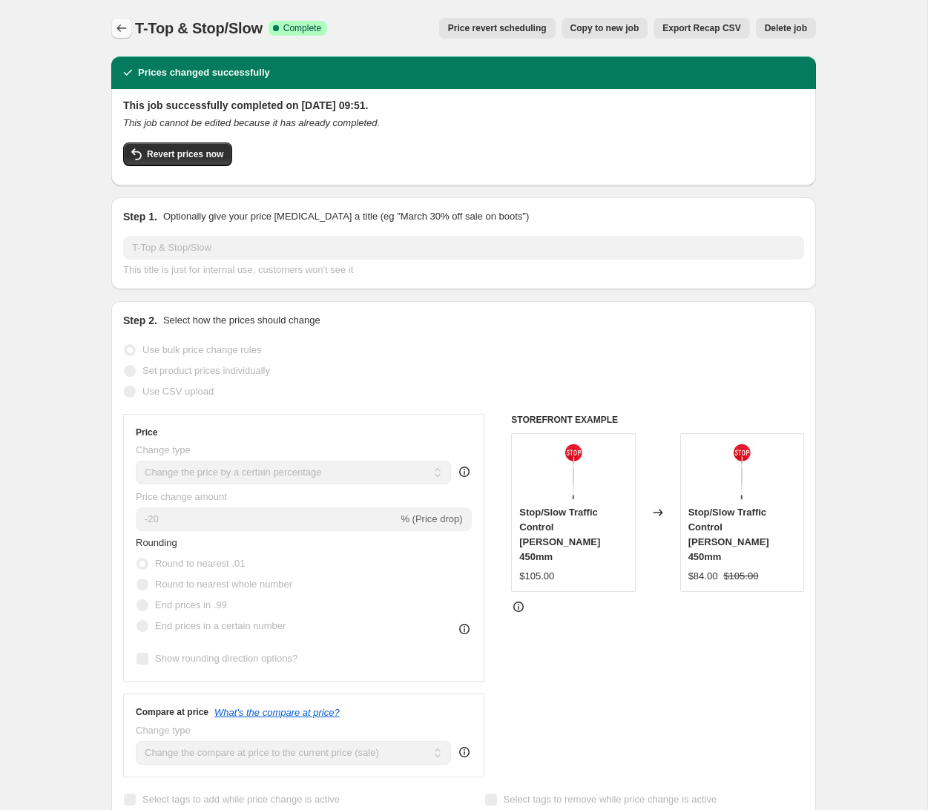
click at [122, 27] on icon "Price change jobs" at bounding box center [121, 28] width 15 height 15
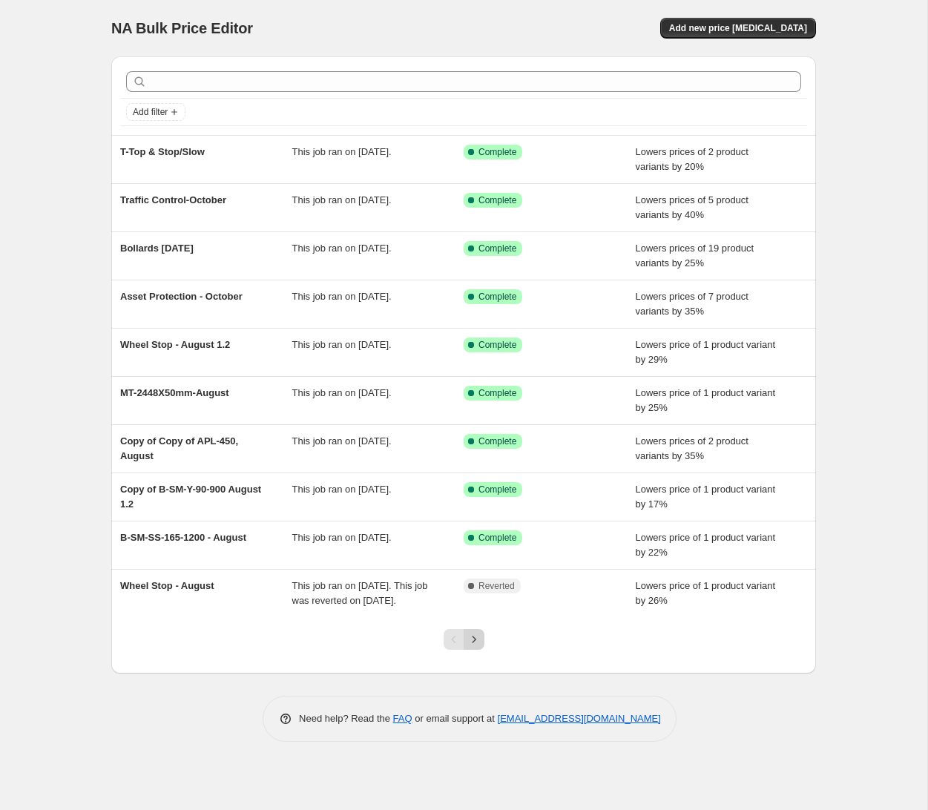
click at [472, 642] on icon "Next" at bounding box center [474, 638] width 4 height 7
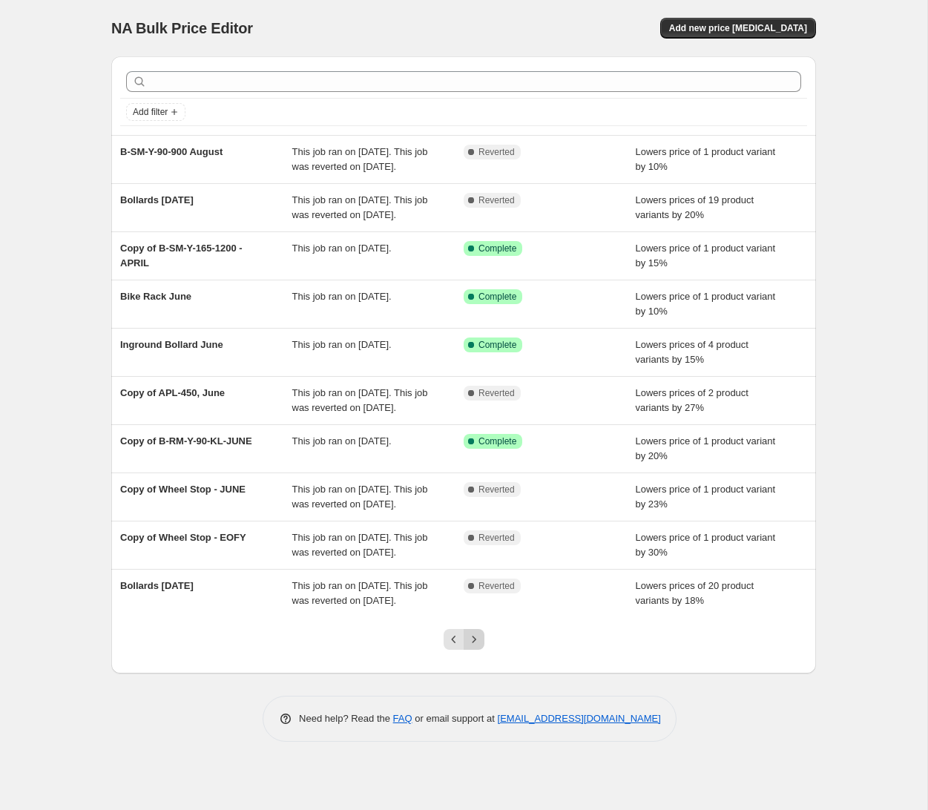
click at [471, 647] on icon "Next" at bounding box center [473, 639] width 15 height 15
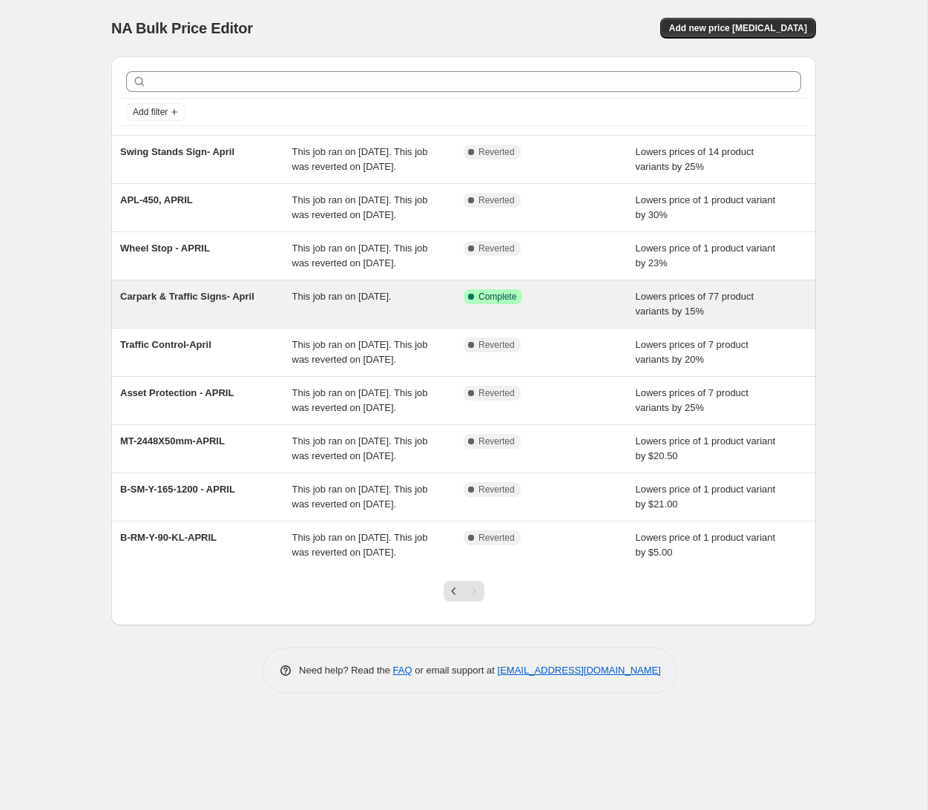
click at [259, 319] on div "Carpark & Traffic Signs- April" at bounding box center [206, 304] width 172 height 30
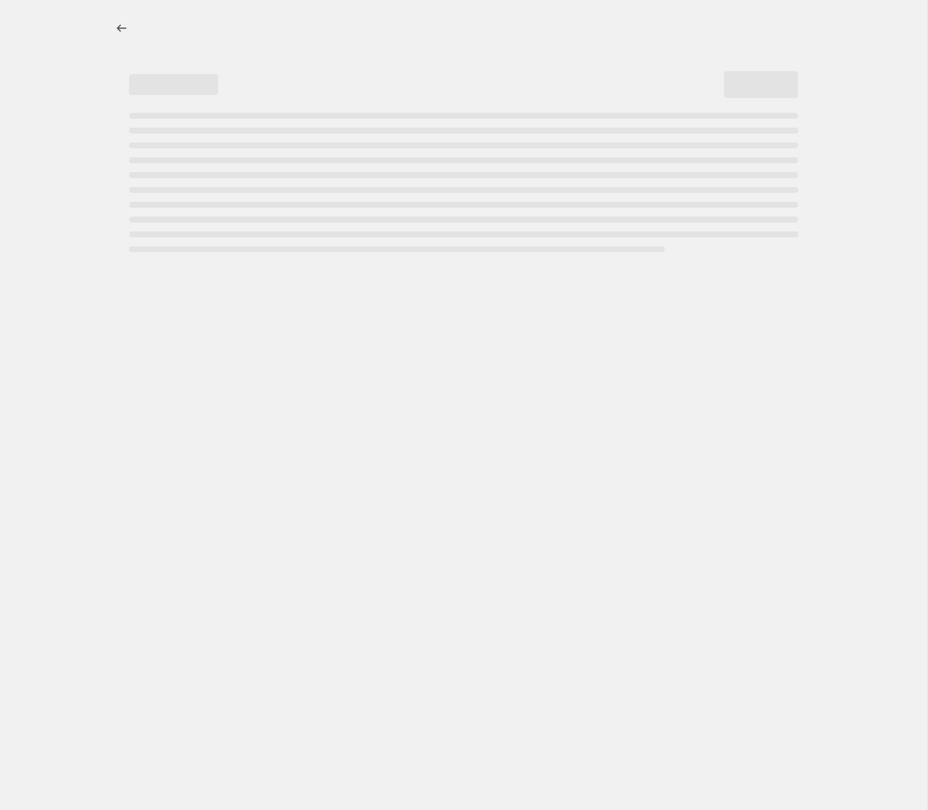
select select "percentage"
select select "collection"
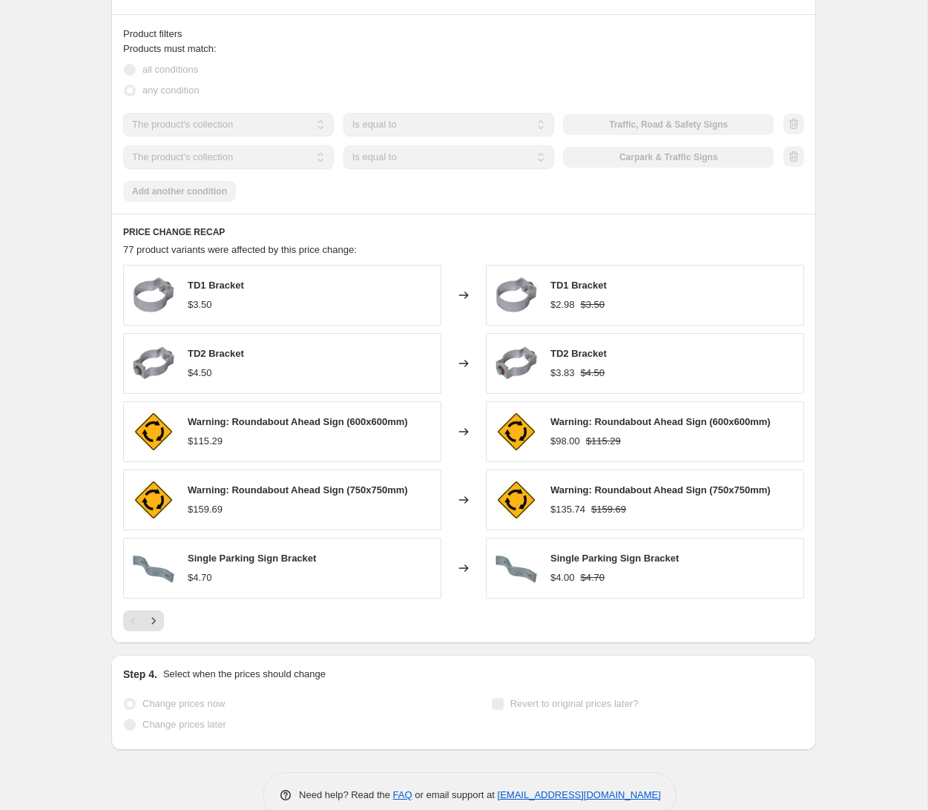
scroll to position [980, 0]
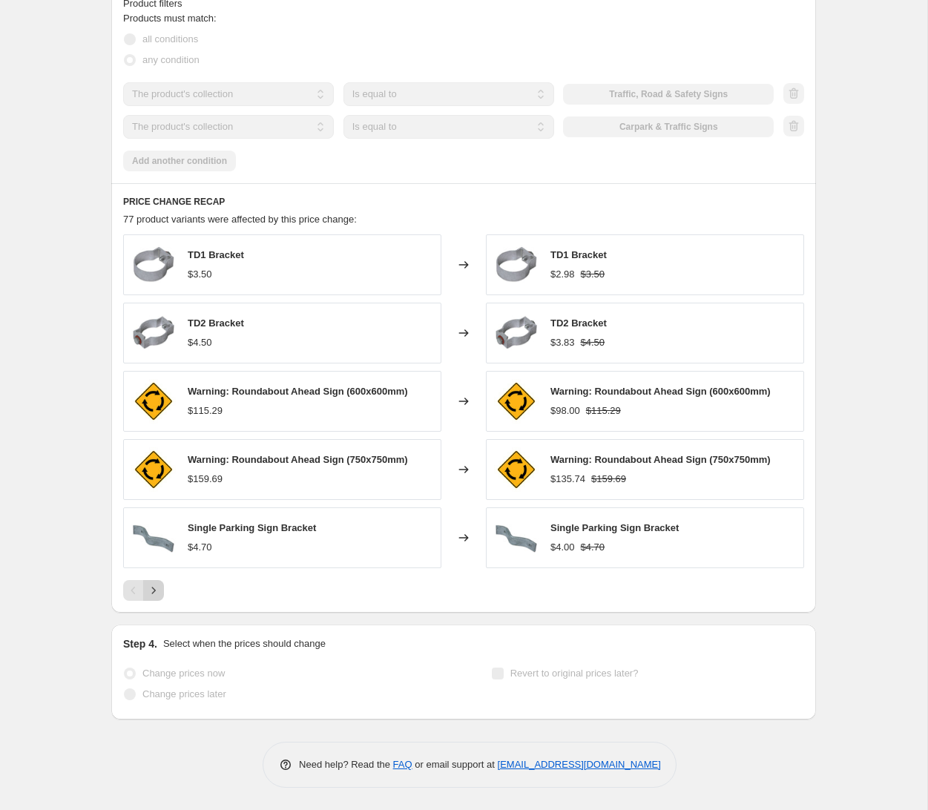
click at [156, 591] on icon "Next" at bounding box center [153, 590] width 15 height 15
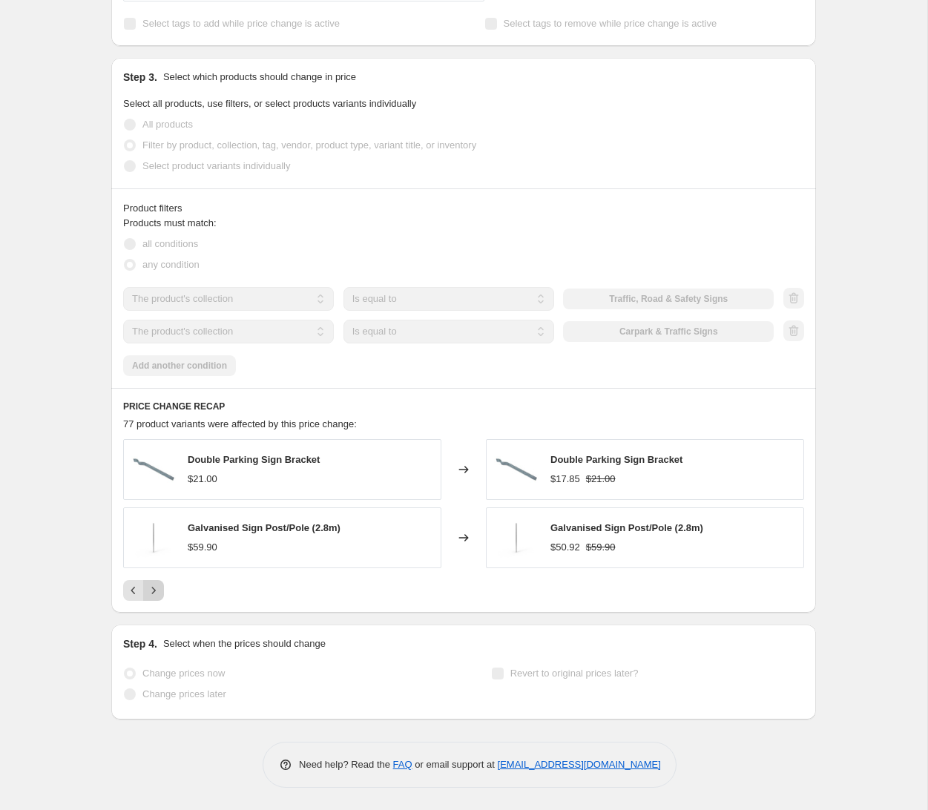
scroll to position [776, 0]
click at [156, 591] on icon "Next" at bounding box center [153, 590] width 15 height 15
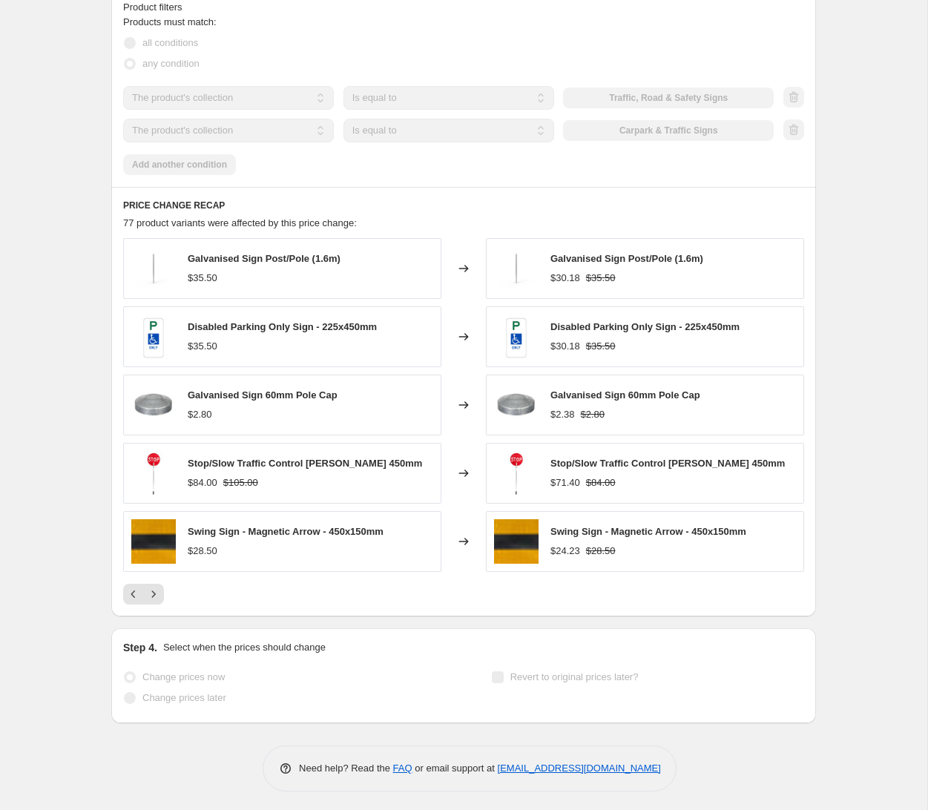
scroll to position [980, 0]
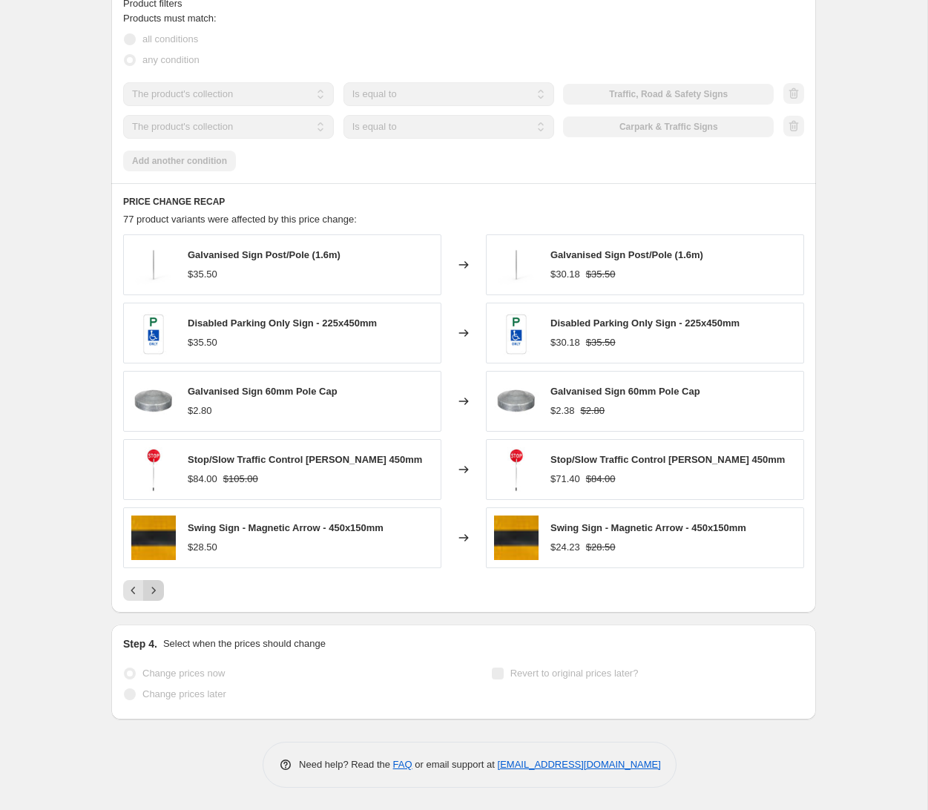
click at [156, 592] on icon "Next" at bounding box center [153, 590] width 15 height 15
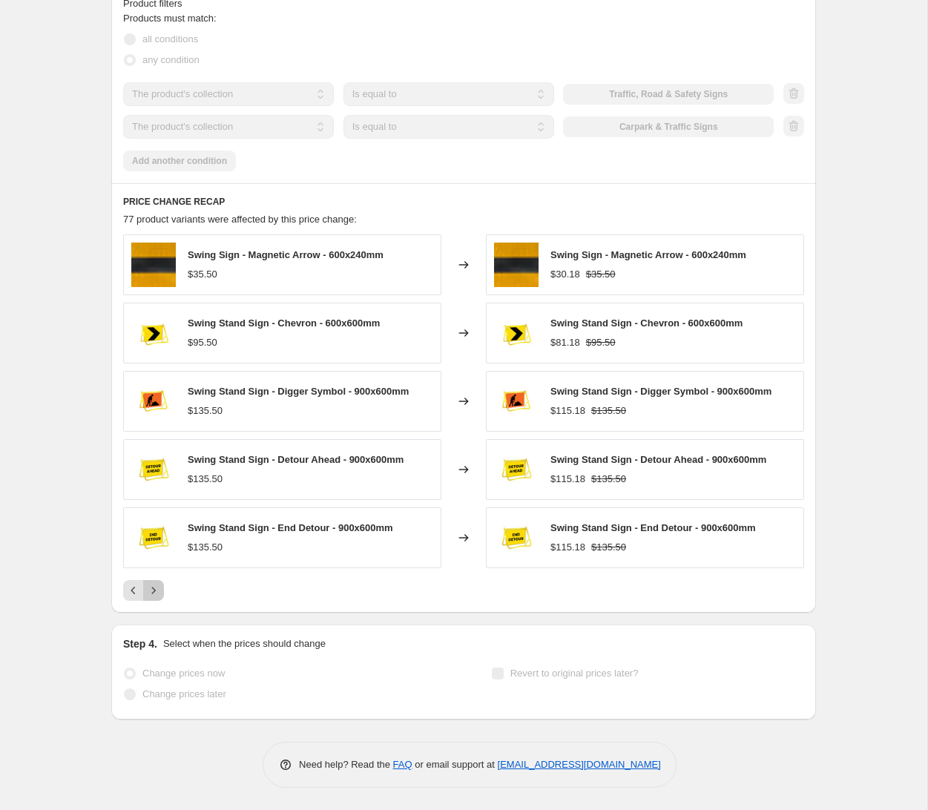
click at [156, 590] on icon "Next" at bounding box center [153, 590] width 15 height 15
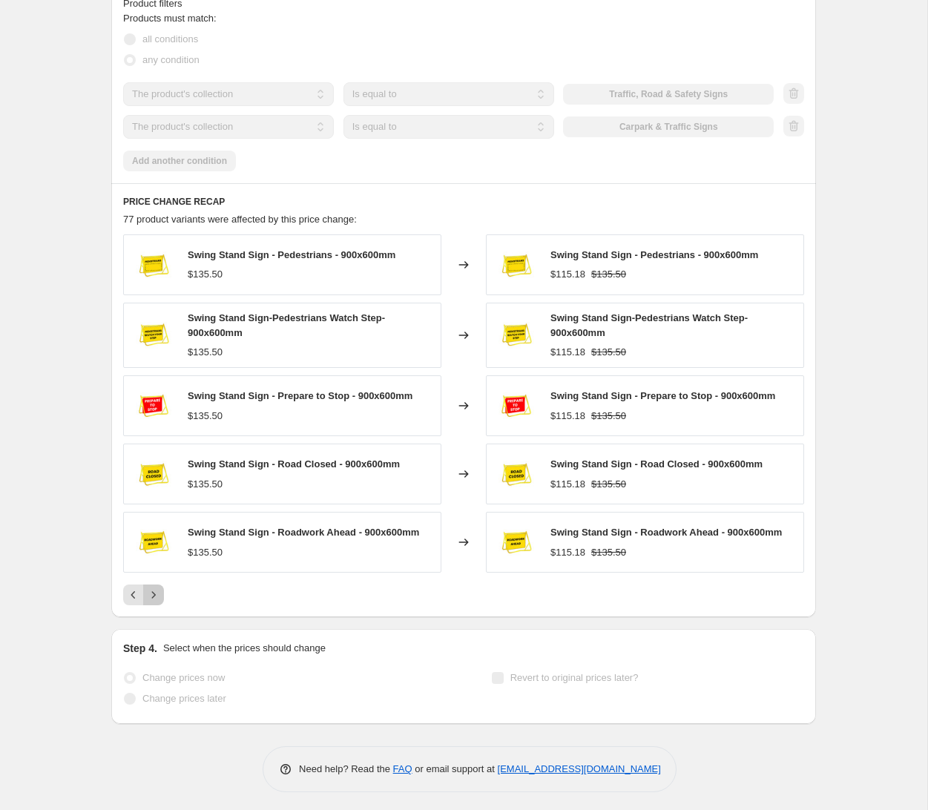
click at [159, 593] on icon "Next" at bounding box center [153, 594] width 15 height 15
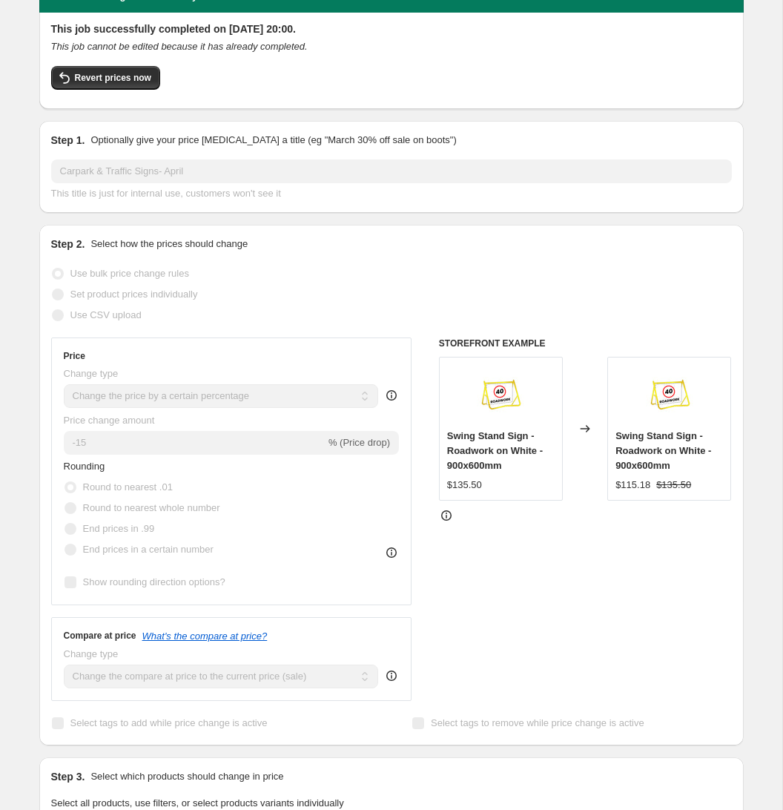
scroll to position [0, 0]
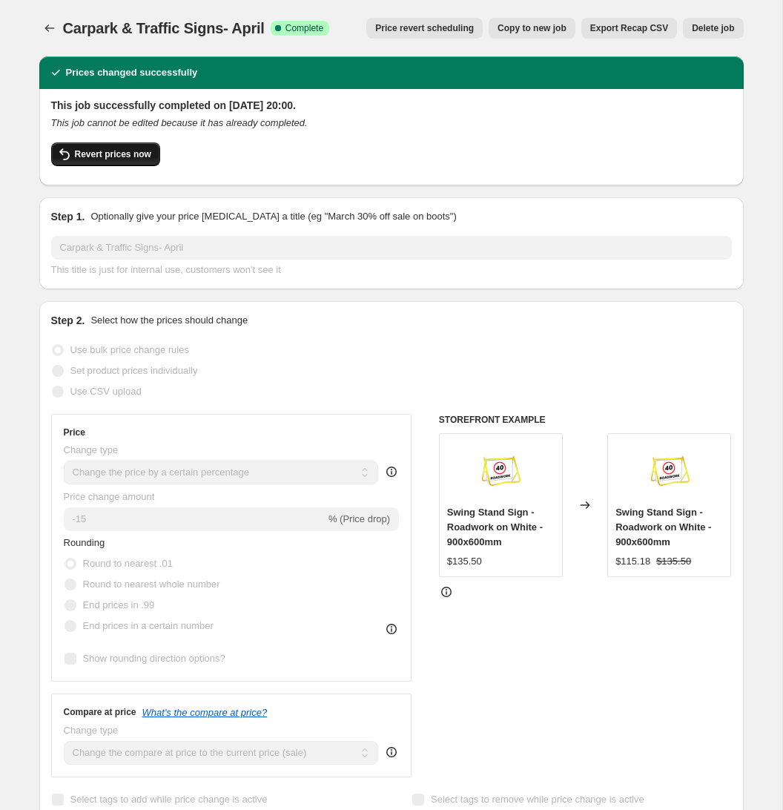
click at [145, 158] on span "Revert prices now" at bounding box center [113, 154] width 76 height 12
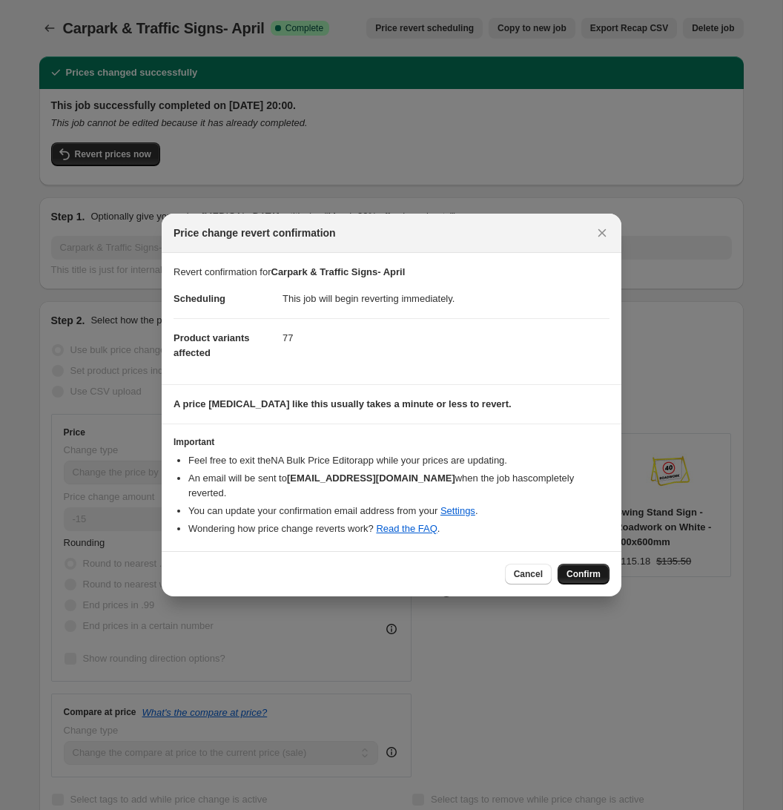
click at [593, 570] on span "Confirm" at bounding box center [583, 574] width 34 height 12
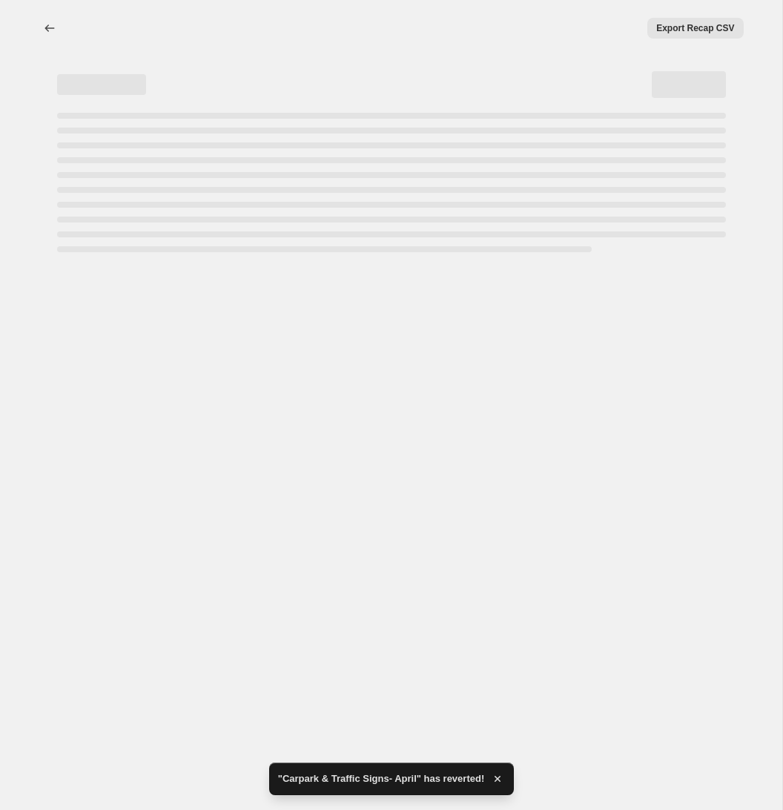
select select "percentage"
select select "collection"
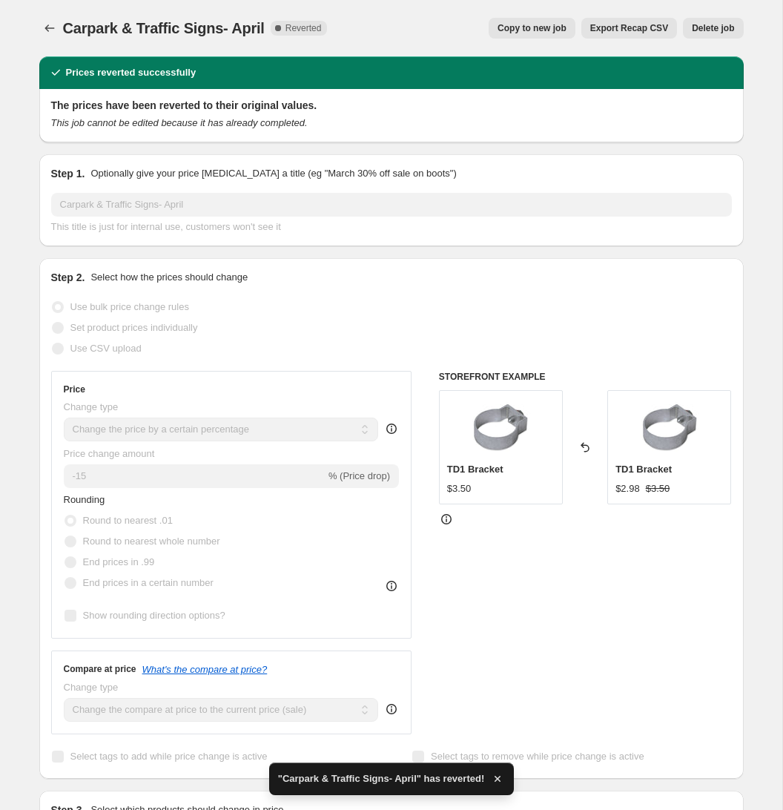
click at [515, 28] on span "Copy to new job" at bounding box center [532, 28] width 69 height 12
select select "percentage"
select select "collection"
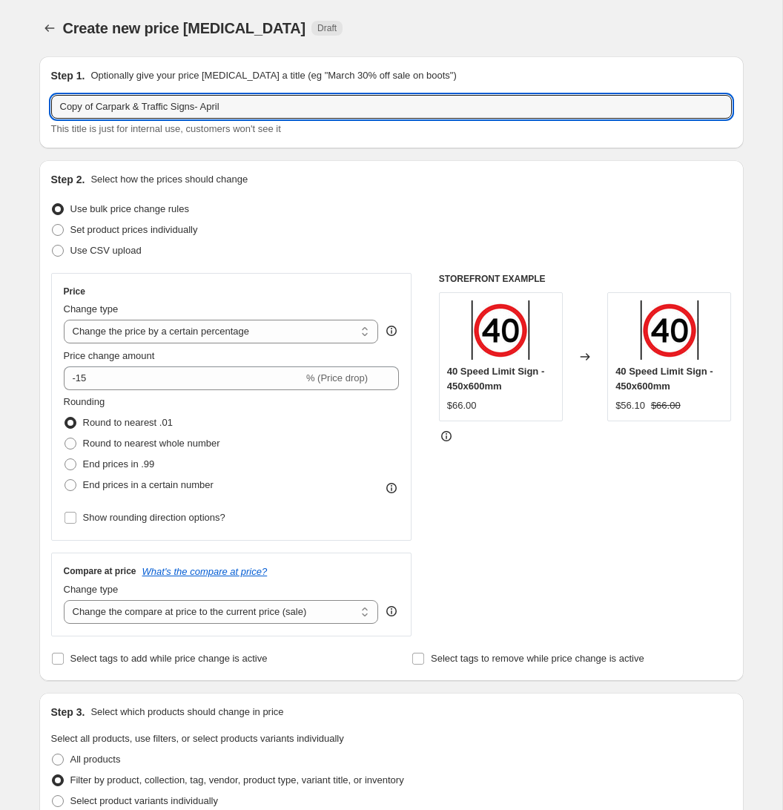
drag, startPoint x: 99, startPoint y: 108, endPoint x: 29, endPoint y: 108, distance: 70.4
drag, startPoint x: 203, startPoint y: 106, endPoint x: 188, endPoint y: 115, distance: 17.3
click at [173, 105] on input "Carpark & Traffic Signs- April" at bounding box center [391, 107] width 681 height 24
type input "Carpark & Traffic Signs- October"
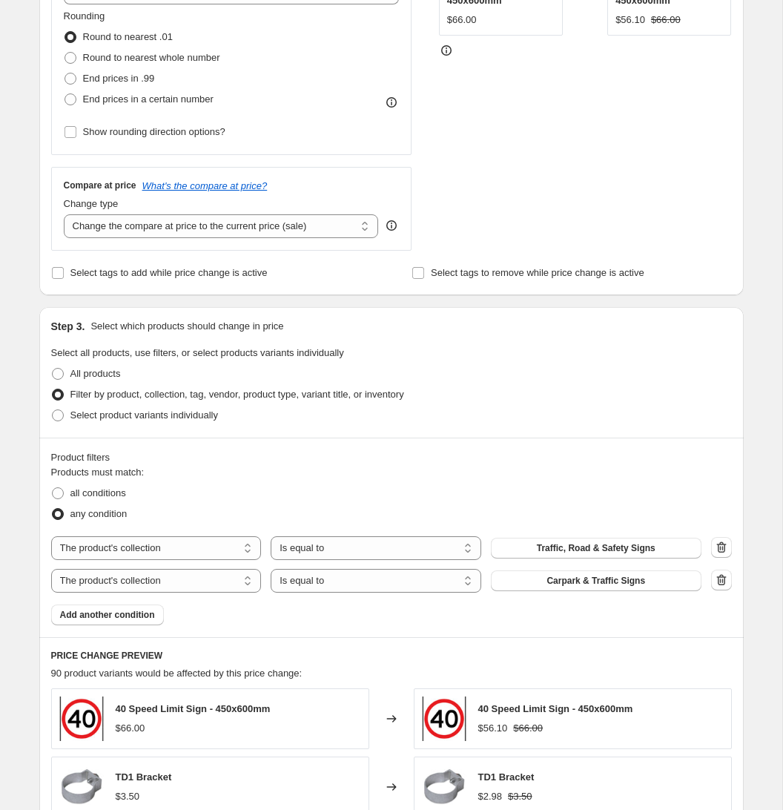
scroll to position [386, 0]
click at [718, 548] on icon "button" at bounding box center [721, 546] width 15 height 15
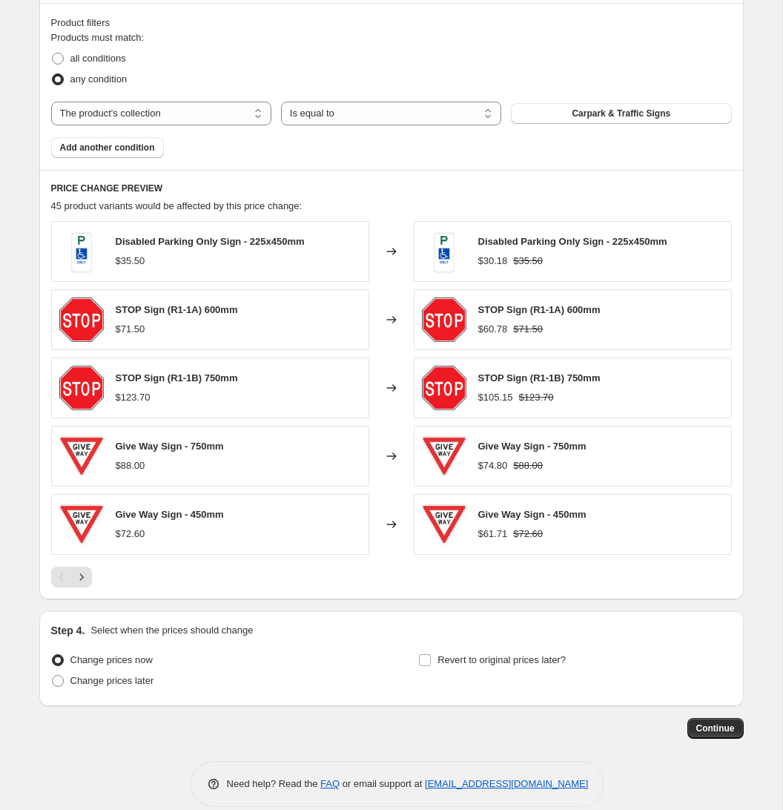
scroll to position [839, 0]
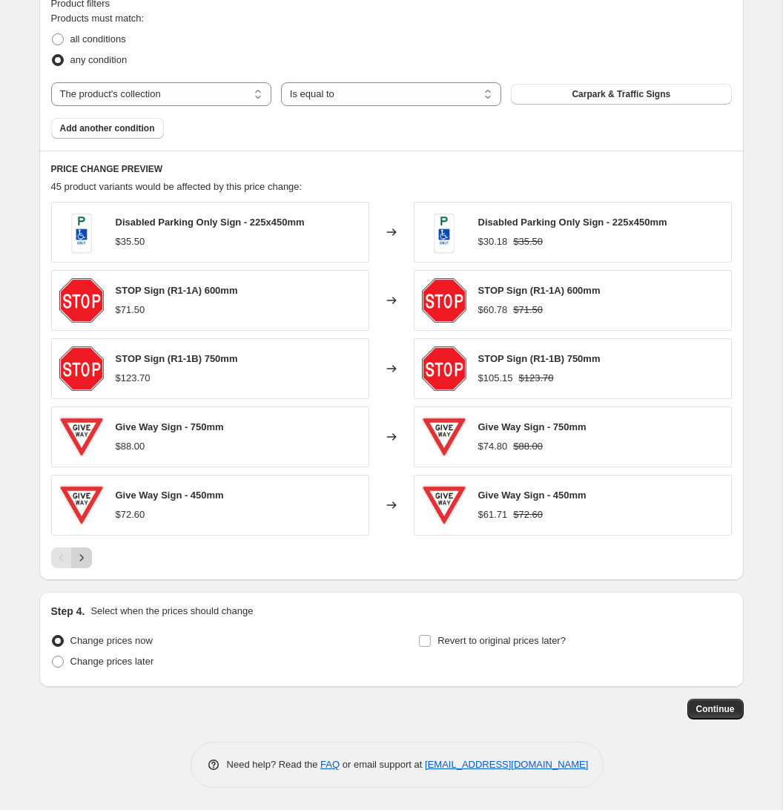
click at [85, 562] on icon "Next" at bounding box center [81, 557] width 15 height 15
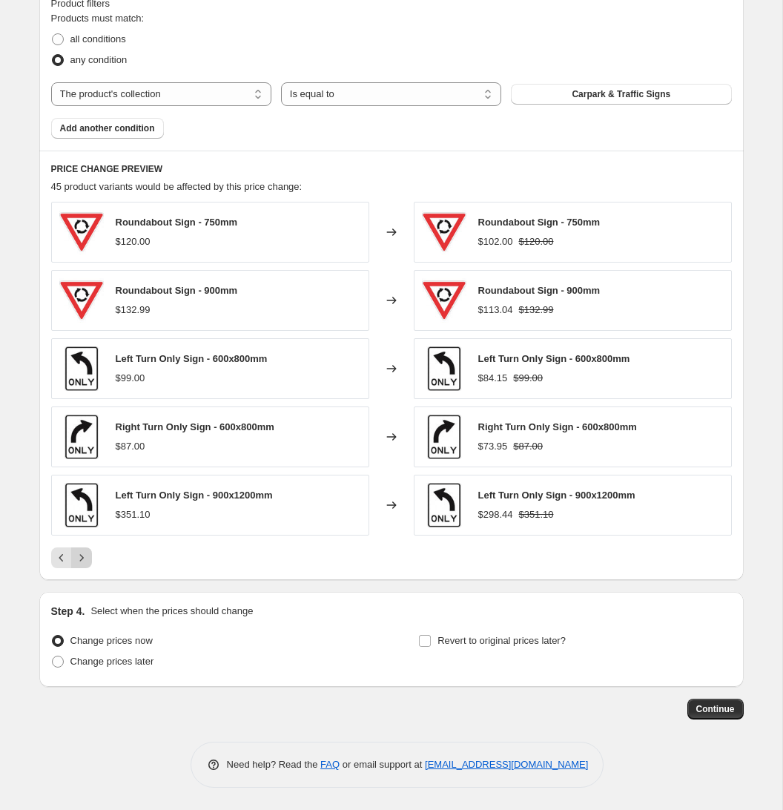
click at [85, 559] on icon "Next" at bounding box center [81, 557] width 15 height 15
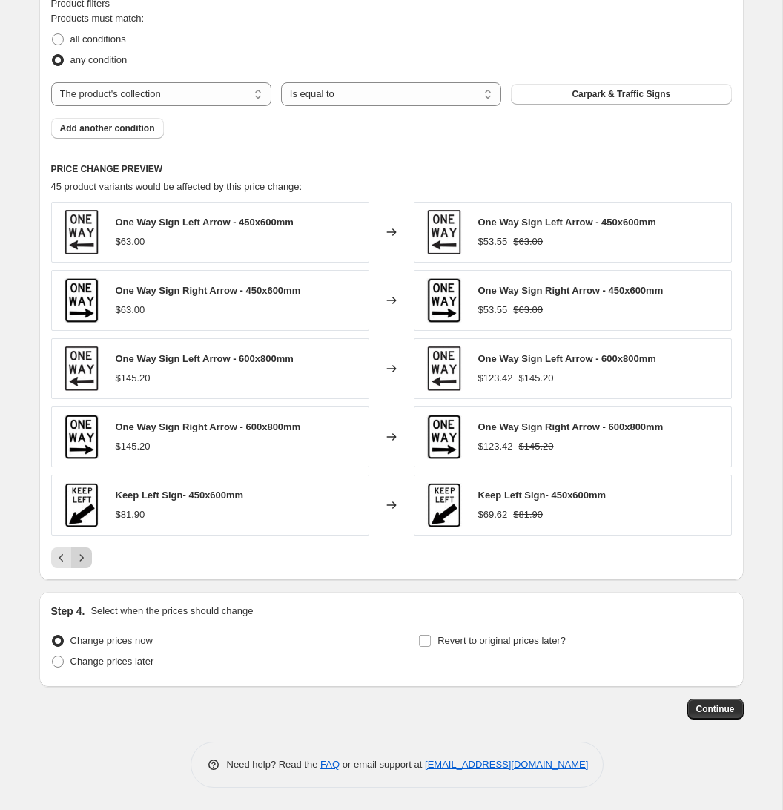
click at [85, 559] on icon "Next" at bounding box center [81, 557] width 15 height 15
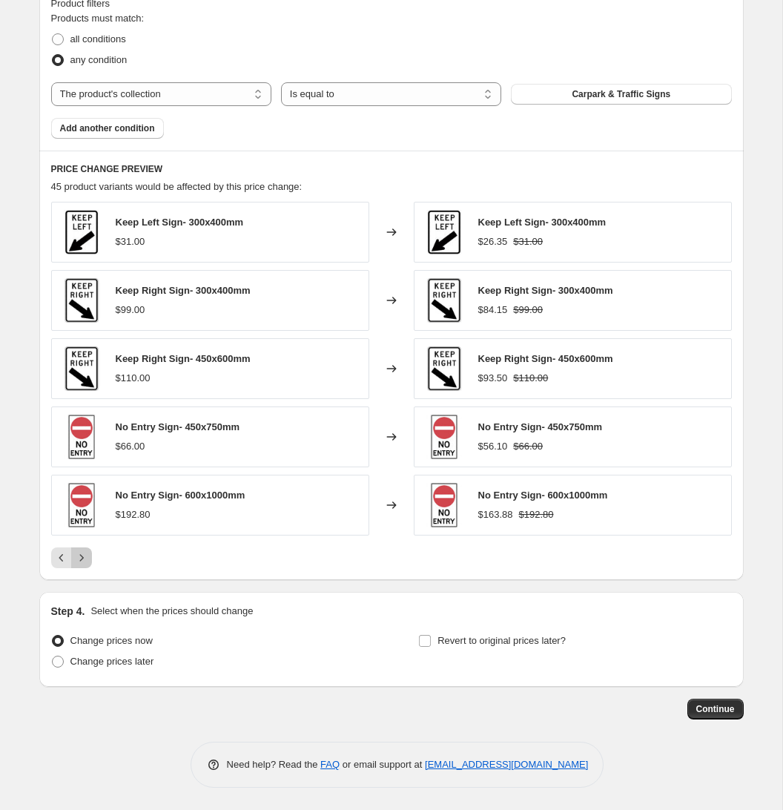
click at [85, 559] on icon "Next" at bounding box center [81, 557] width 15 height 15
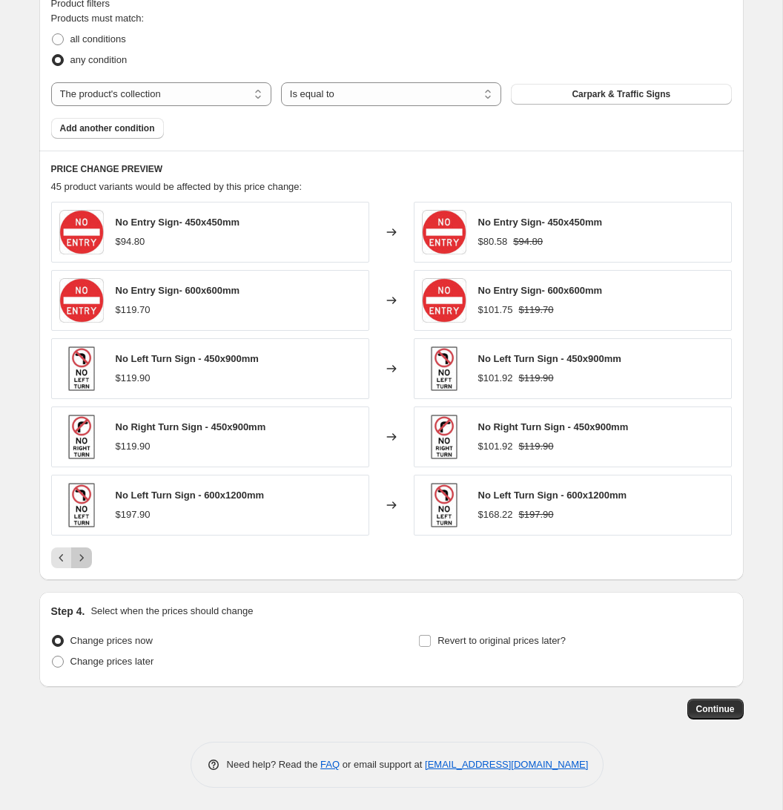
click at [85, 559] on icon "Next" at bounding box center [81, 557] width 15 height 15
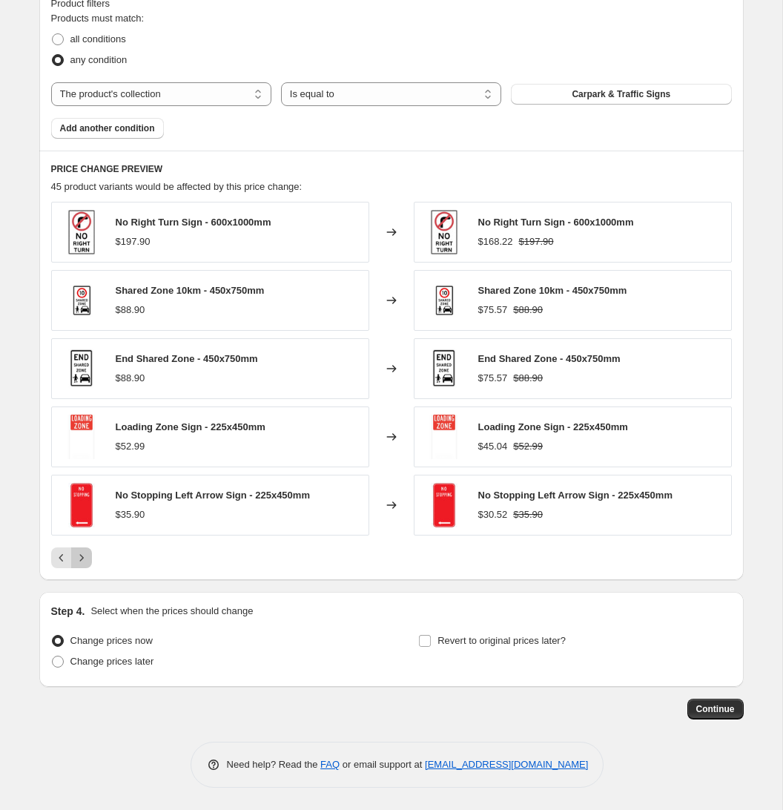
click at [85, 559] on icon "Next" at bounding box center [81, 557] width 15 height 15
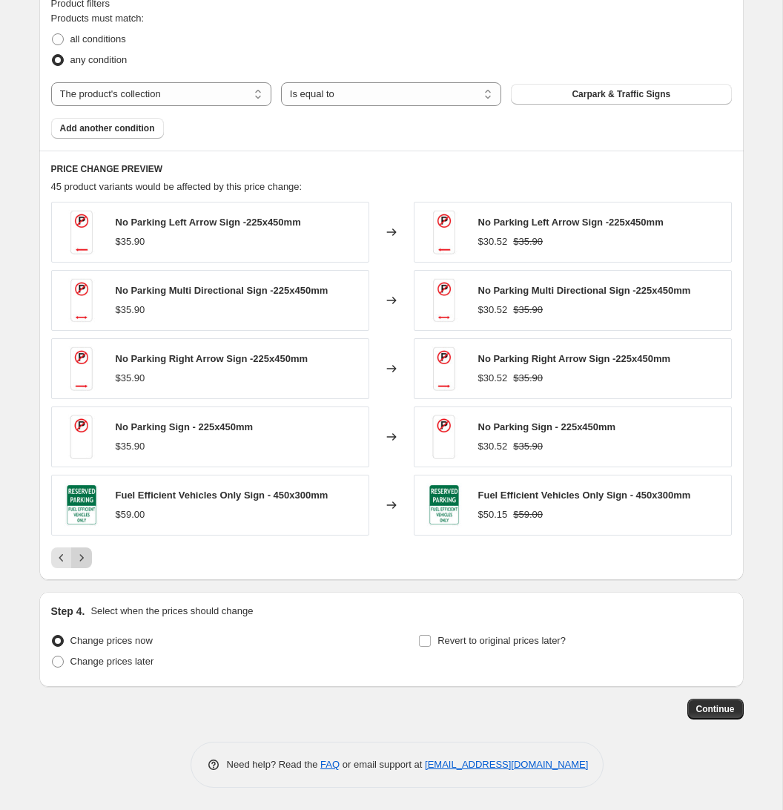
click at [85, 559] on icon "Next" at bounding box center [81, 557] width 15 height 15
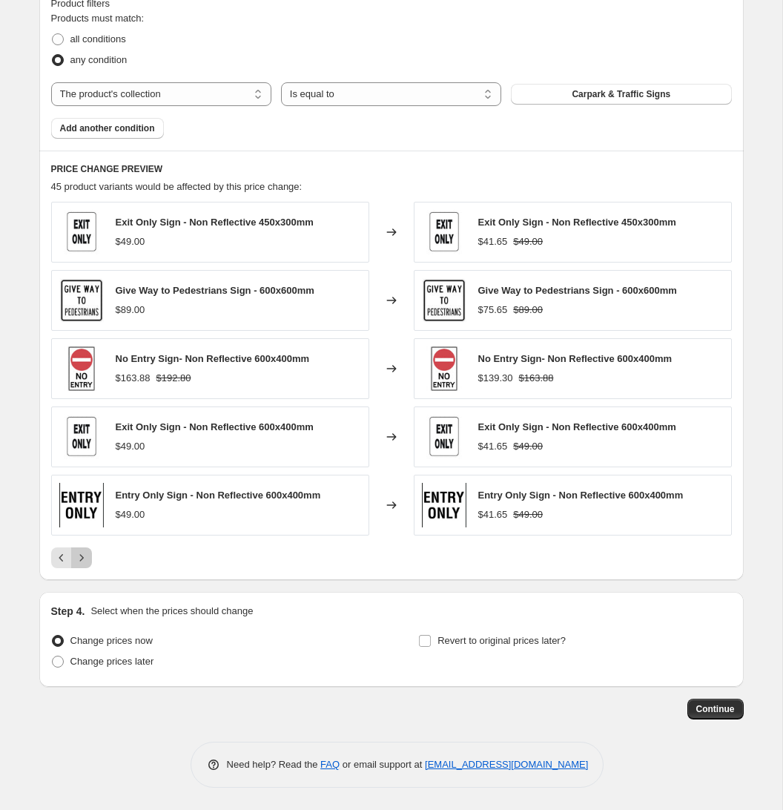
click at [85, 559] on icon "Next" at bounding box center [81, 557] width 15 height 15
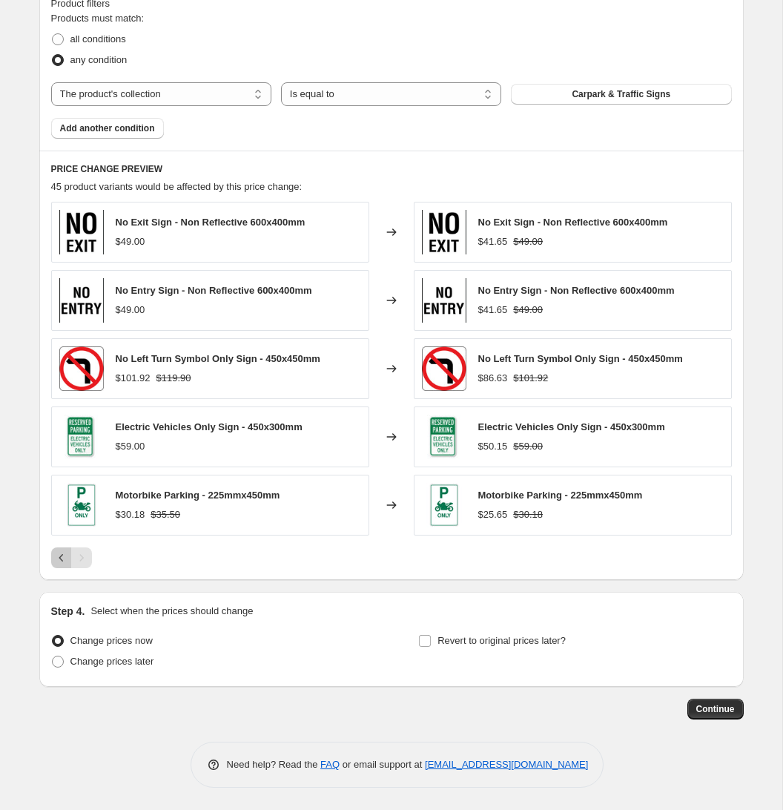
click at [63, 558] on icon "Previous" at bounding box center [61, 557] width 15 height 15
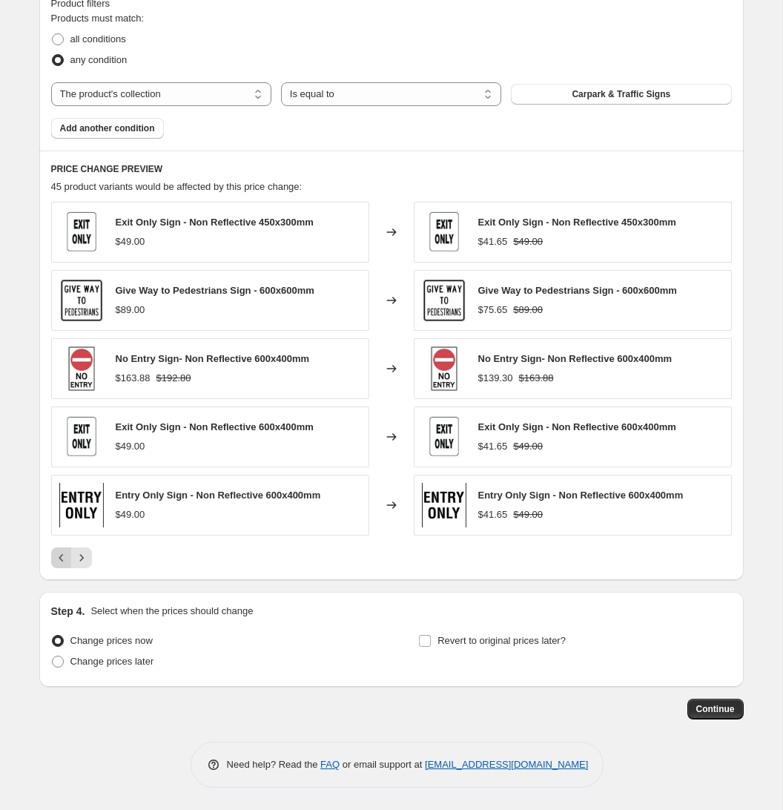
click at [63, 558] on icon "Previous" at bounding box center [61, 557] width 15 height 15
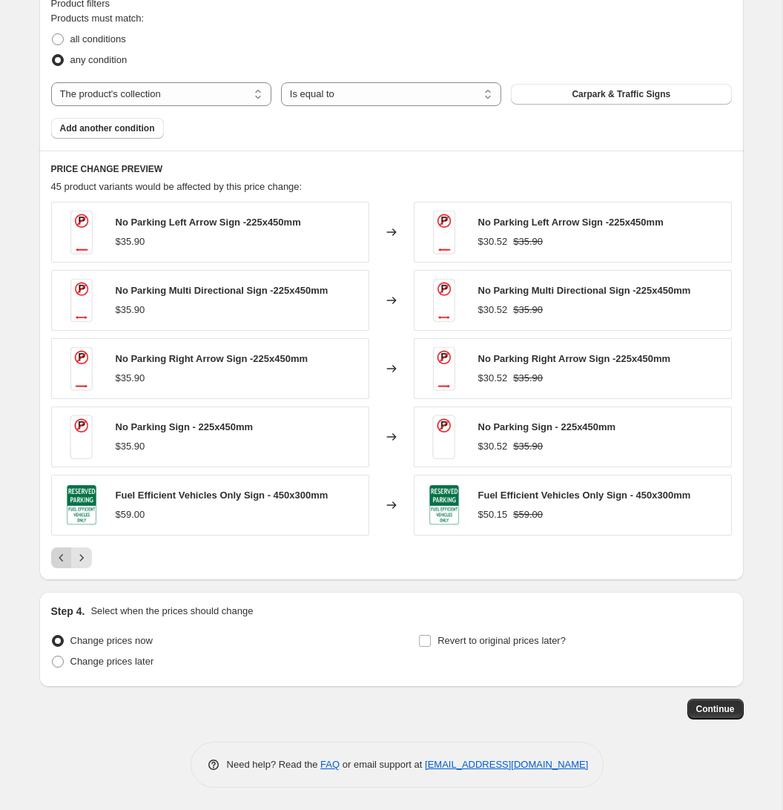
click at [63, 558] on icon "Previous" at bounding box center [61, 557] width 15 height 15
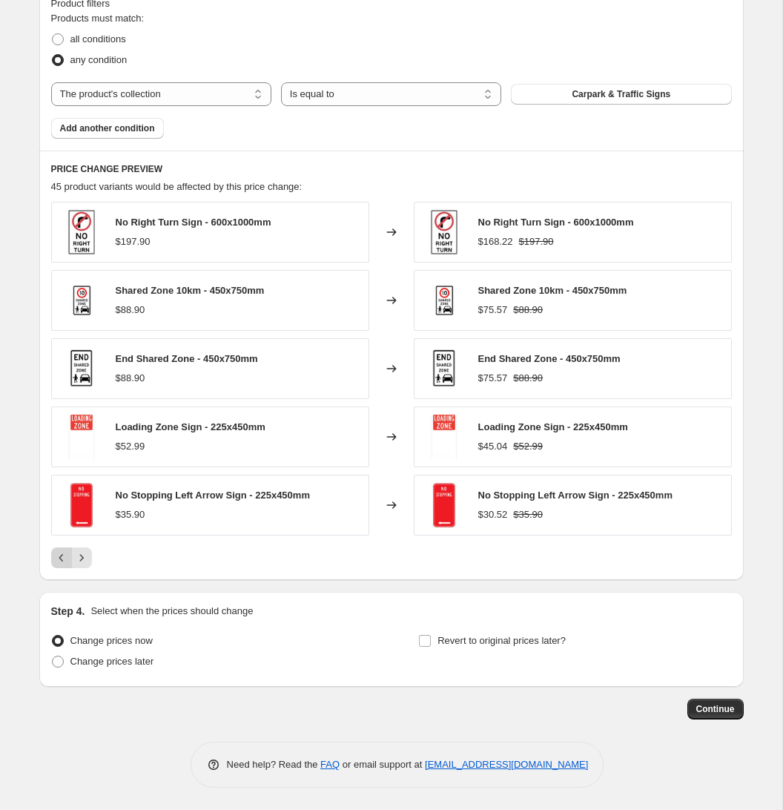
click at [63, 558] on icon "Previous" at bounding box center [61, 557] width 15 height 15
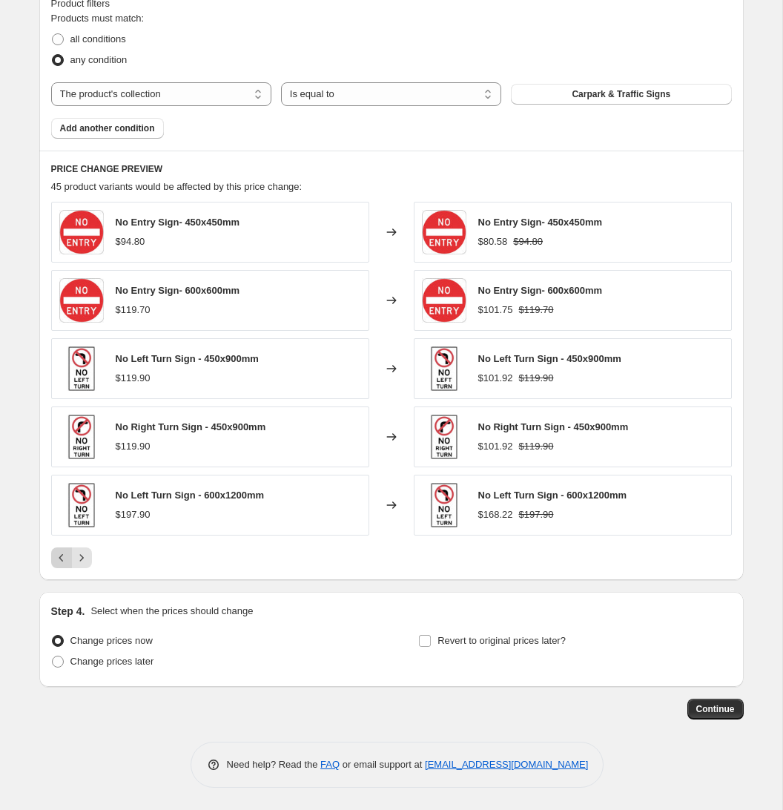
click at [63, 558] on icon "Previous" at bounding box center [61, 557] width 15 height 15
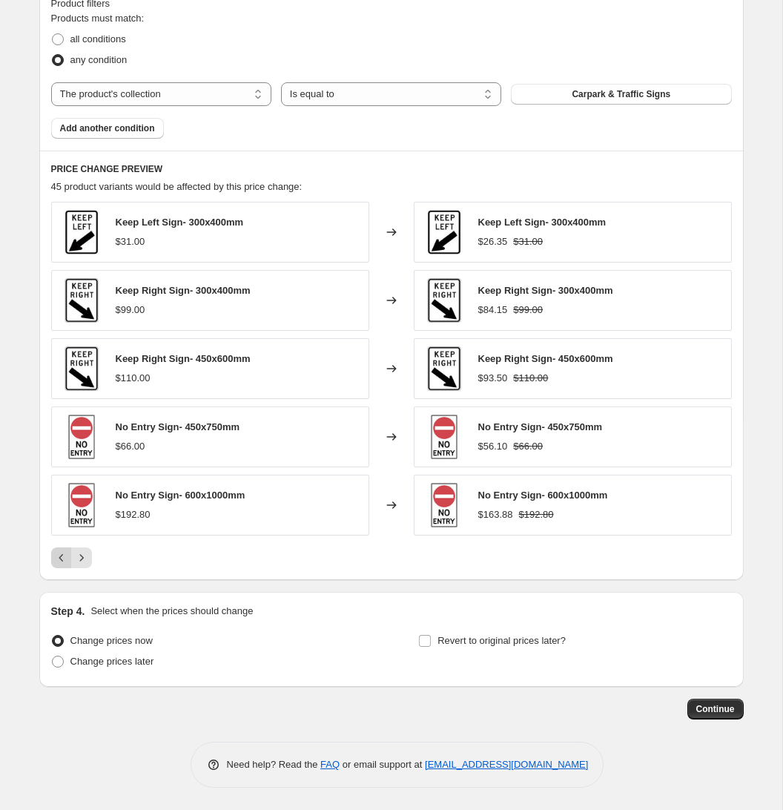
click at [63, 558] on icon "Previous" at bounding box center [61, 557] width 15 height 15
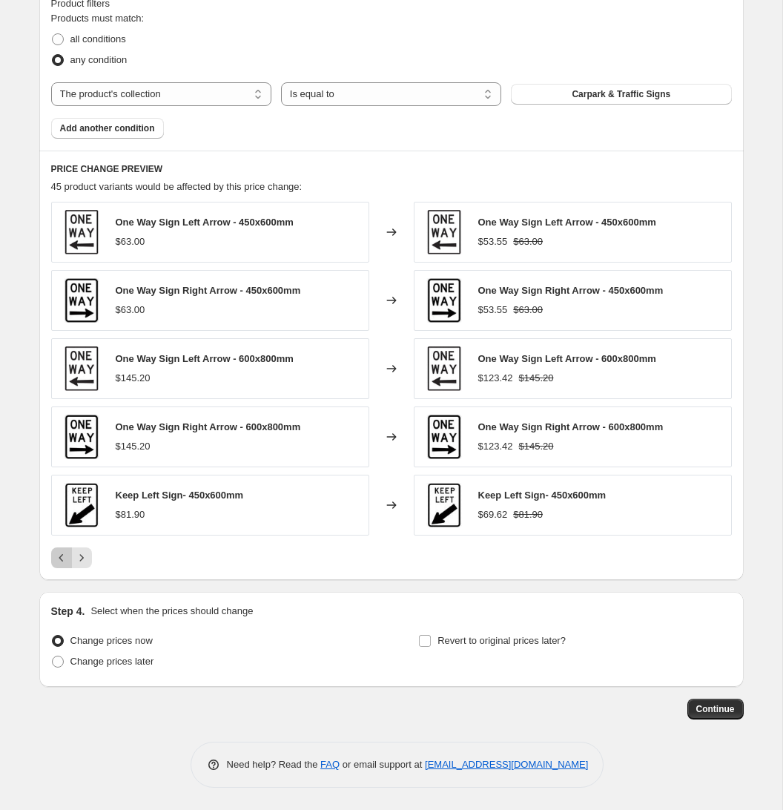
click at [63, 558] on icon "Previous" at bounding box center [61, 557] width 15 height 15
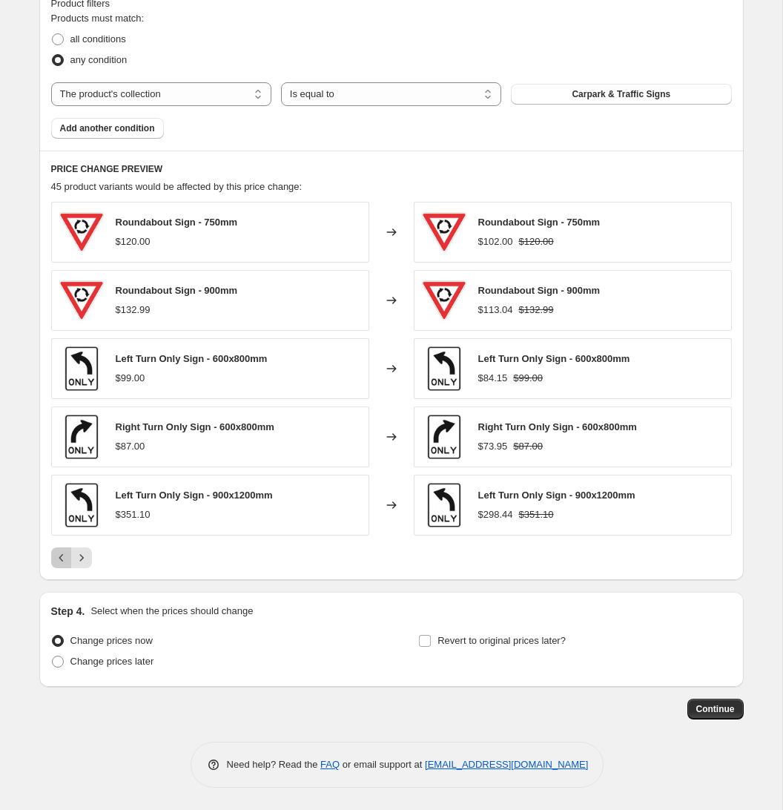
click at [63, 558] on icon "Previous" at bounding box center [61, 557] width 15 height 15
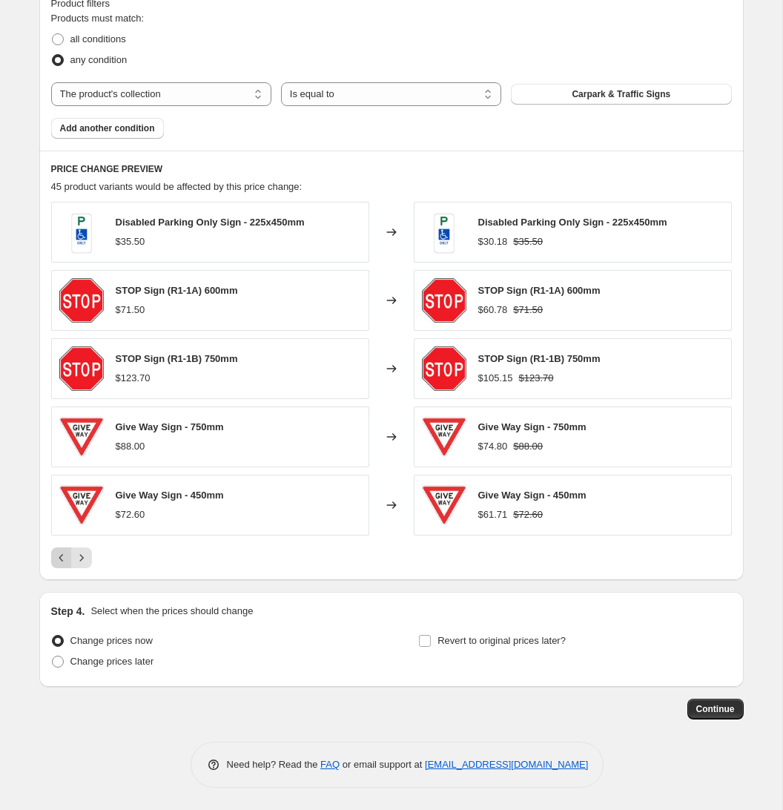
click at [63, 558] on div "Pagination" at bounding box center [61, 557] width 21 height 21
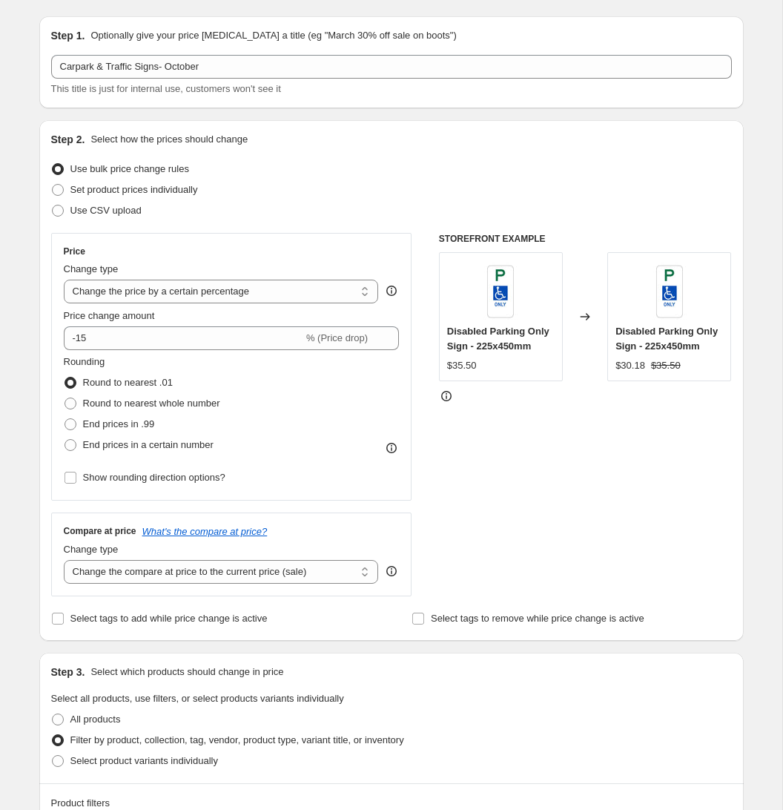
scroll to position [38, 0]
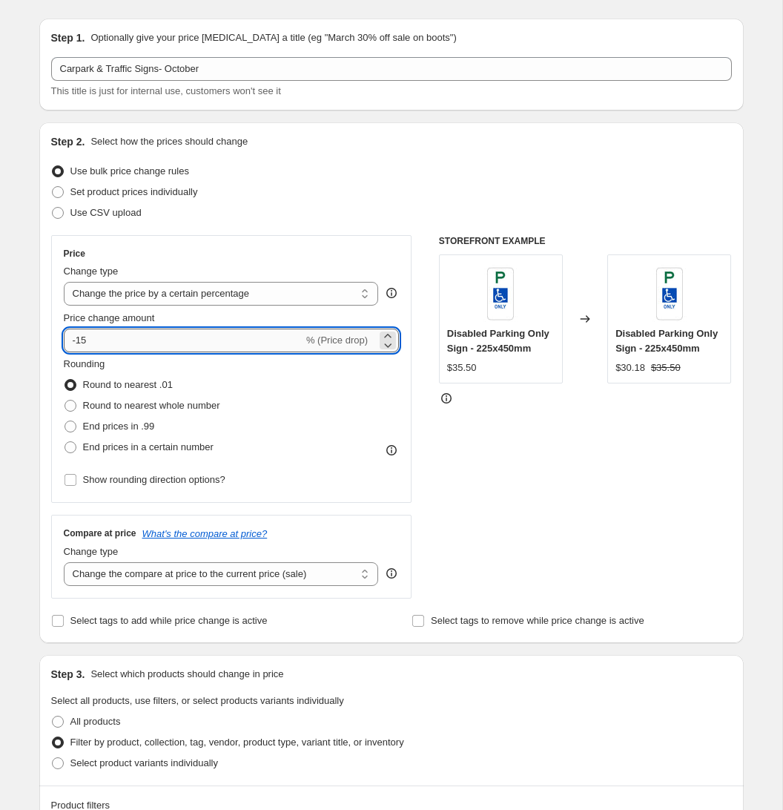
click at [105, 340] on input "-15" at bounding box center [183, 340] width 239 height 24
type input "-1"
type input "-20"
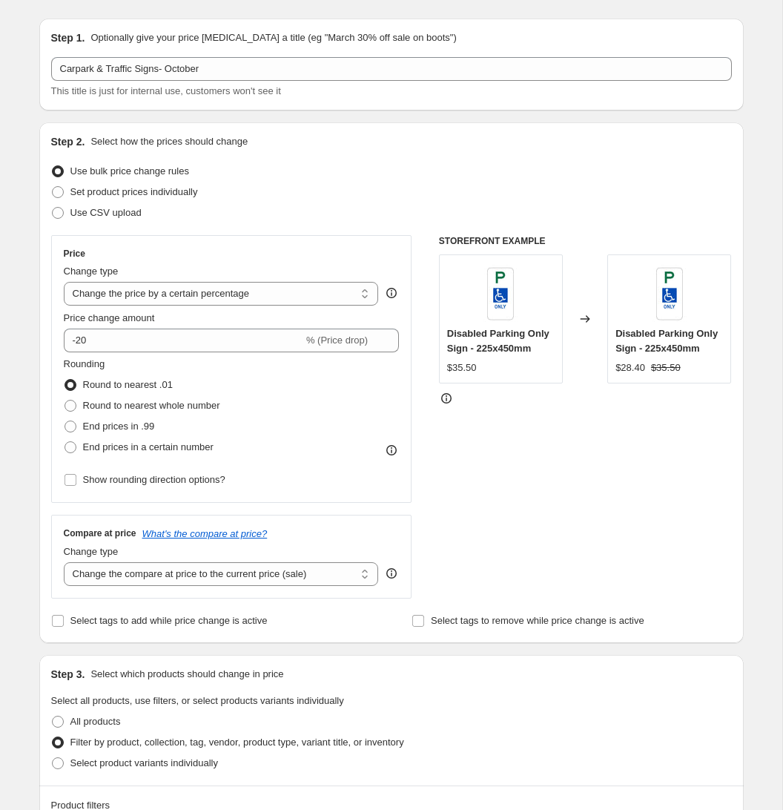
click at [745, 500] on div "Create new price [MEDICAL_DATA]. This page is ready Create new price [MEDICAL_D…" at bounding box center [392, 786] width 740 height 1649
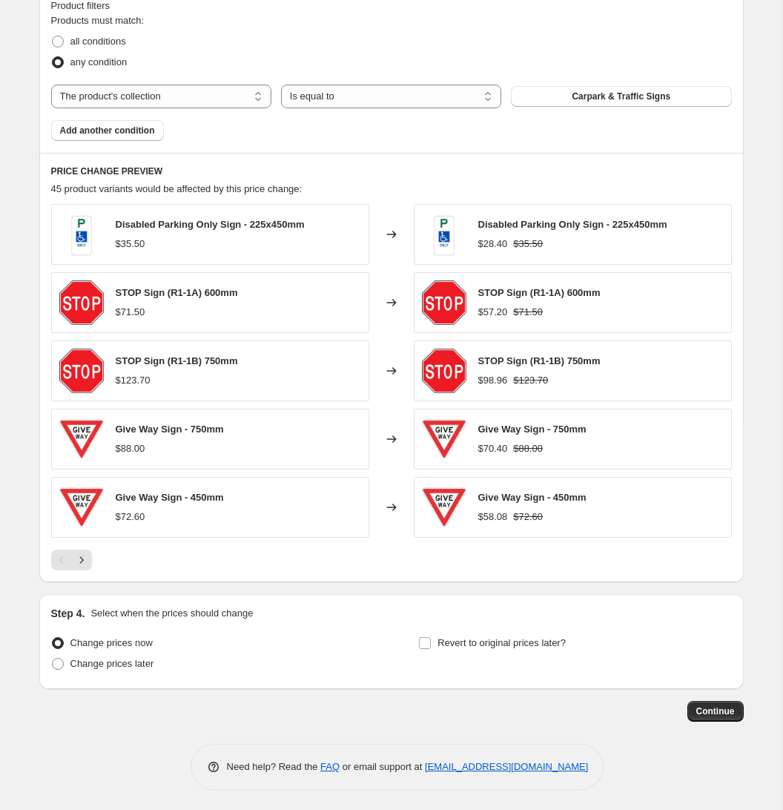
scroll to position [839, 0]
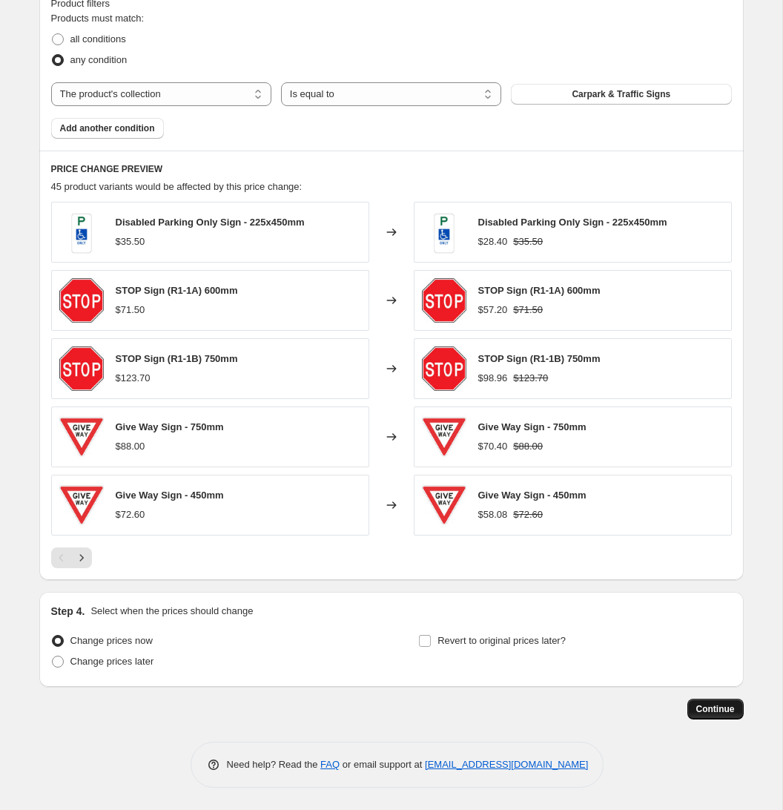
click at [714, 704] on span "Continue" at bounding box center [715, 709] width 39 height 12
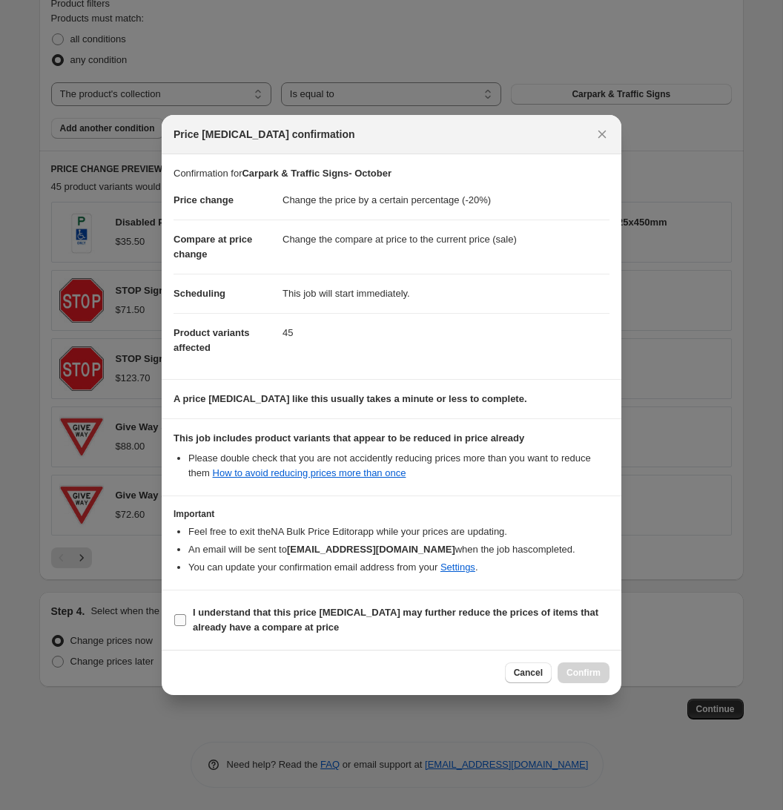
click at [180, 619] on input "I understand that this price [MEDICAL_DATA] may further reduce the prices of it…" at bounding box center [180, 620] width 12 height 12
checkbox input "true"
click at [581, 672] on span "Confirm" at bounding box center [583, 673] width 34 height 12
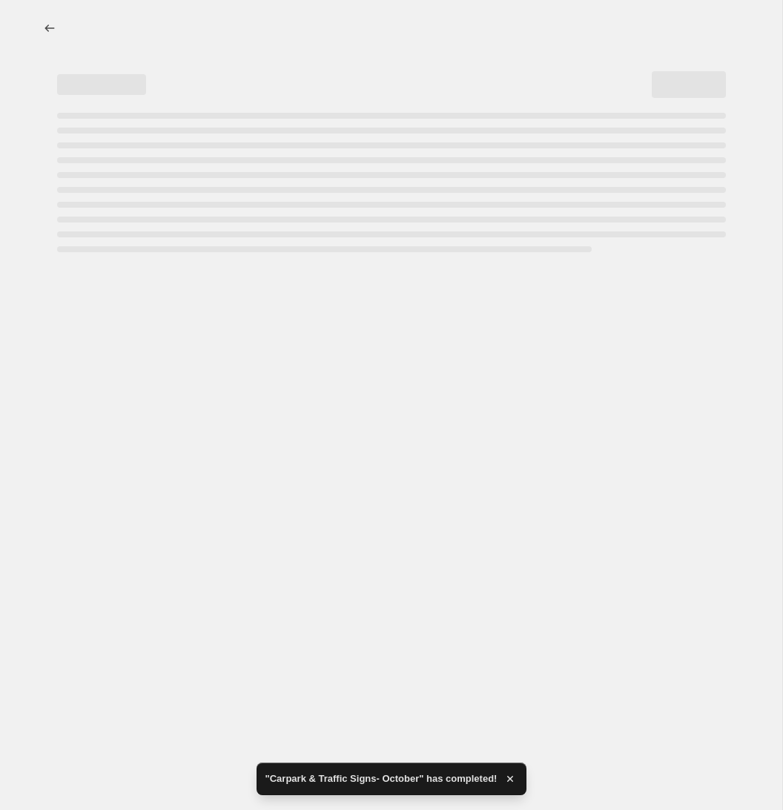
select select "percentage"
select select "collection"
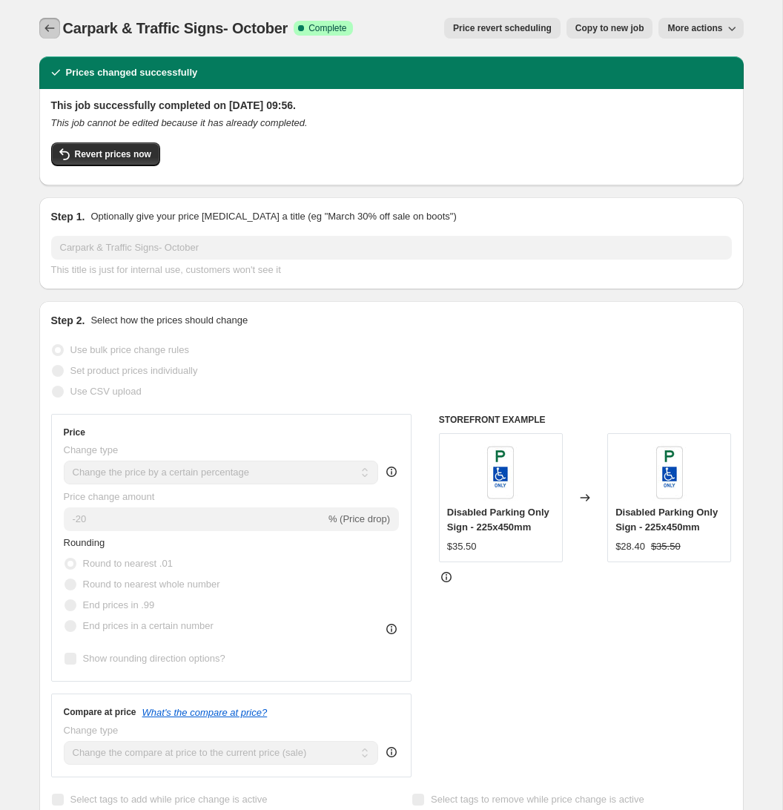
click at [49, 27] on icon "Price change jobs" at bounding box center [49, 28] width 15 height 15
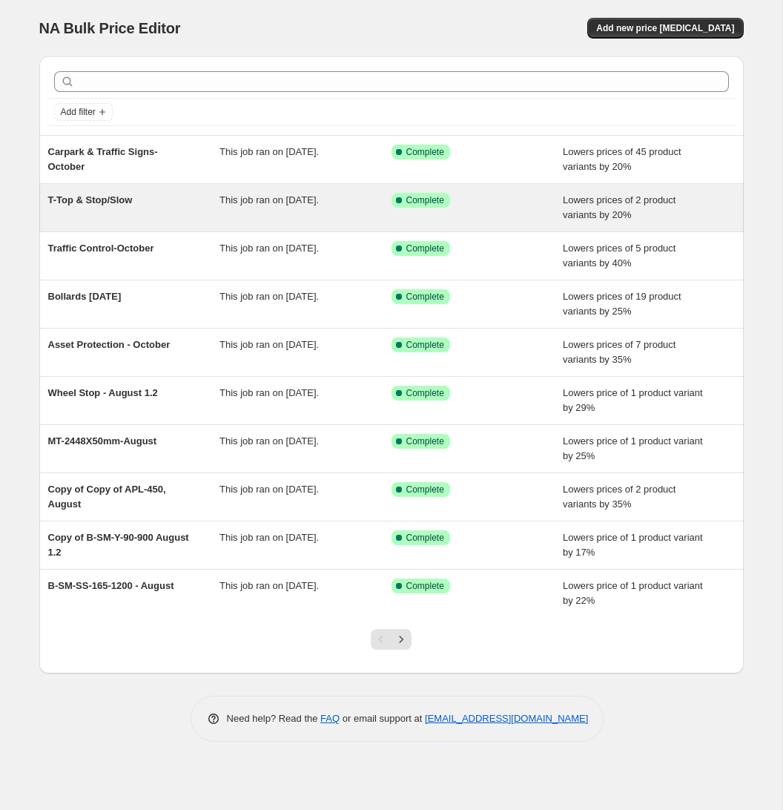
click at [265, 202] on span "This job ran on [DATE]." at bounding box center [268, 199] width 99 height 11
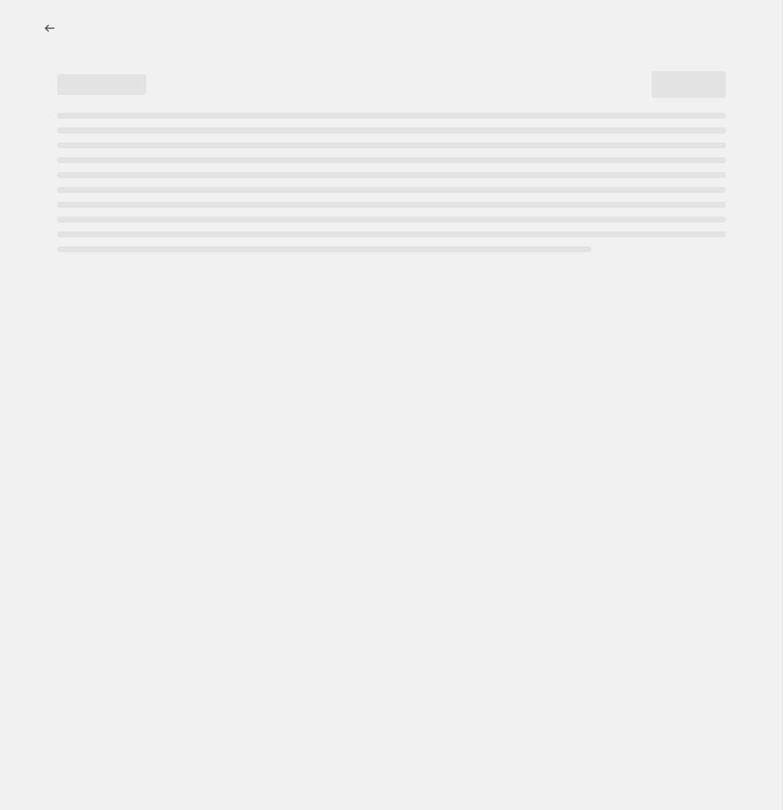
select select "percentage"
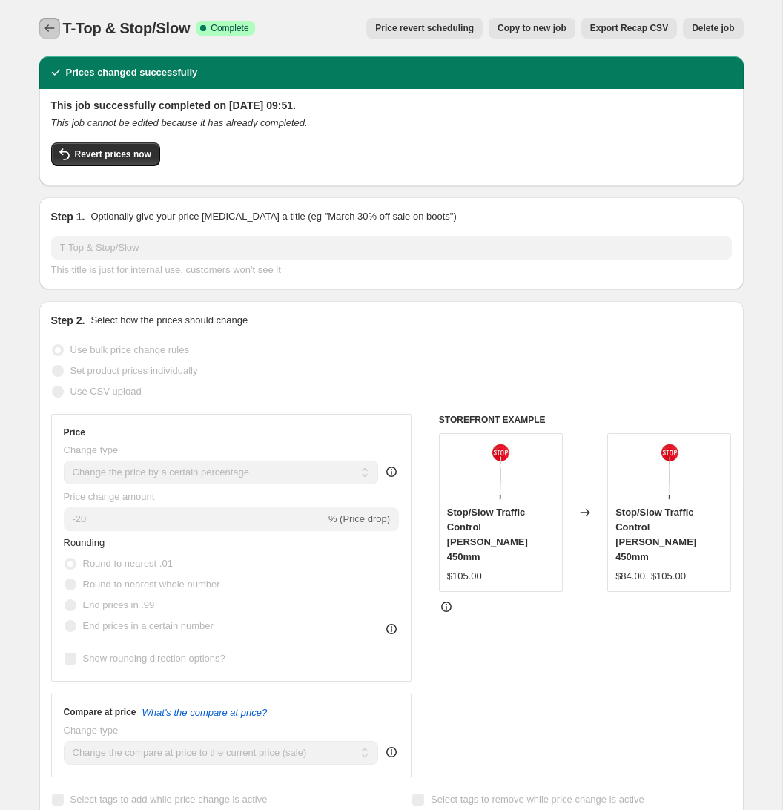
click at [50, 24] on icon "Price change jobs" at bounding box center [49, 28] width 15 height 15
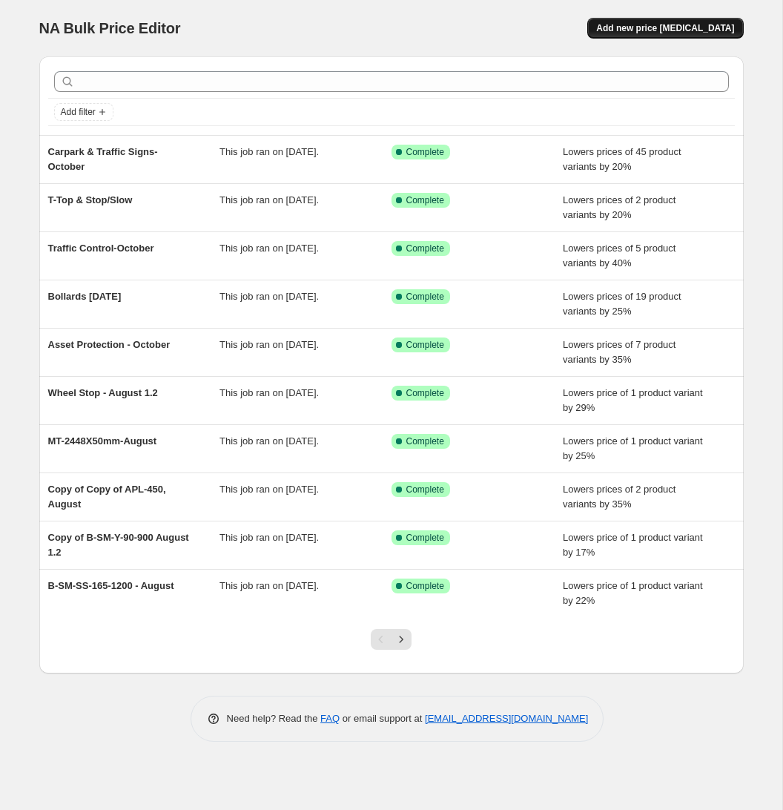
click at [670, 32] on span "Add new price [MEDICAL_DATA]" at bounding box center [665, 28] width 138 height 12
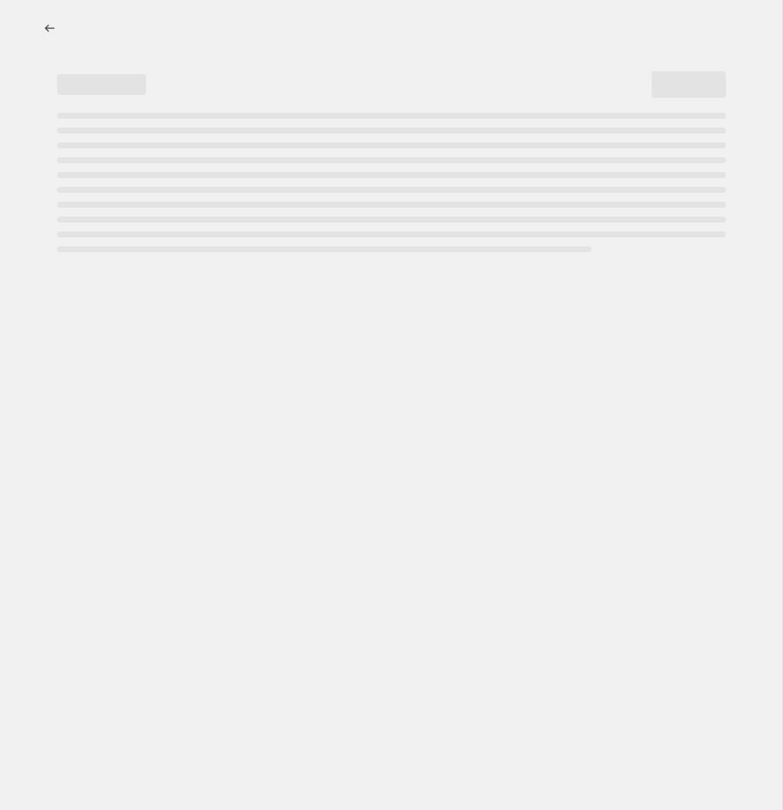
select select "percentage"
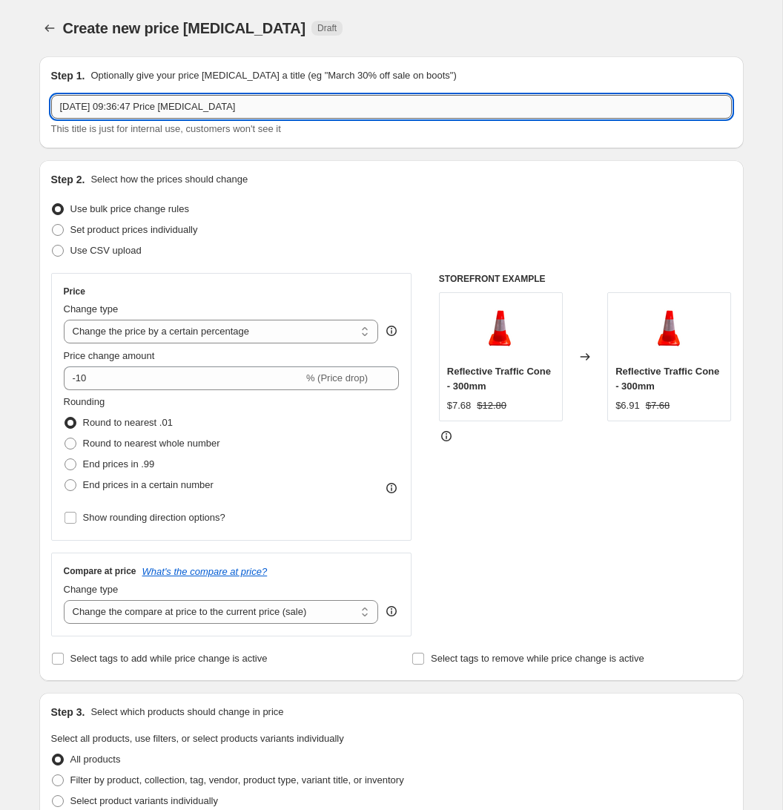
click at [256, 107] on input "[DATE] 09:36:47 Price [MEDICAL_DATA]" at bounding box center [391, 107] width 681 height 24
type input "Swing Stands October"
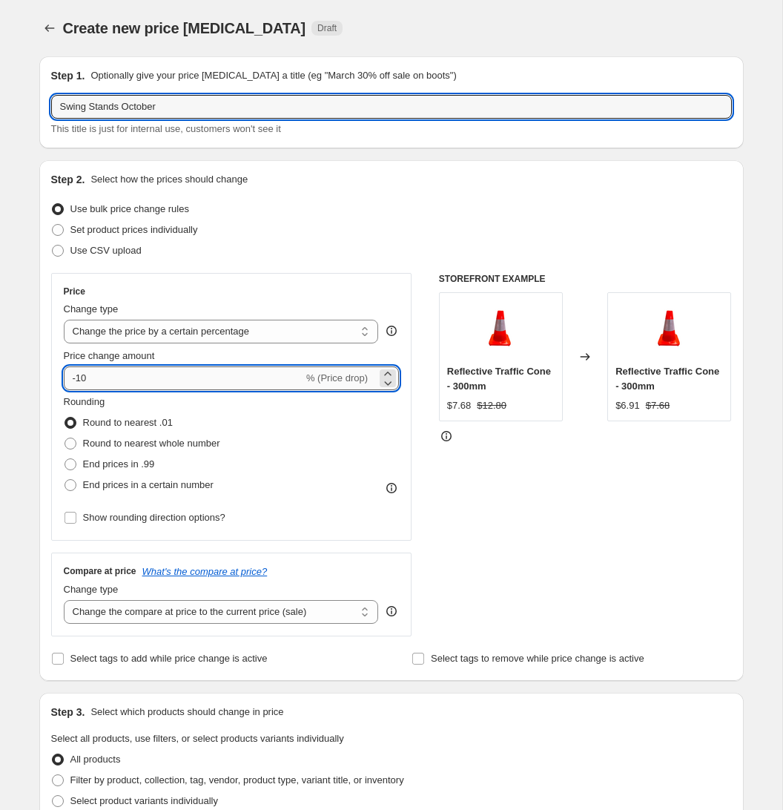
click at [118, 382] on input "-10" at bounding box center [183, 378] width 239 height 24
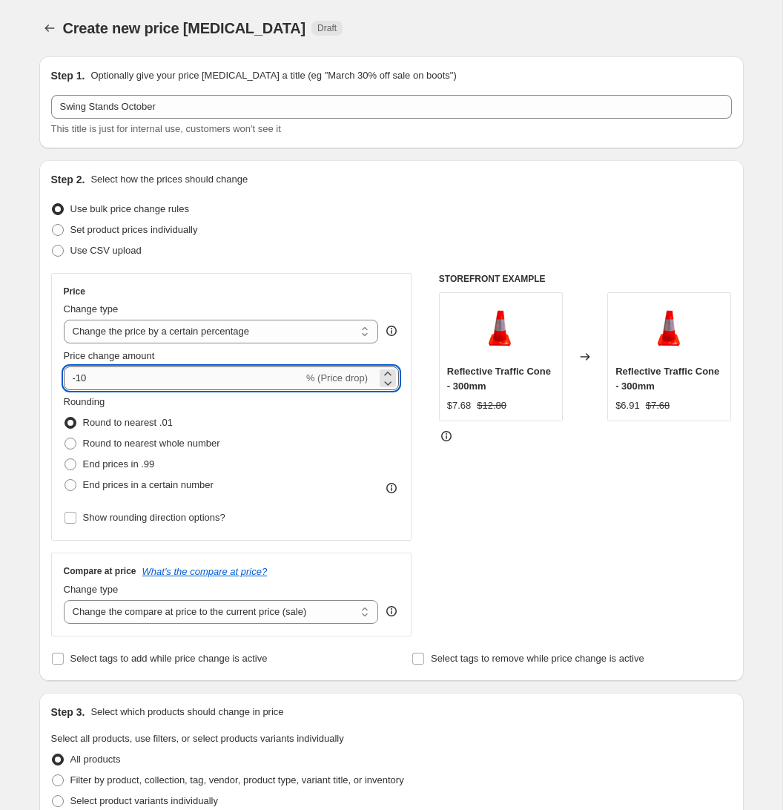
type input "-1"
type input "-25"
click at [748, 612] on div "Create new price [MEDICAL_DATA]. This page is ready Create new price [MEDICAL_D…" at bounding box center [392, 731] width 740 height 1462
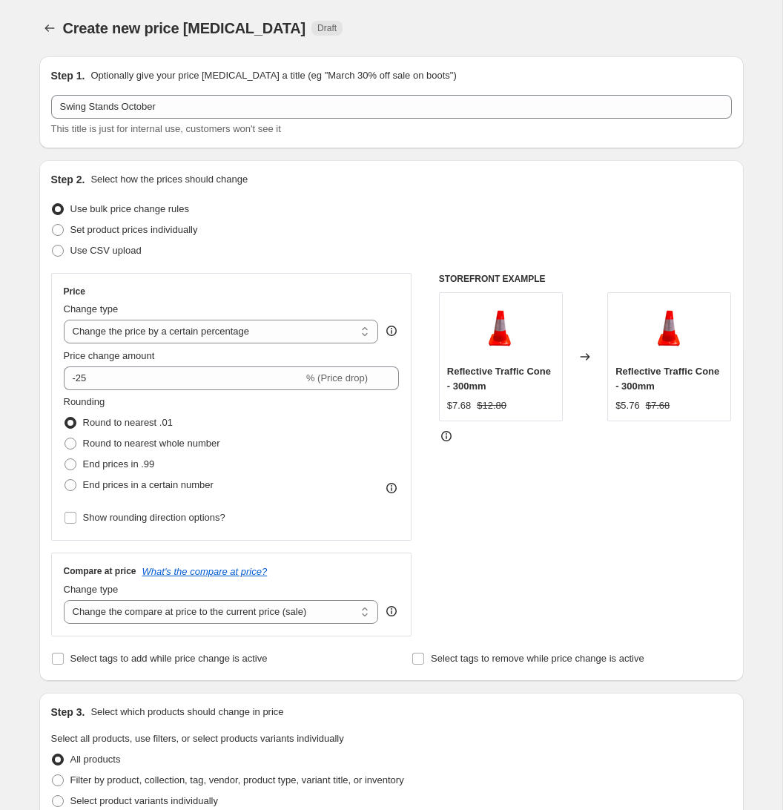
click at [29, 668] on div "Step 1. Optionally give your price [MEDICAL_DATA] a title (eg "March 30% off sa…" at bounding box center [385, 707] width 716 height 1327
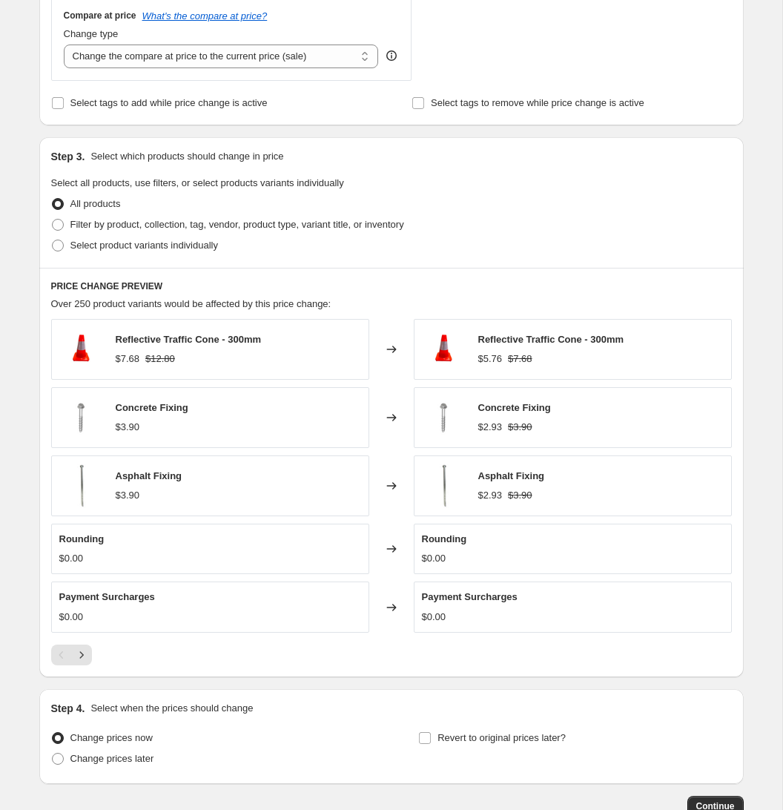
scroll to position [556, 0]
drag, startPoint x: 59, startPoint y: 244, endPoint x: 67, endPoint y: 247, distance: 9.4
click at [59, 244] on span at bounding box center [58, 245] width 12 height 12
click at [53, 239] on input "Select product variants individually" at bounding box center [52, 239] width 1 height 1
radio input "true"
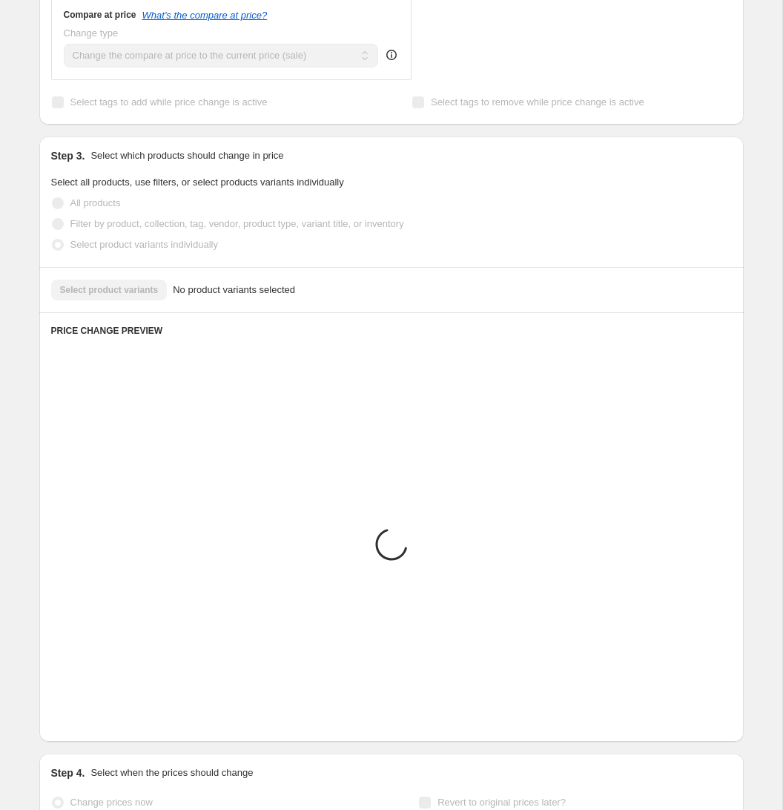
scroll to position [344, 0]
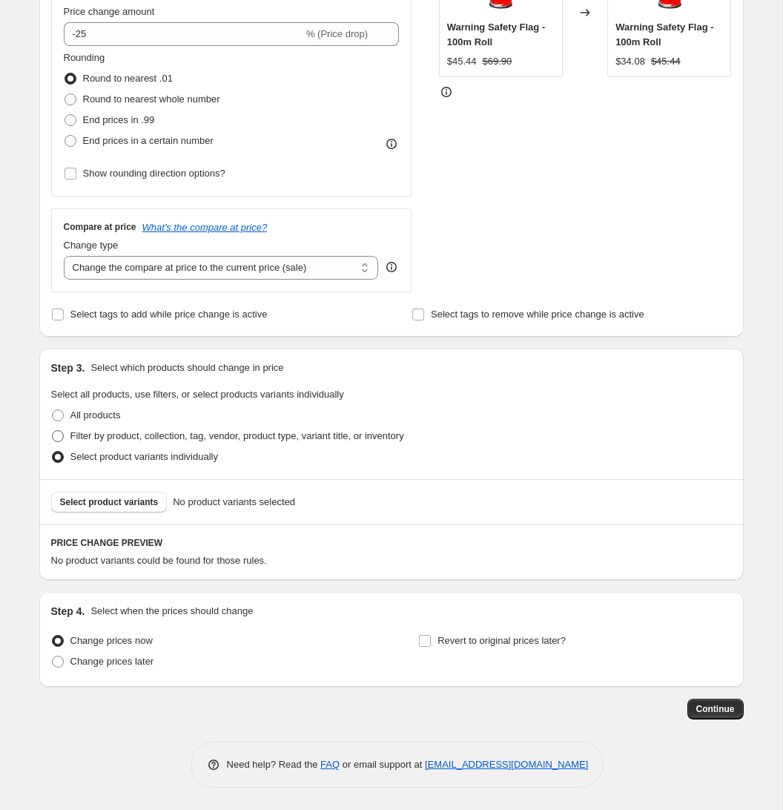
click at [62, 438] on span at bounding box center [58, 436] width 12 height 12
click at [53, 431] on input "Filter by product, collection, tag, vendor, product type, variant title, or inv…" at bounding box center [52, 430] width 1 height 1
radio input "true"
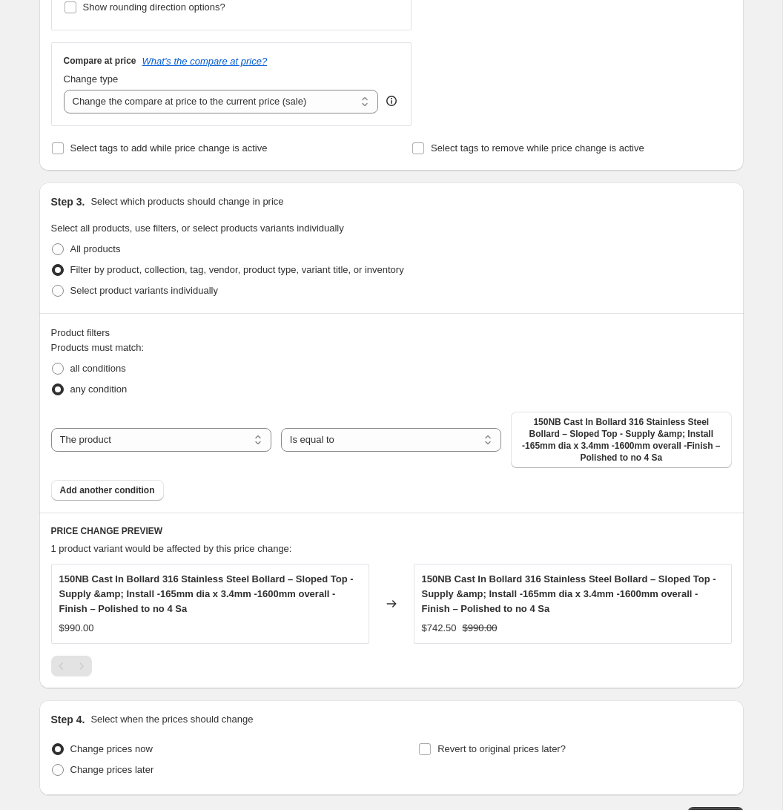
scroll to position [512, 0]
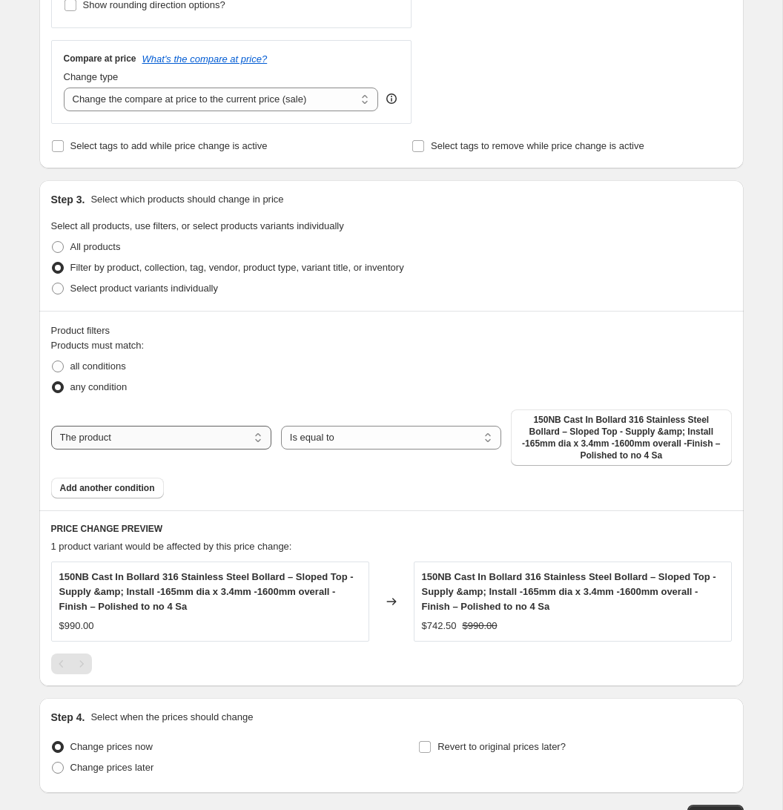
click at [231, 440] on select "The product The product's collection The product's tag The product's vendor The…" at bounding box center [161, 438] width 220 height 24
select select "collection"
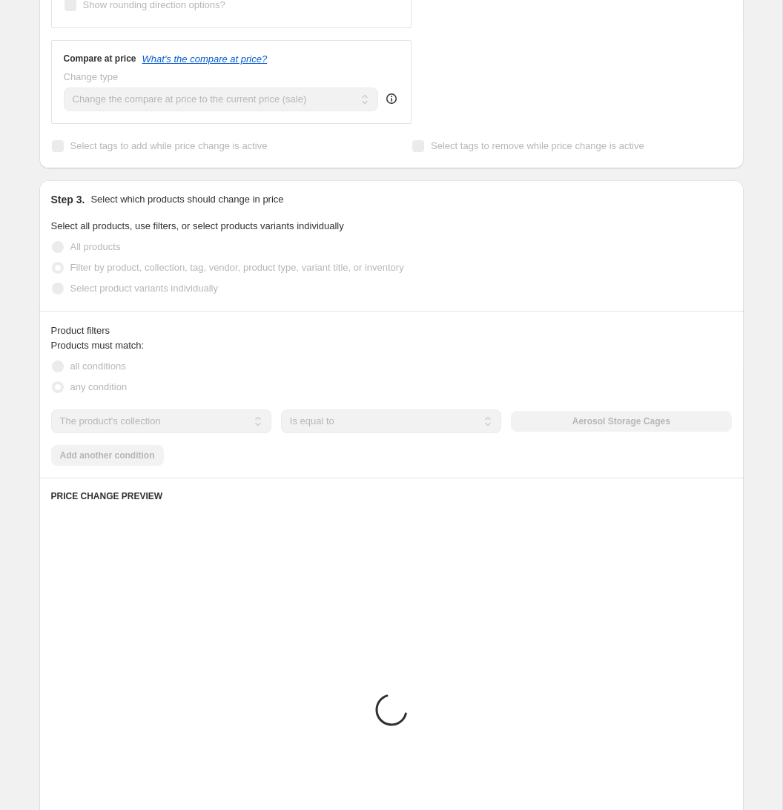
scroll to position [466, 0]
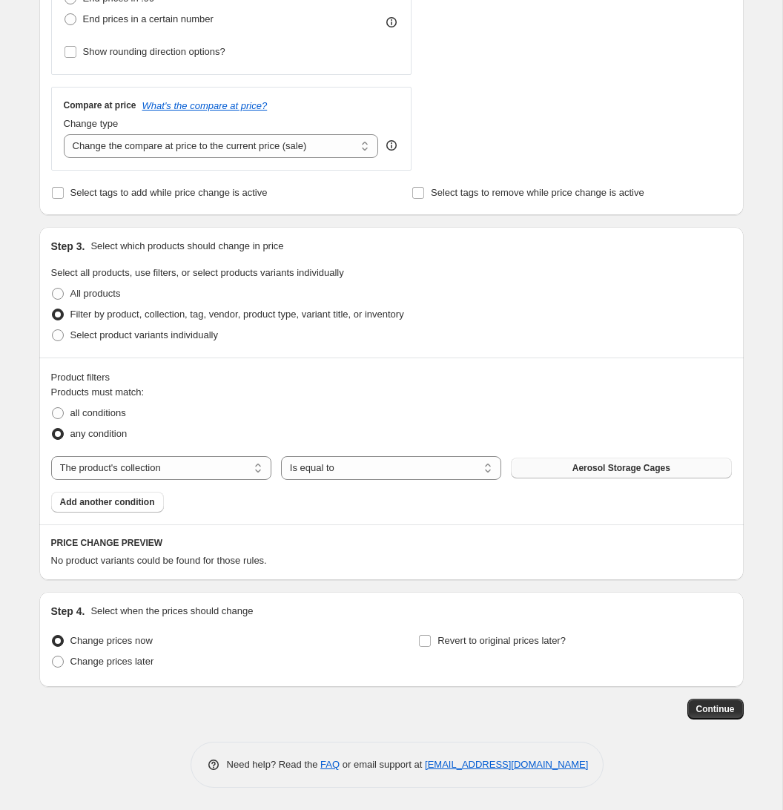
click at [553, 470] on button "Aerosol Storage Cages" at bounding box center [621, 467] width 220 height 21
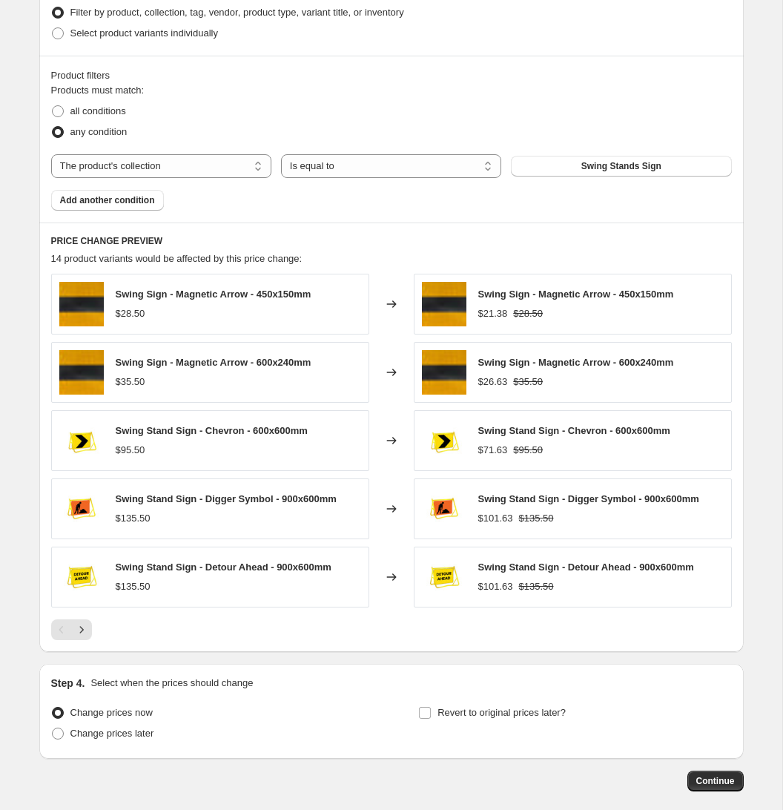
scroll to position [770, 0]
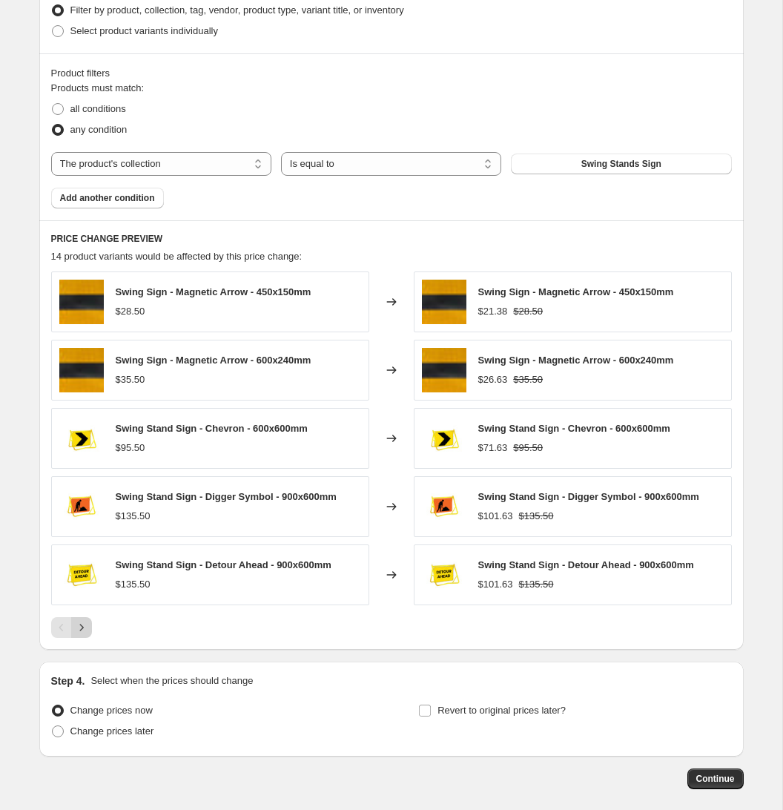
click at [82, 626] on icon "Next" at bounding box center [81, 627] width 15 height 15
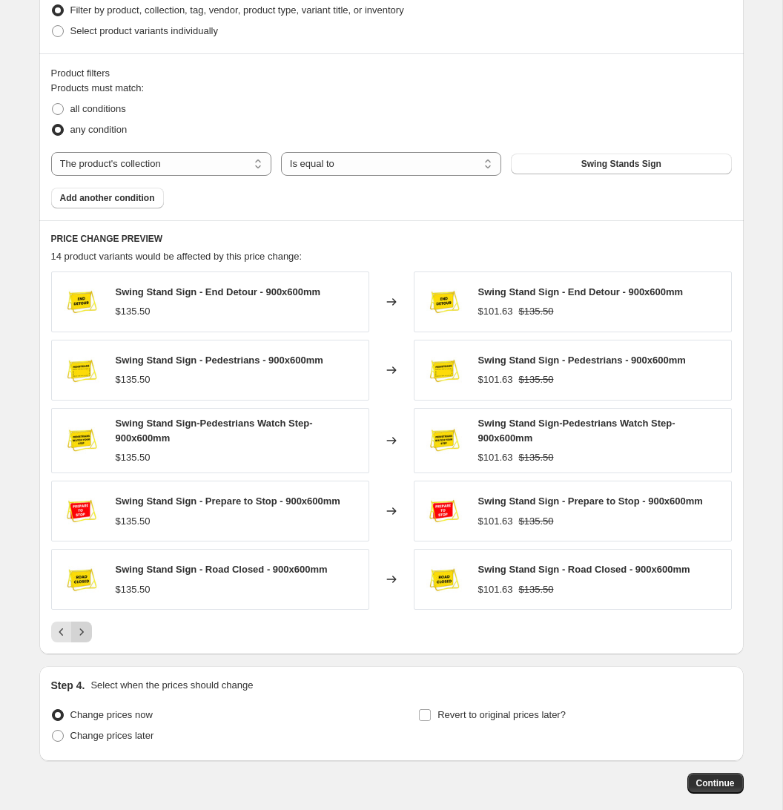
click at [82, 626] on icon "Next" at bounding box center [81, 631] width 15 height 15
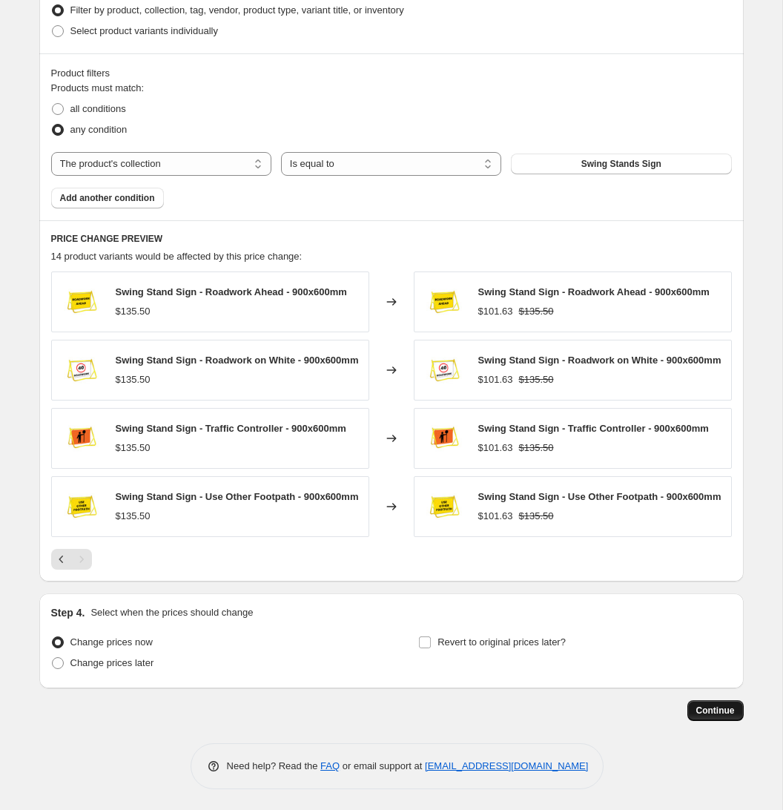
click at [704, 716] on span "Continue" at bounding box center [715, 710] width 39 height 12
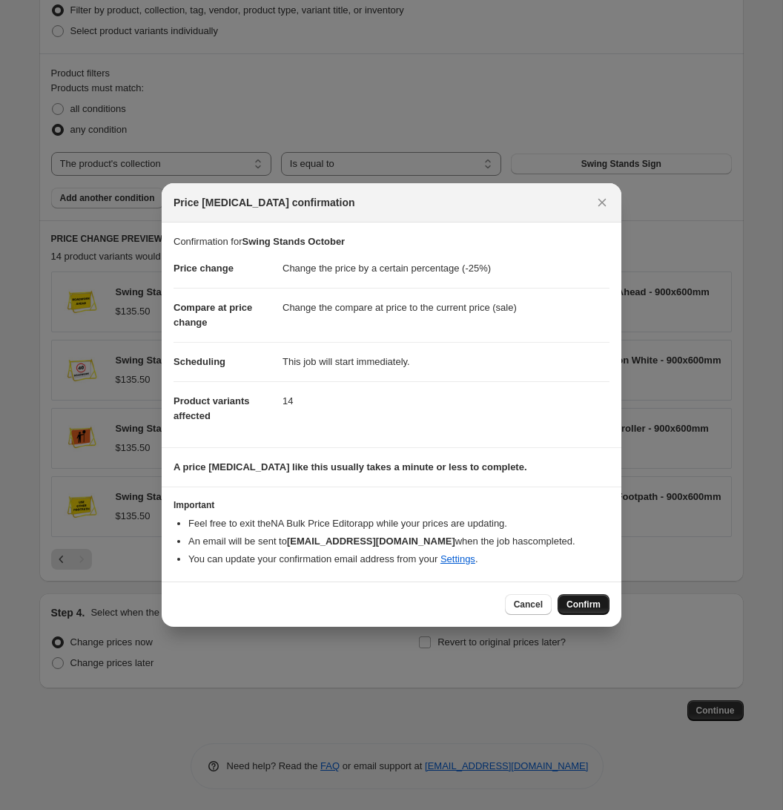
click at [587, 598] on span "Confirm" at bounding box center [583, 604] width 34 height 12
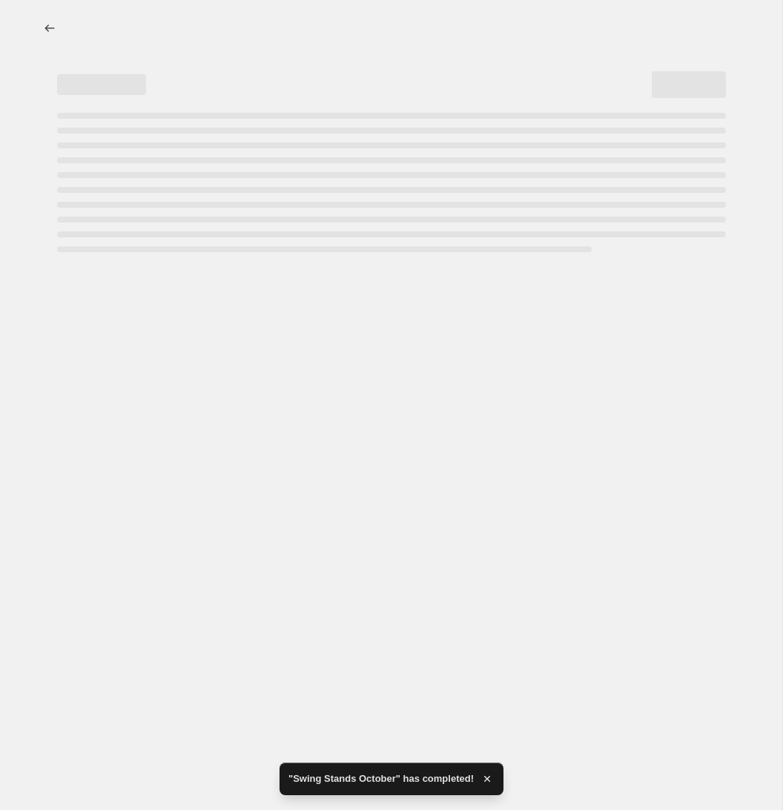
select select "percentage"
select select "collection"
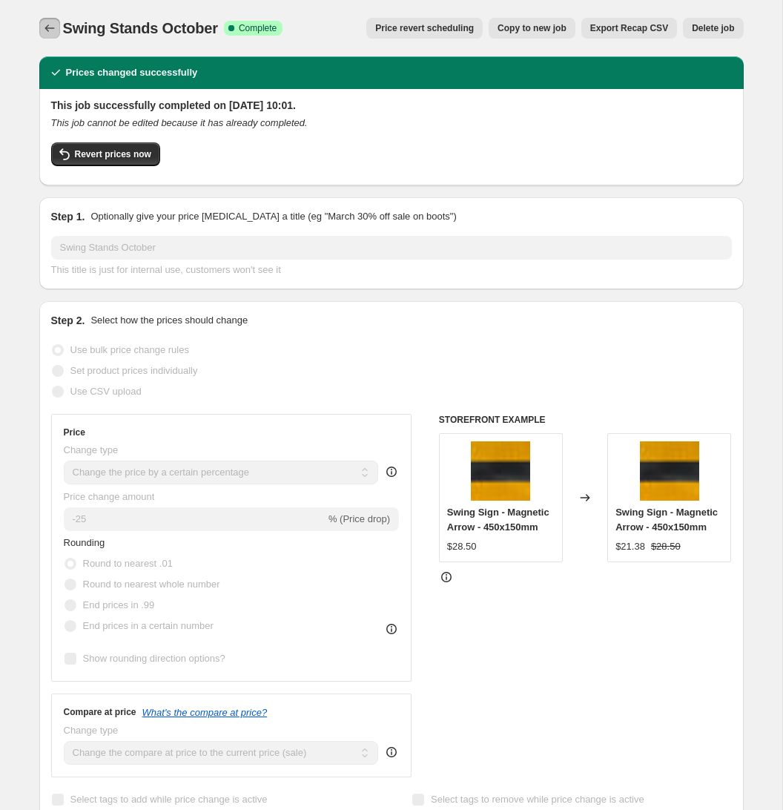
click at [50, 27] on icon "Price change jobs" at bounding box center [49, 28] width 15 height 15
